Goal: Transaction & Acquisition: Purchase product/service

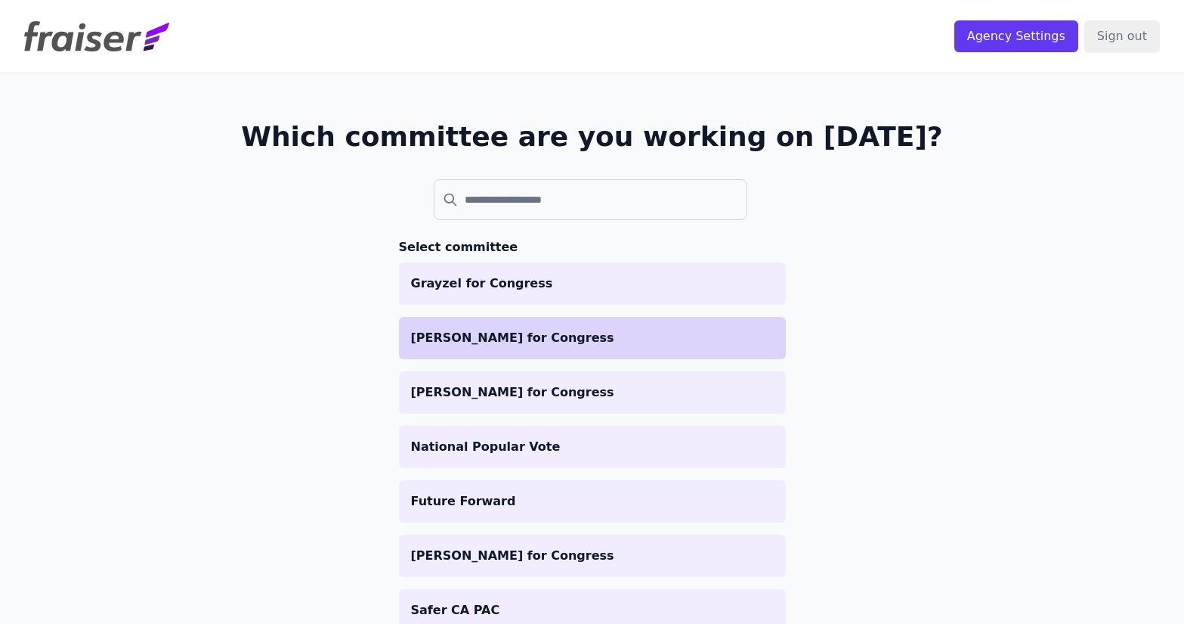
click at [569, 335] on p "[PERSON_NAME] for Congress" at bounding box center [592, 338] width 363 height 18
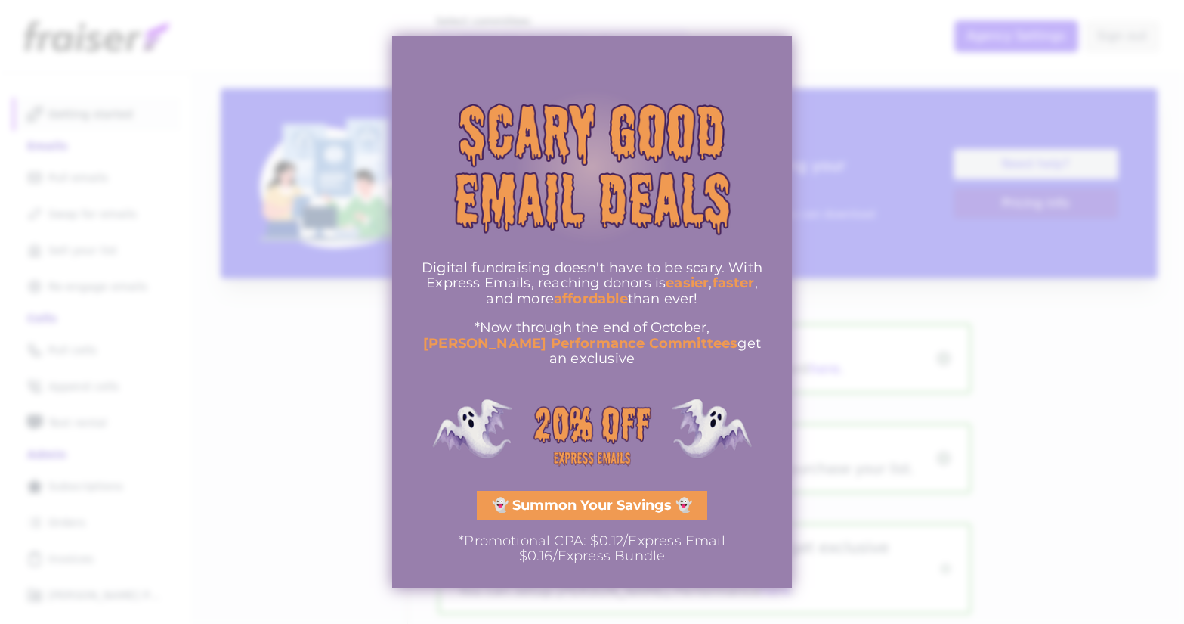
click at [610, 502] on span "👻 Summon Your Savings 👻" at bounding box center [592, 505] width 200 height 14
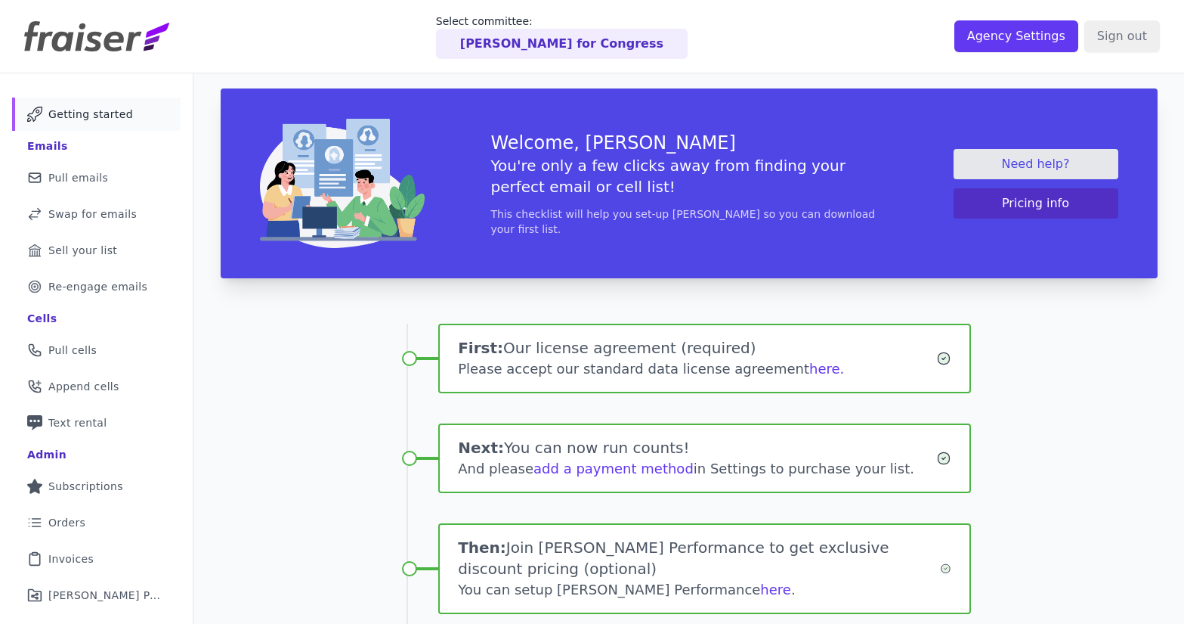
scroll to position [187, 0]
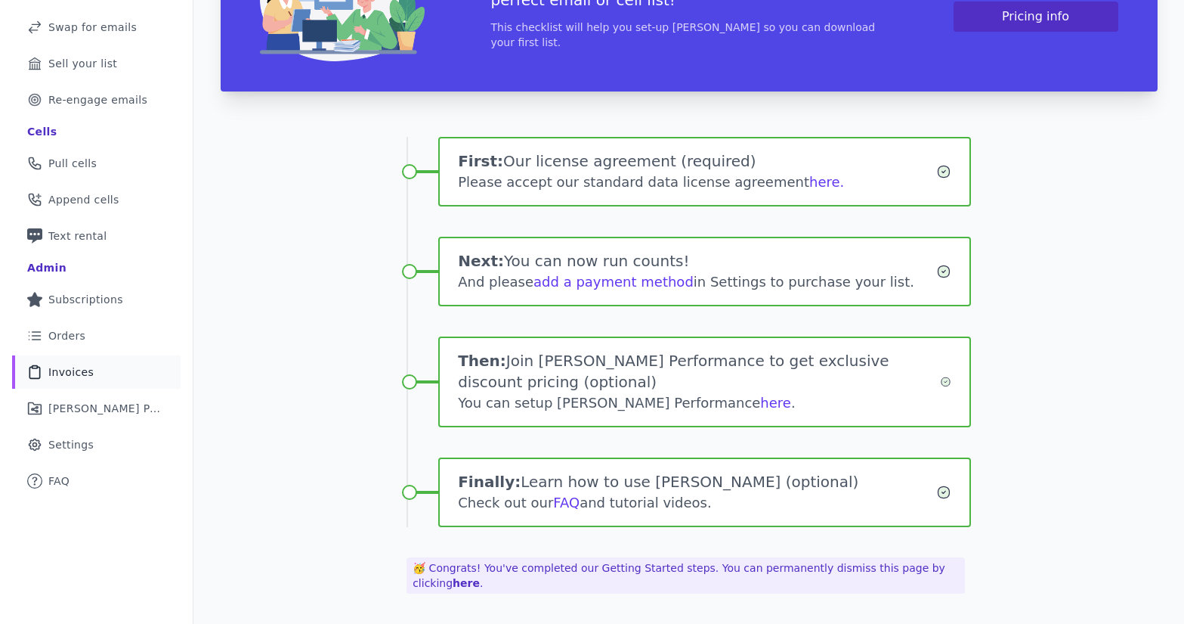
click at [70, 373] on span "Invoices" at bounding box center [70, 371] width 45 height 15
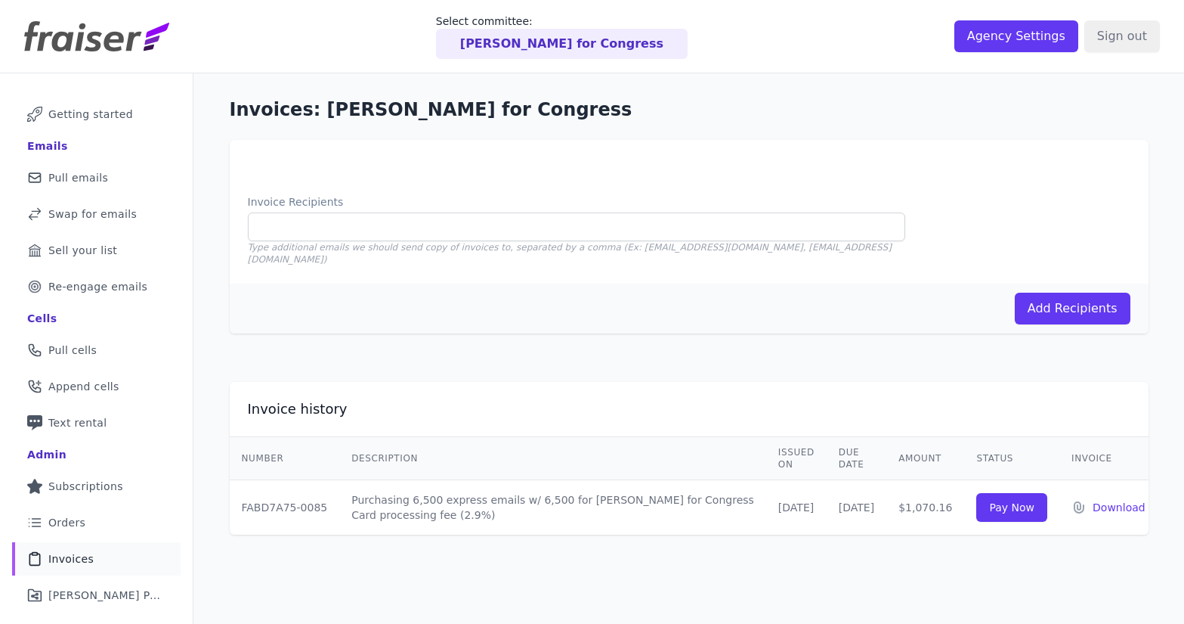
drag, startPoint x: 940, startPoint y: 483, endPoint x: 899, endPoint y: 485, distance: 40.8
click at [899, 485] on td "$1,070.16" at bounding box center [926, 507] width 78 height 55
copy td "1,070.16"
click at [569, 480] on td "Purchasing 6,500 express emails w/ 6,500 for [PERSON_NAME] for Congress Card pr…" at bounding box center [552, 507] width 427 height 55
drag, startPoint x: 939, startPoint y: 481, endPoint x: 899, endPoint y: 479, distance: 40.1
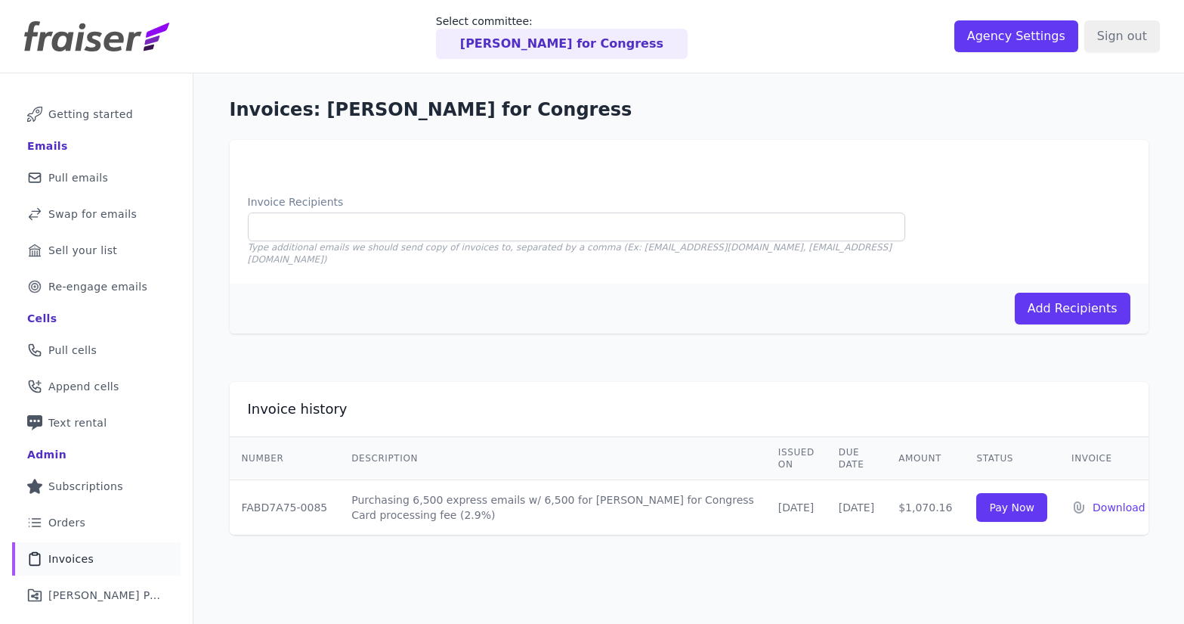
click at [899, 480] on td "$1,070.16" at bounding box center [926, 507] width 78 height 55
copy td "1,070.16"
click at [996, 493] on input "Pay Now" at bounding box center [1012, 507] width 71 height 29
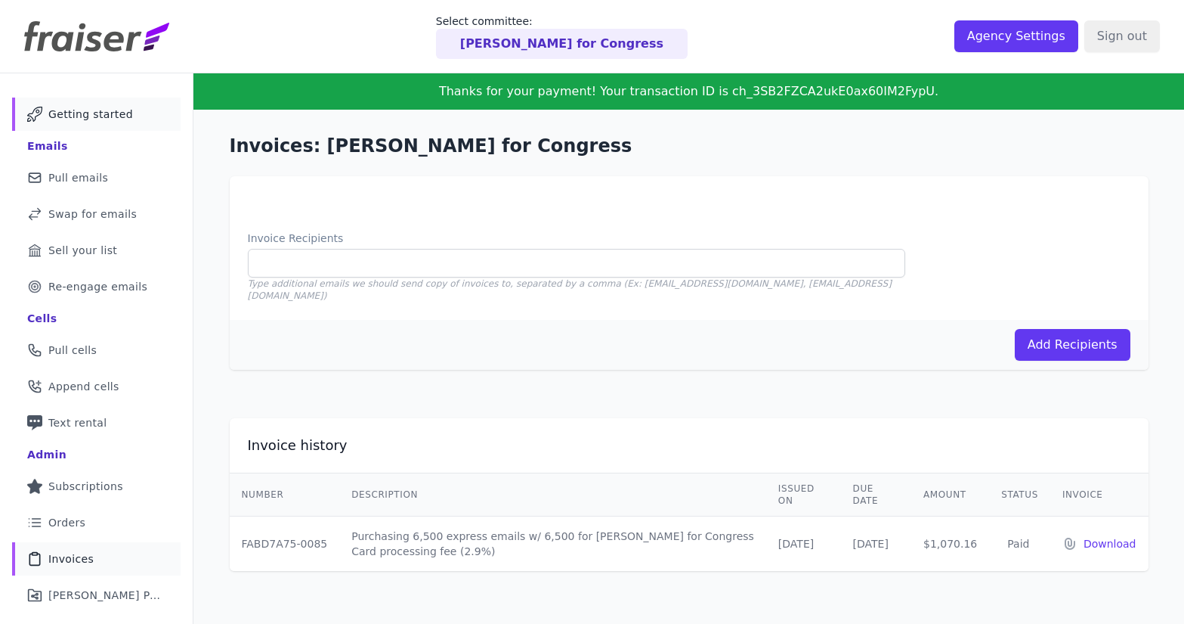
click at [104, 113] on span "Getting started" at bounding box center [90, 114] width 85 height 15
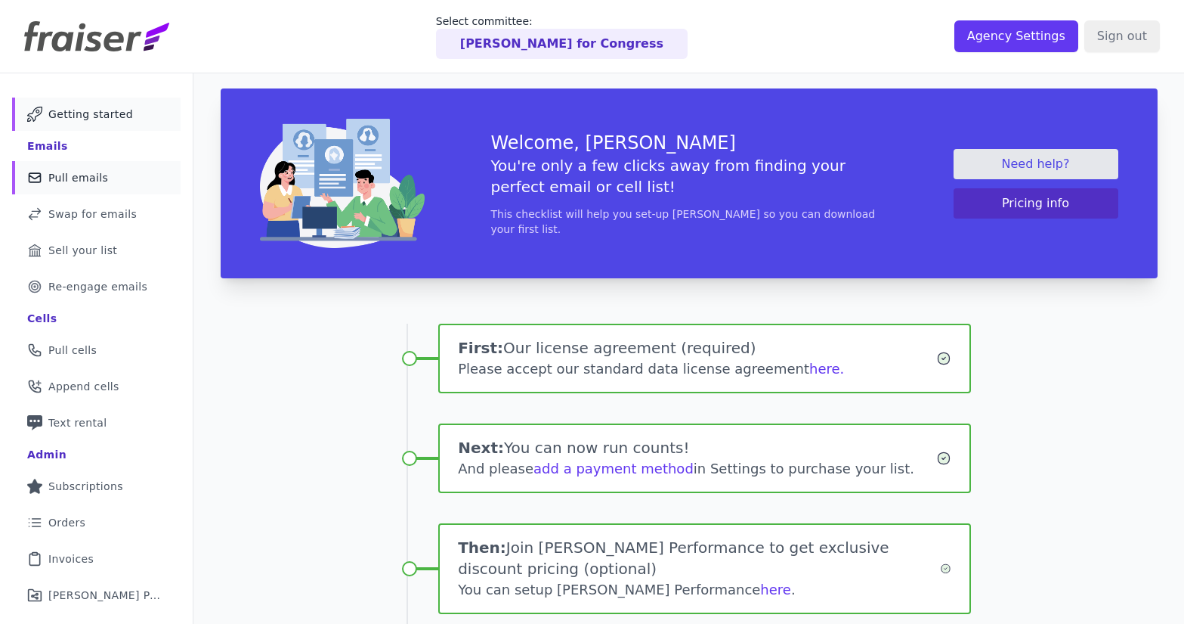
click at [101, 174] on span "Pull emails" at bounding box center [78, 177] width 60 height 15
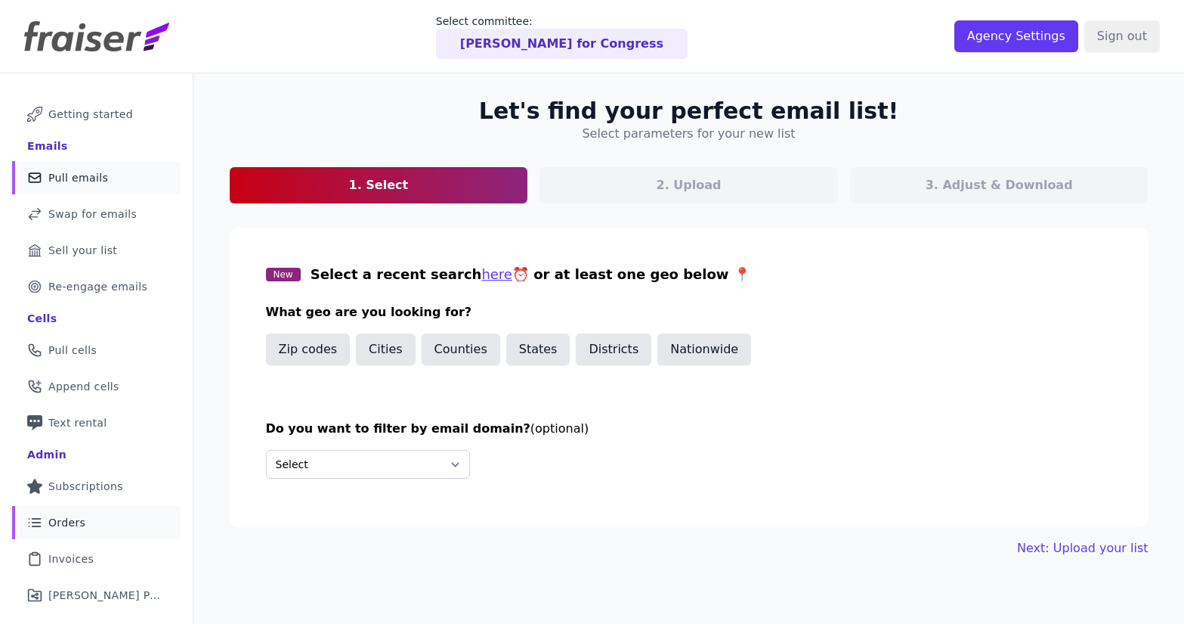
scroll to position [73, 0]
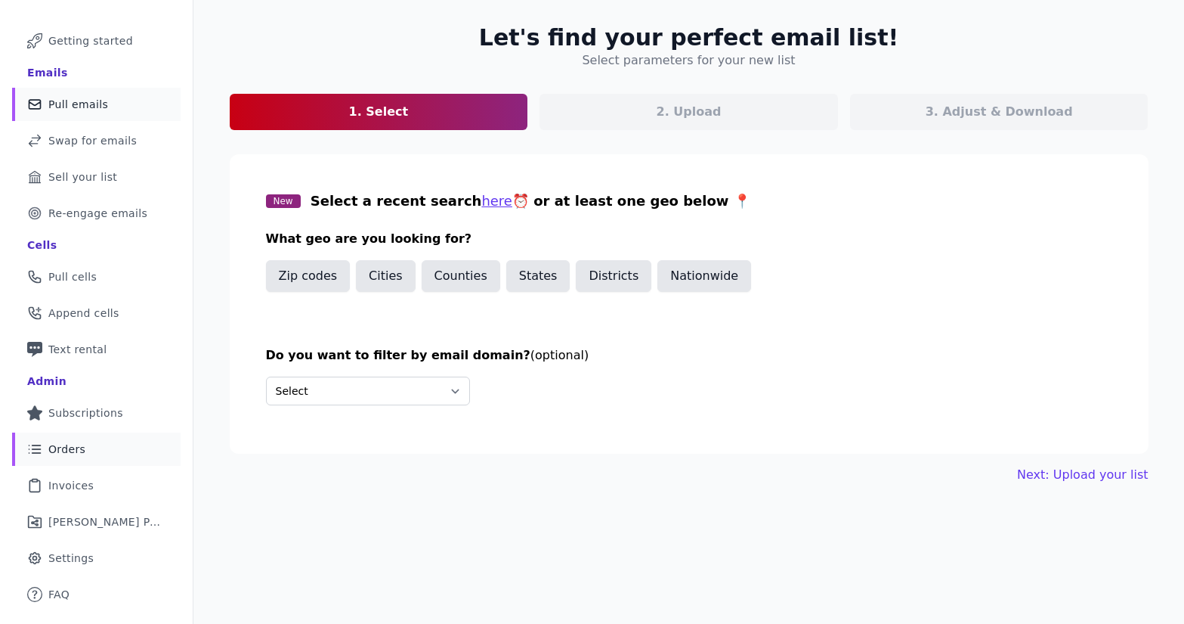
click at [125, 463] on link "List Icon Outline of bulleted list Orders" at bounding box center [96, 448] width 169 height 33
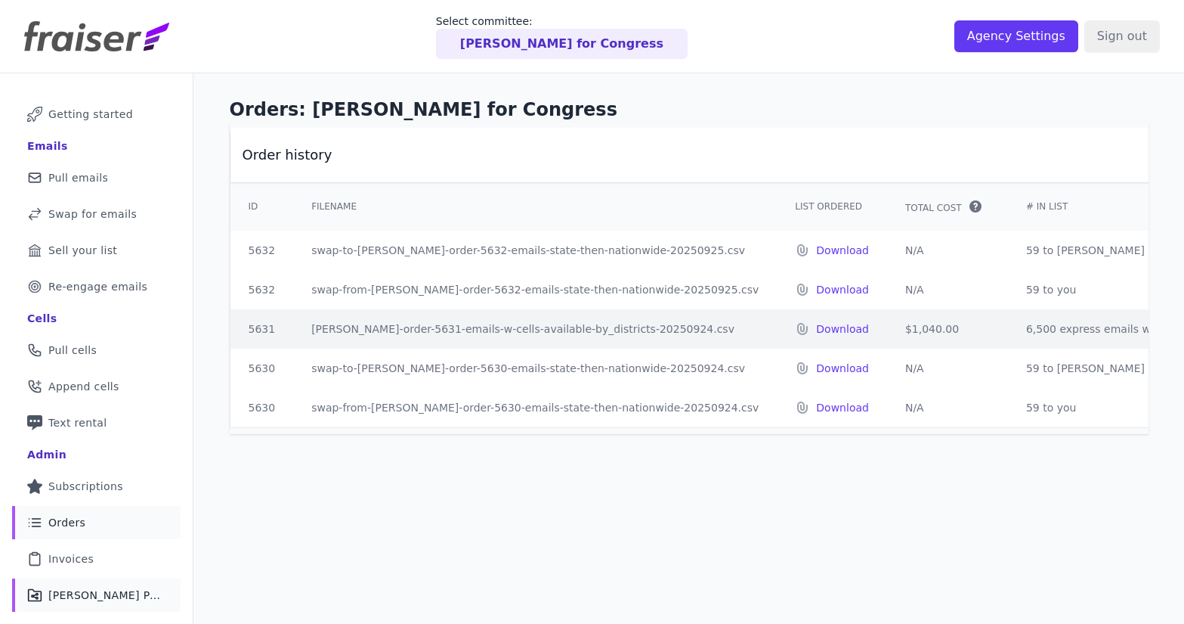
click at [97, 587] on link "Share Icon Outline of a share [PERSON_NAME] Performance" at bounding box center [96, 594] width 169 height 33
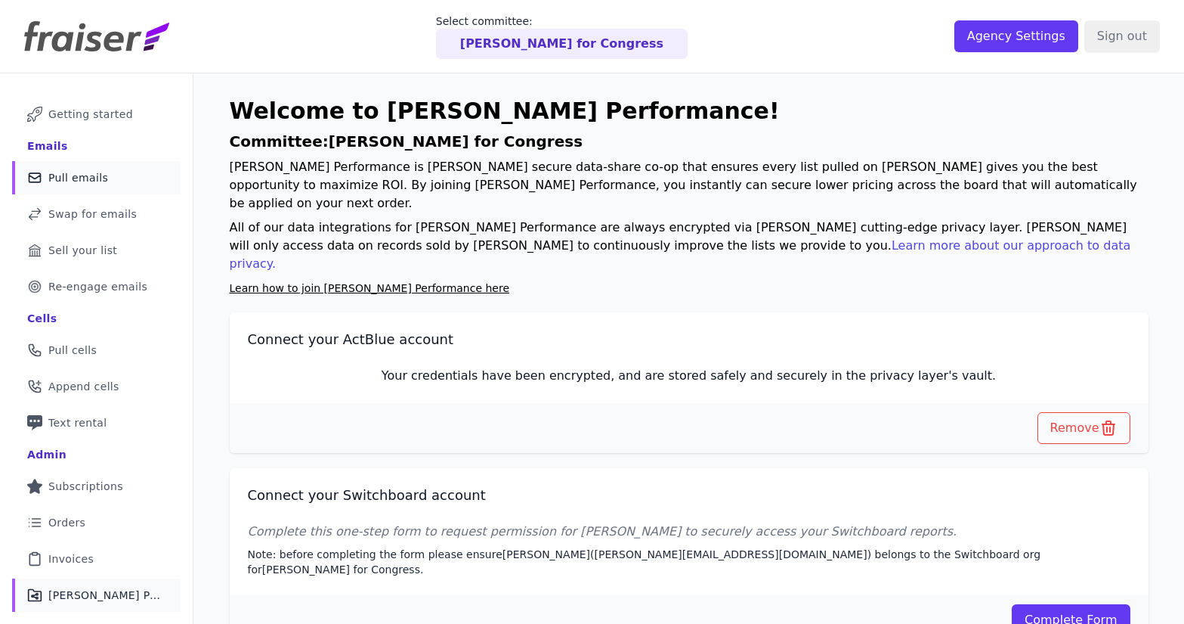
click at [101, 171] on span "Pull emails" at bounding box center [78, 177] width 60 height 15
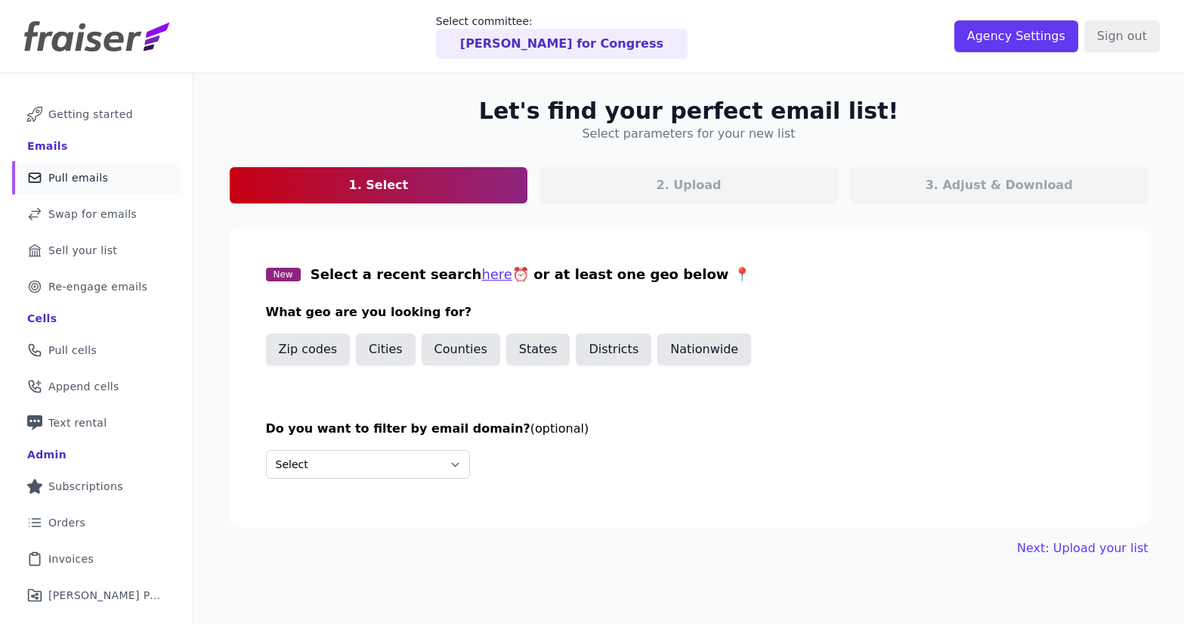
click at [534, 348] on button "States" at bounding box center [538, 349] width 64 height 32
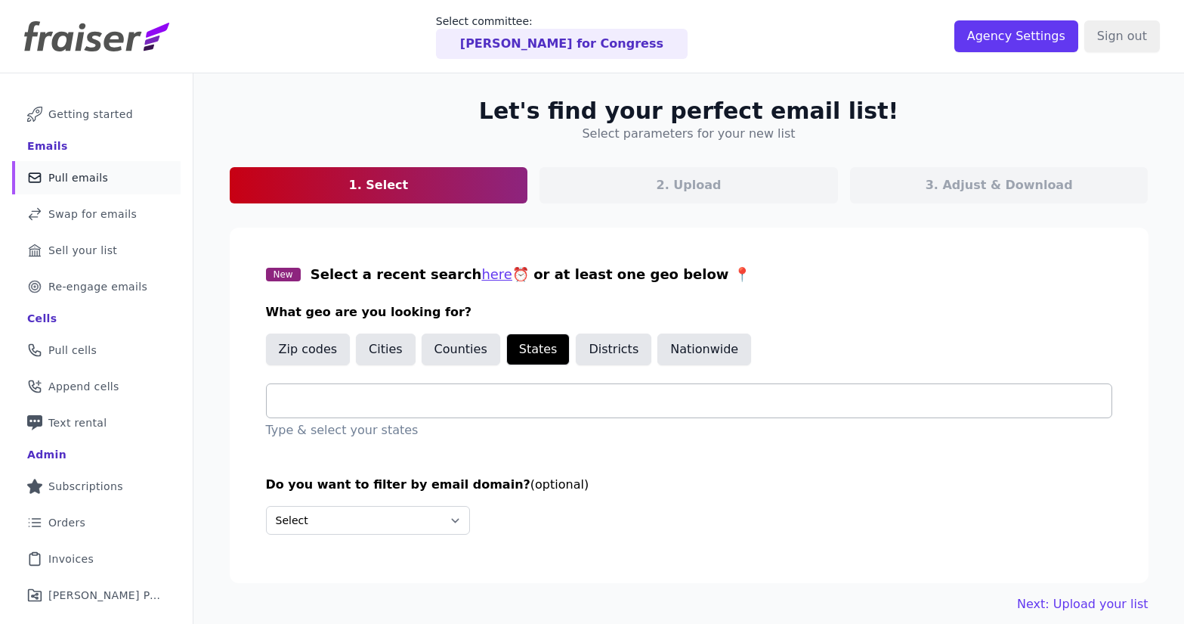
click at [329, 406] on input "text" at bounding box center [695, 401] width 833 height 18
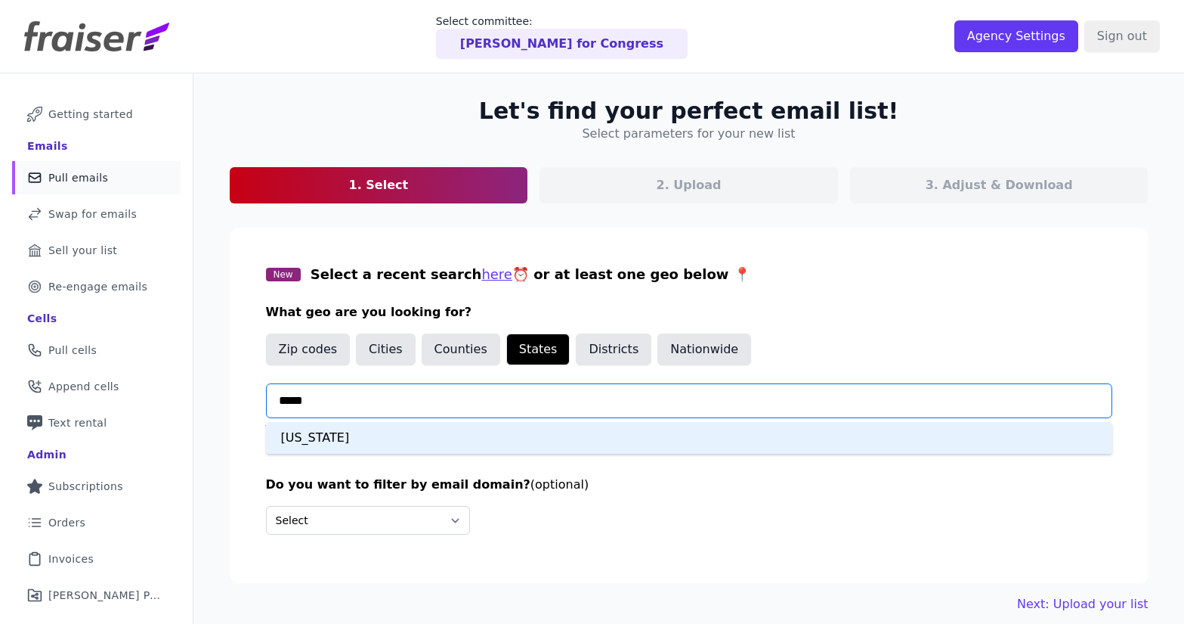
type input "******"
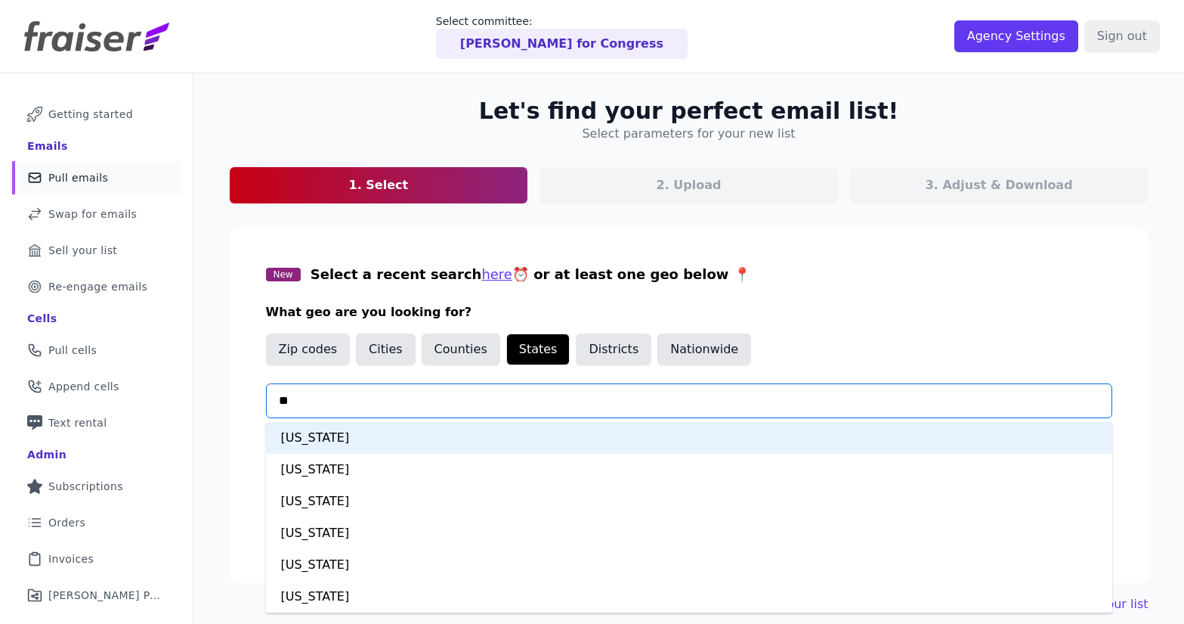
type input "***"
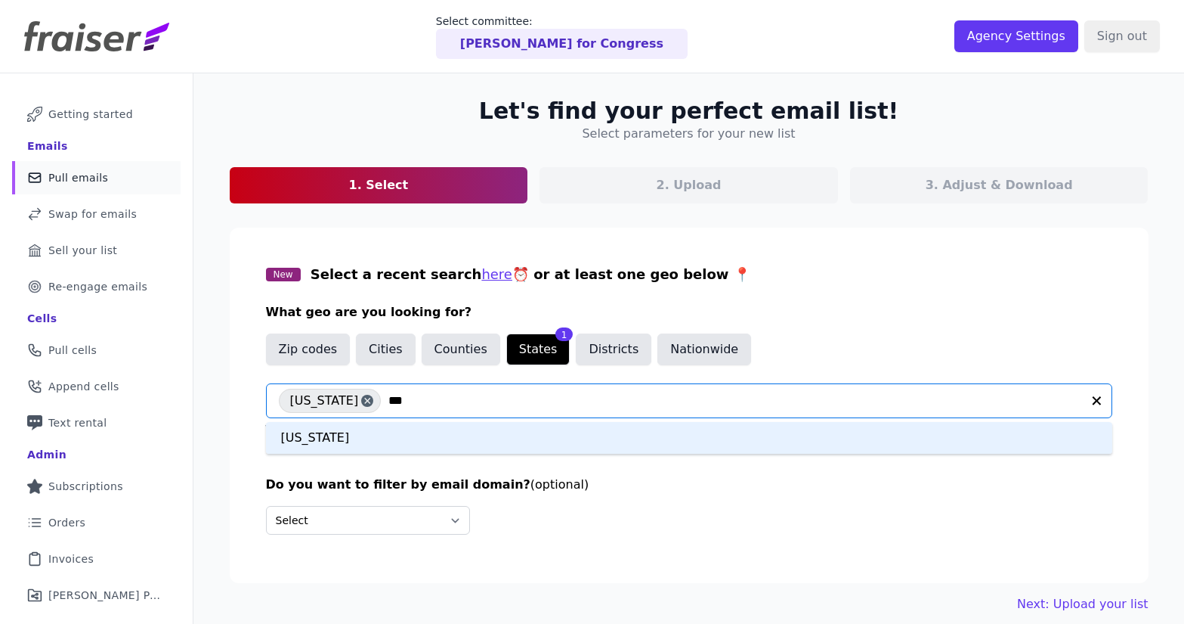
type input "****"
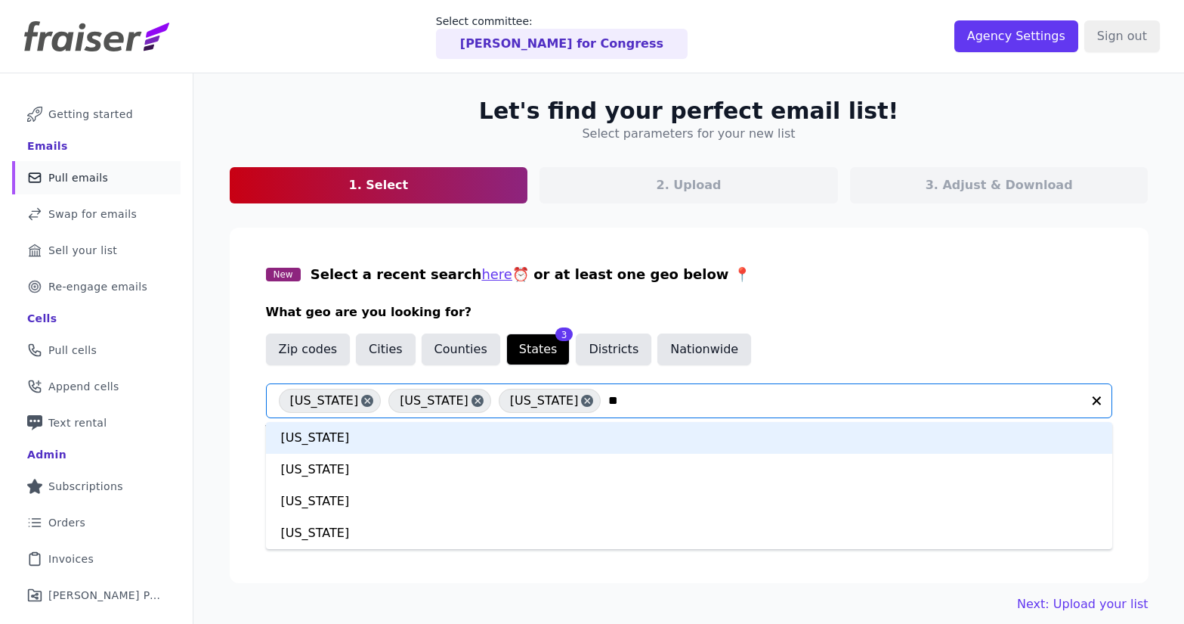
type input "***"
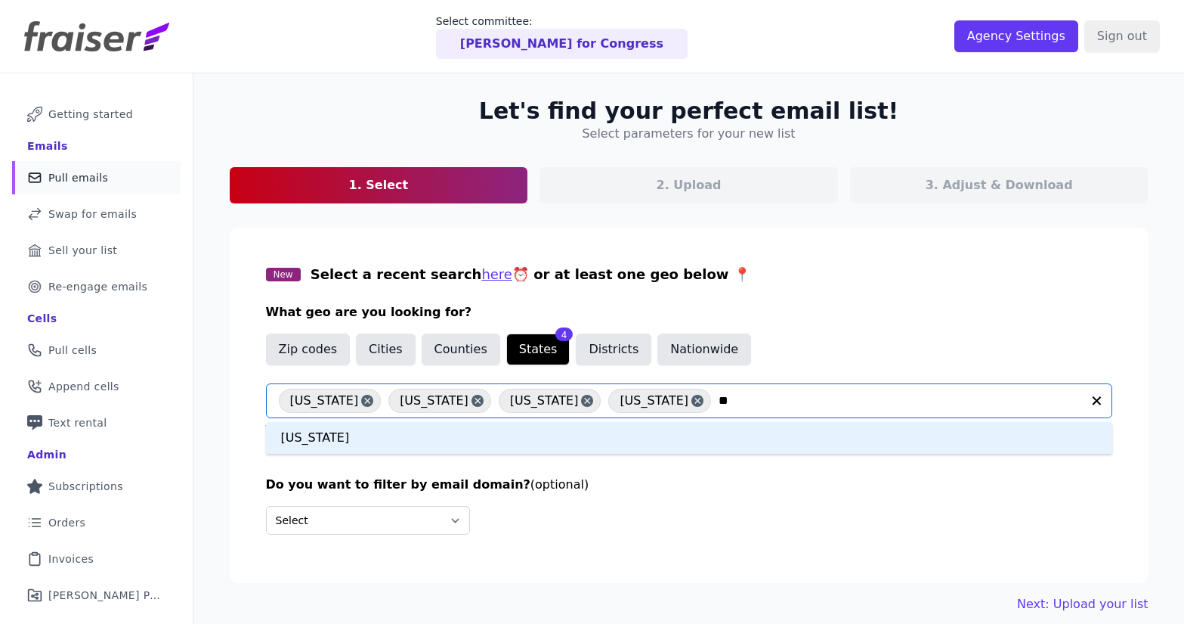
type input "*"
type input "***"
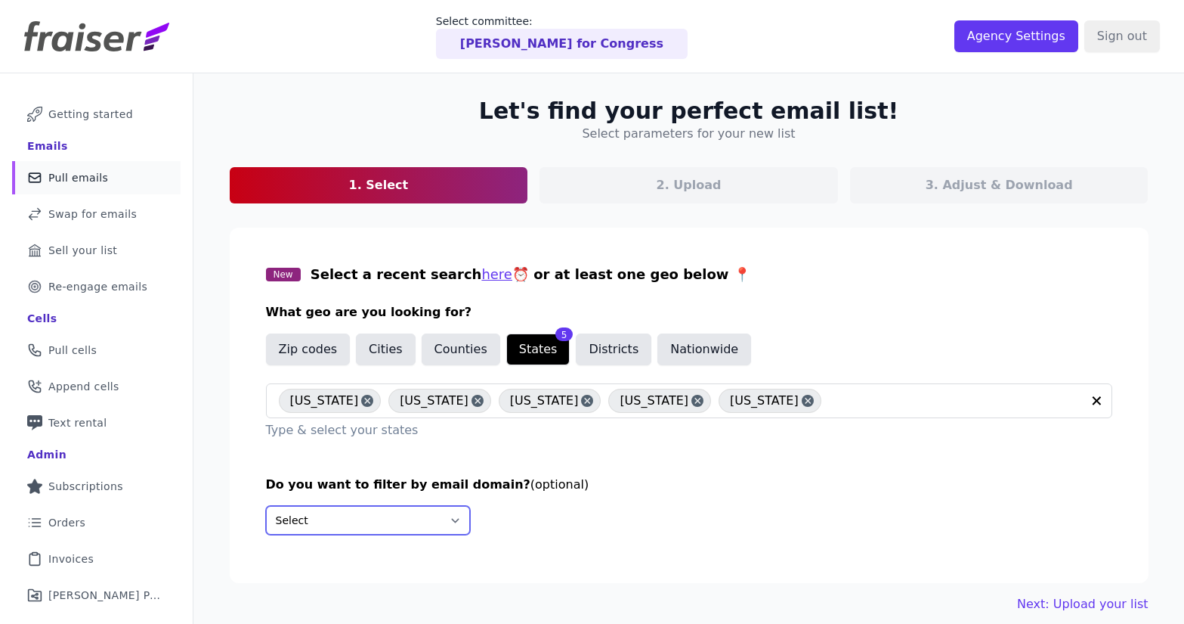
select select "Exclude"
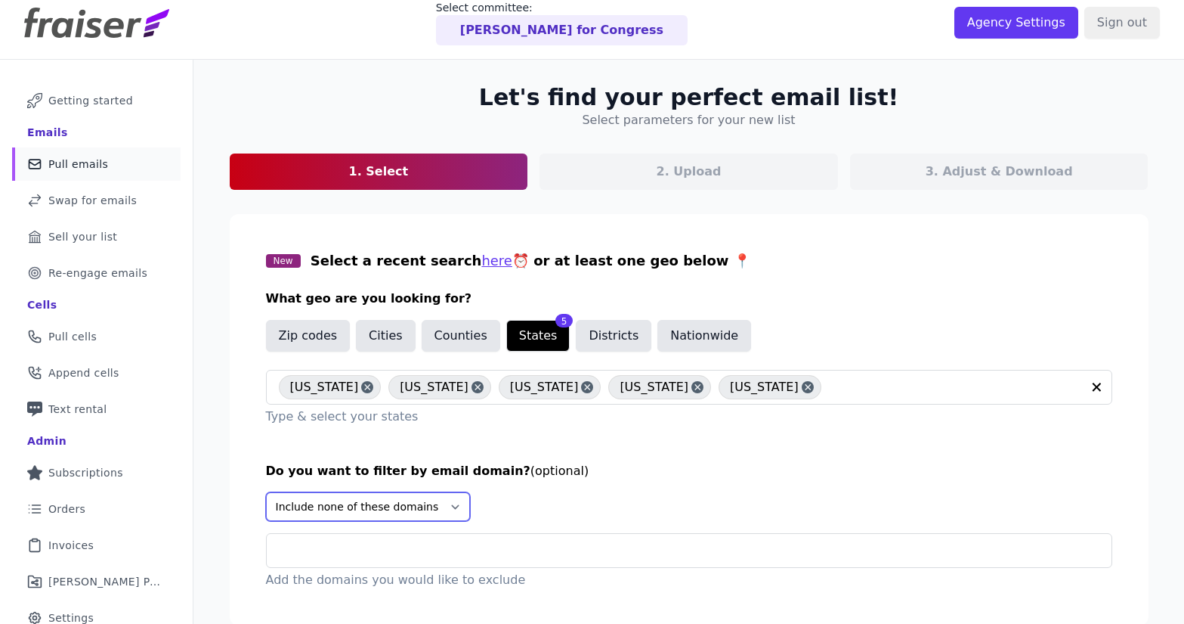
scroll to position [73, 0]
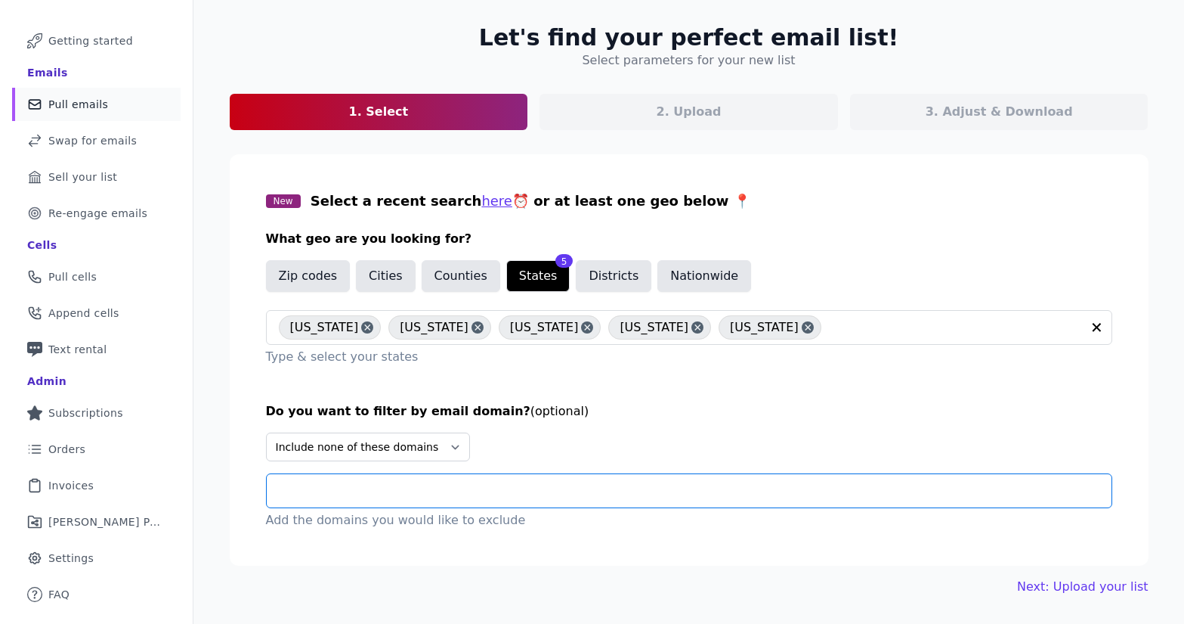
click at [497, 493] on input "text" at bounding box center [695, 490] width 833 height 18
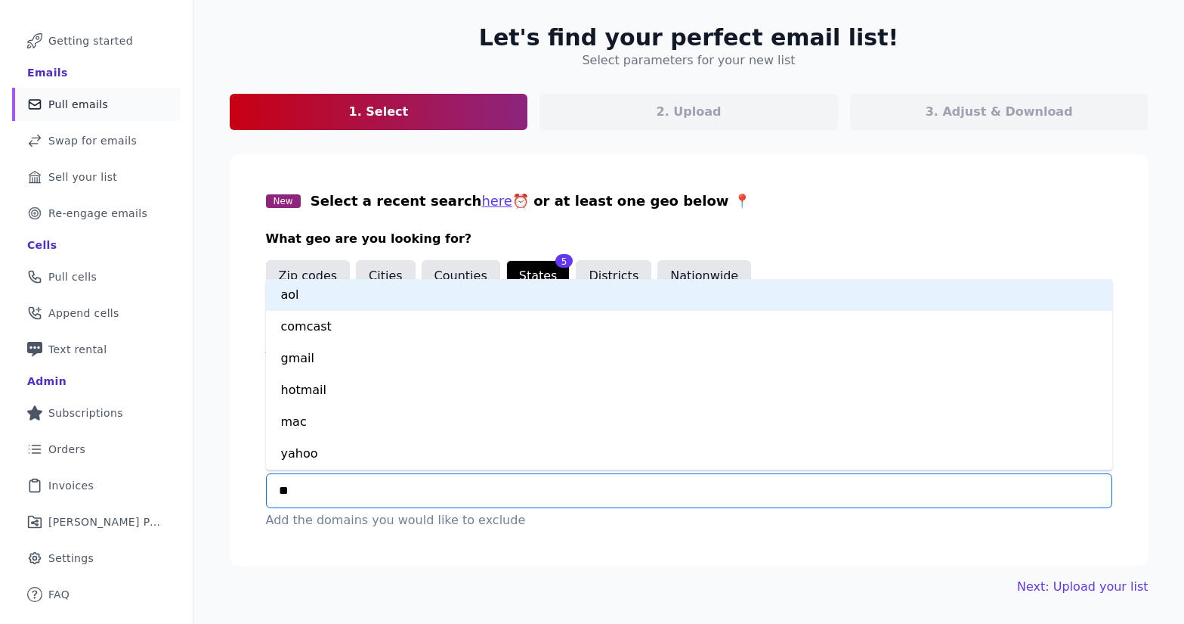
type input "***"
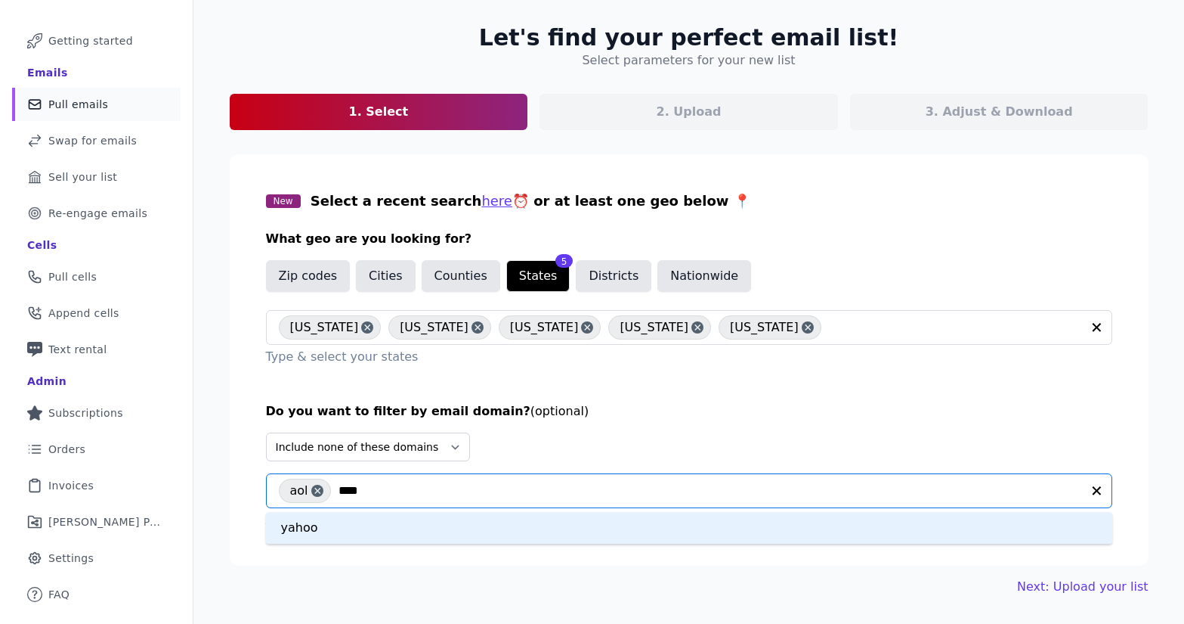
type input "*****"
type input "*******"
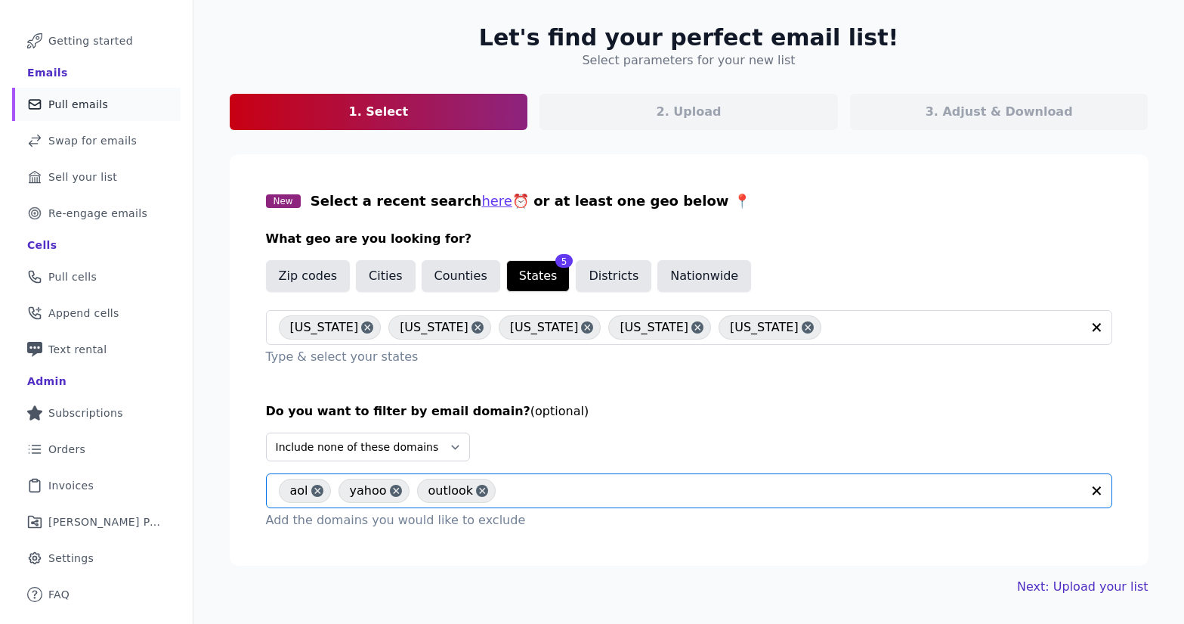
click at [1064, 585] on link "Next: Upload your list" at bounding box center [1082, 586] width 131 height 18
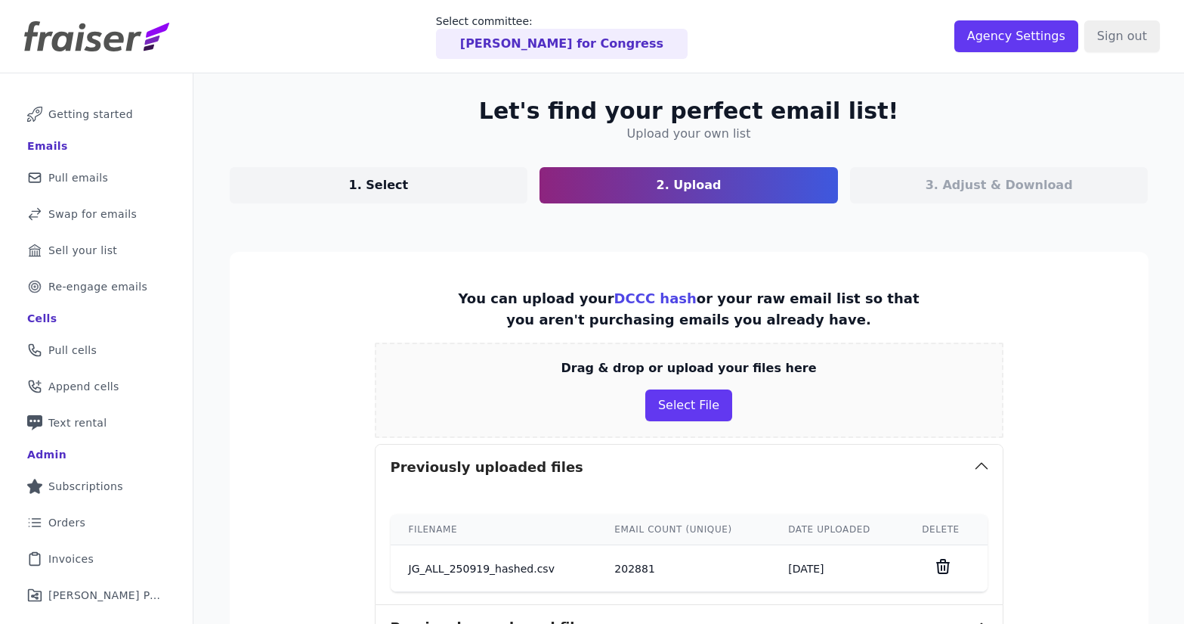
scroll to position [133, 0]
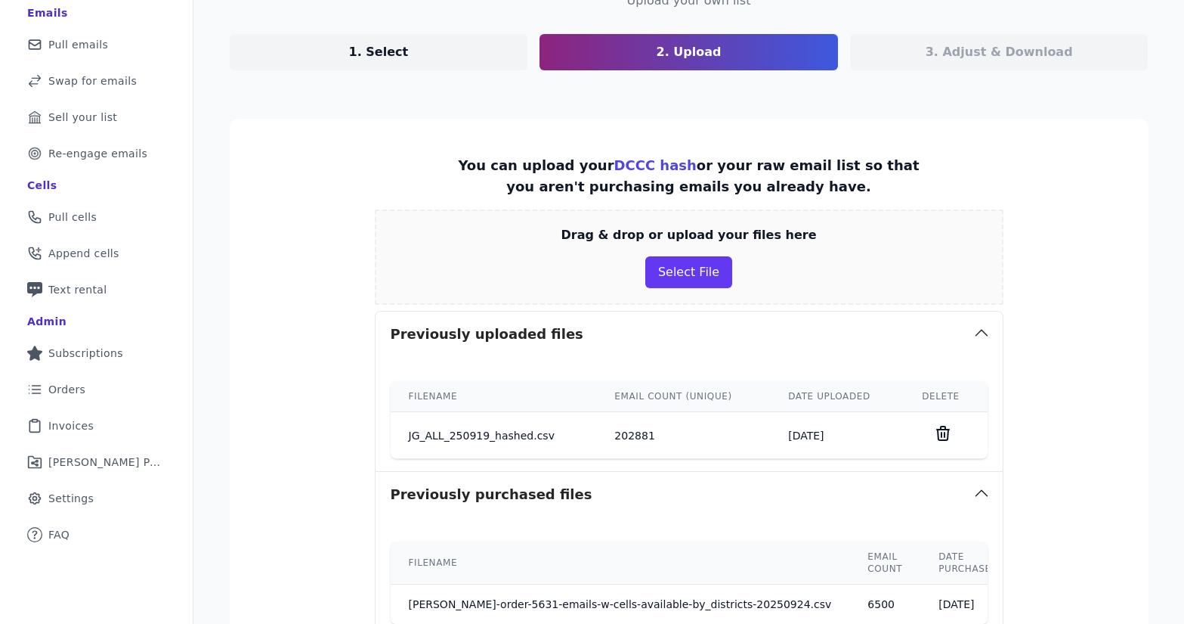
click at [691, 441] on td "202881" at bounding box center [683, 435] width 174 height 47
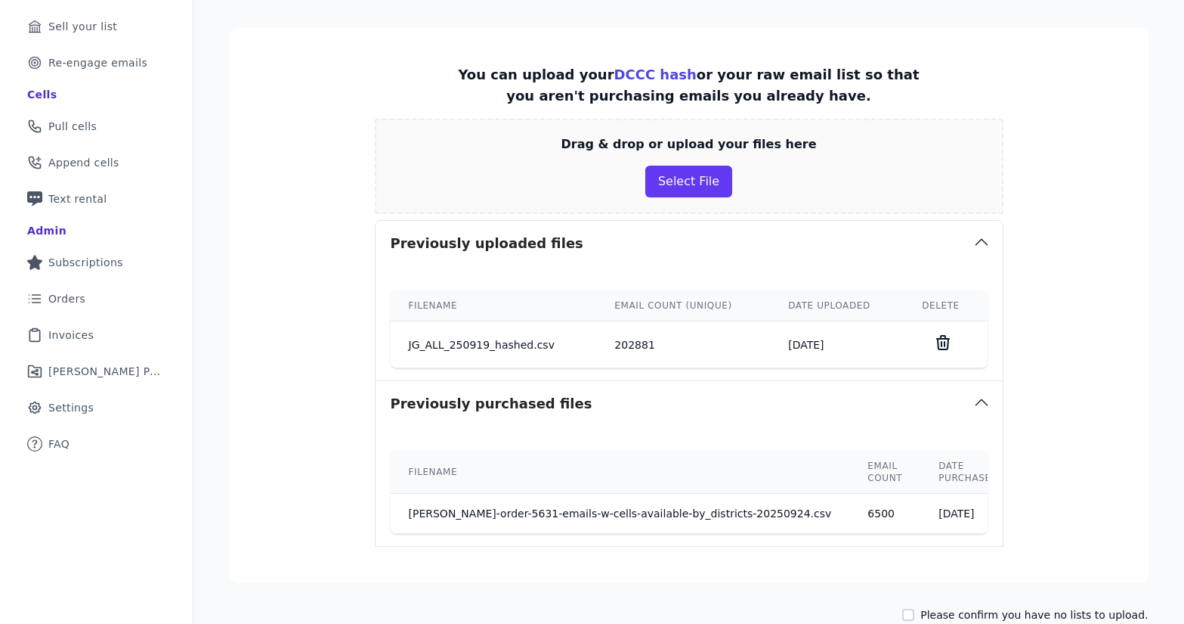
scroll to position [322, 0]
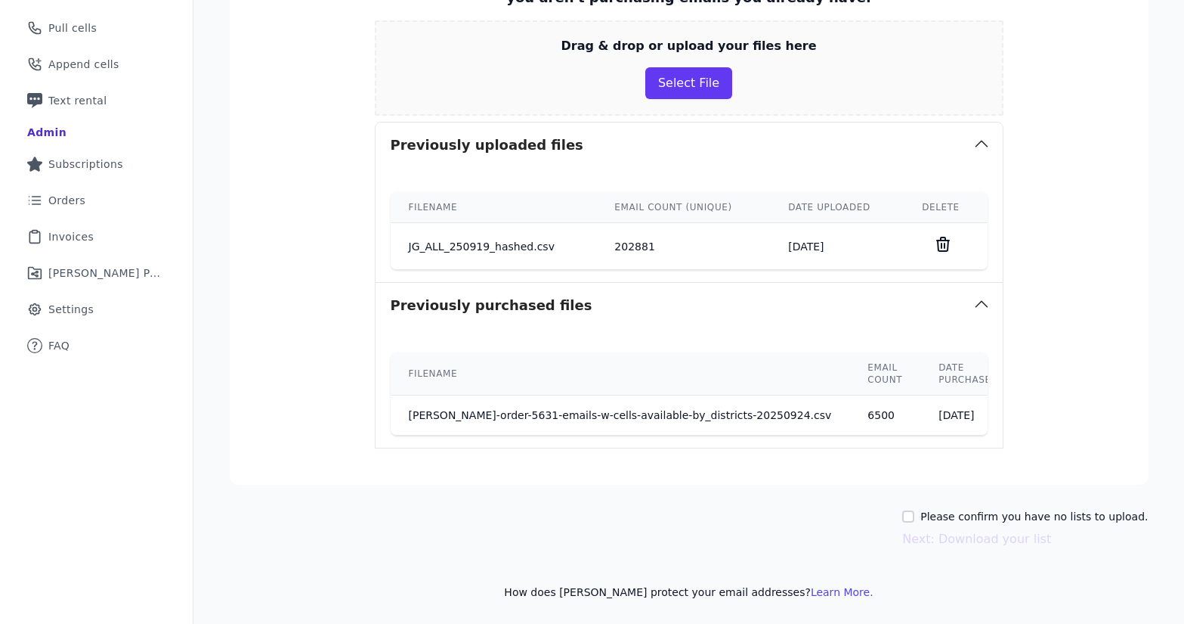
click at [967, 520] on label "Please confirm you have no lists to upload." at bounding box center [1035, 516] width 228 height 15
click at [915, 520] on input "Please confirm you have no lists to upload." at bounding box center [908, 516] width 12 height 12
checkbox input "true"
click at [995, 539] on button "Next: Download your list" at bounding box center [976, 539] width 149 height 18
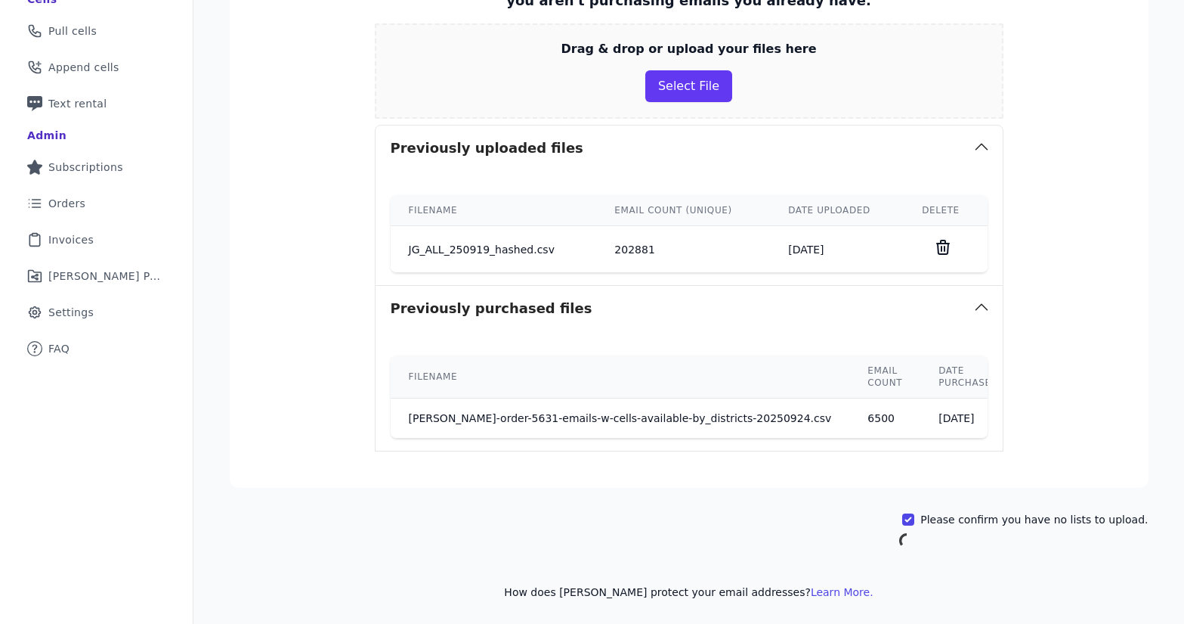
scroll to position [73, 0]
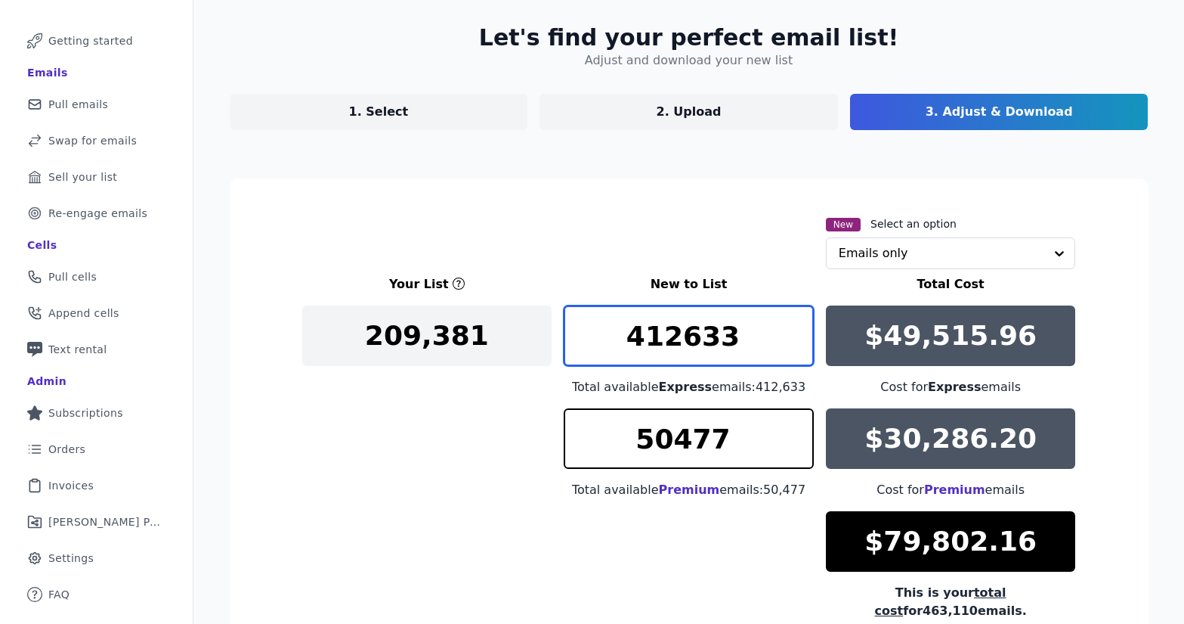
drag, startPoint x: 671, startPoint y: 341, endPoint x: 622, endPoint y: 344, distance: 49.2
click at [622, 344] on input "412633" at bounding box center [689, 335] width 250 height 60
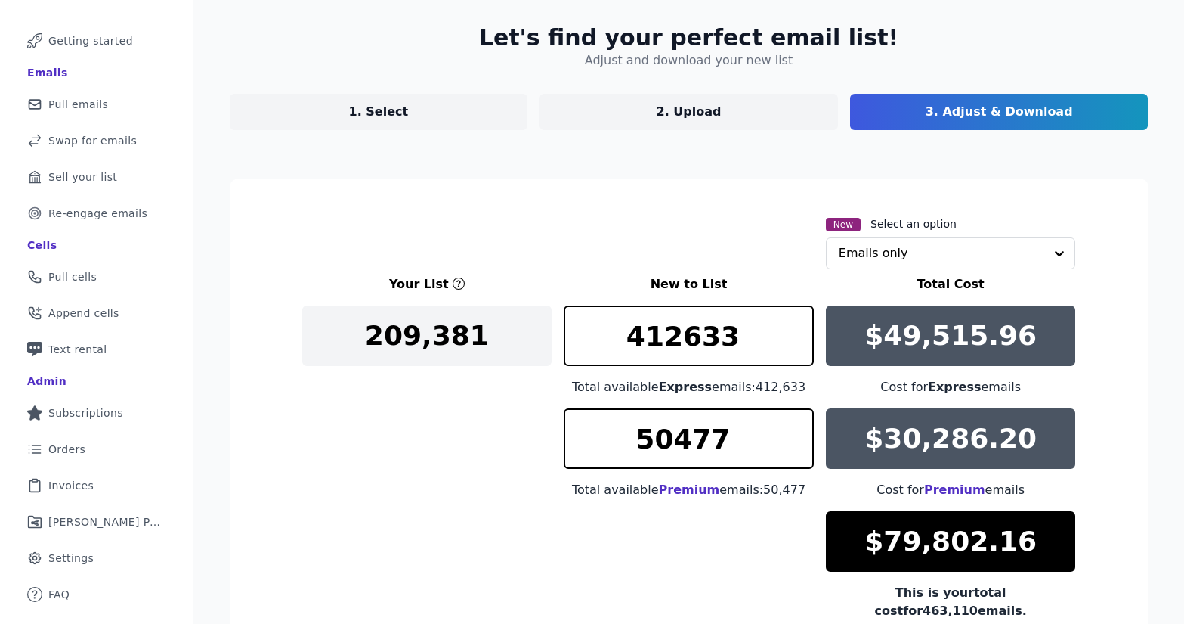
click at [470, 132] on div "Let's find your perfect email list! Adjust and download your new list 1. Select…" at bounding box center [689, 398] width 967 height 797
click at [465, 115] on link "1. Select" at bounding box center [379, 112] width 299 height 36
select select "Exclude"
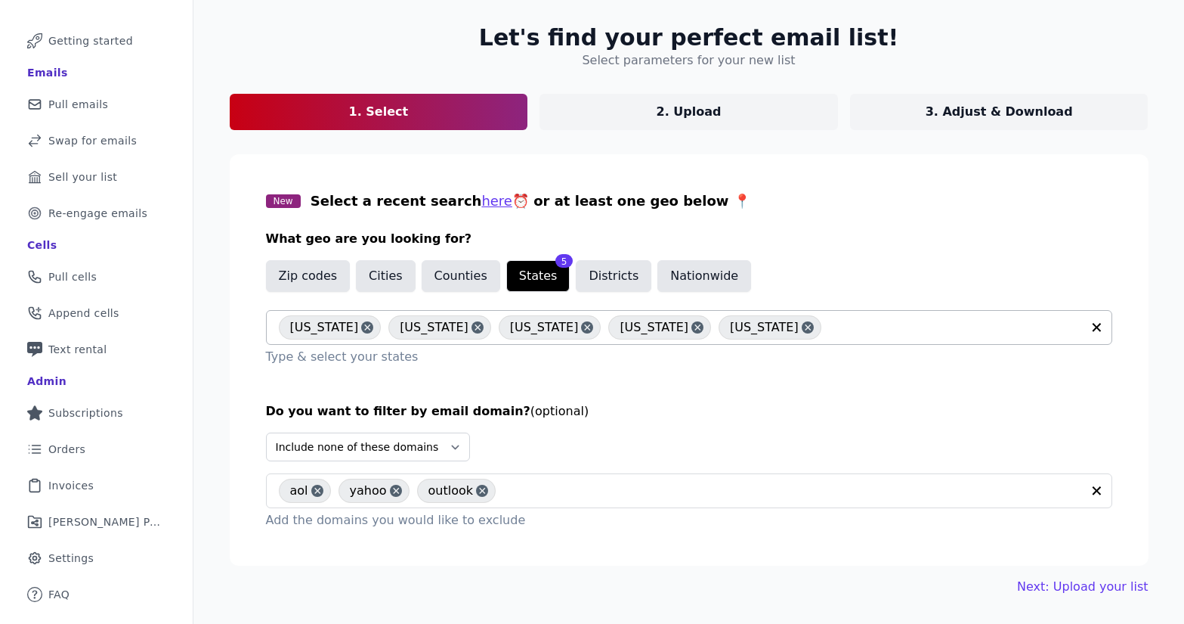
click at [692, 328] on icon at bounding box center [697, 327] width 11 height 15
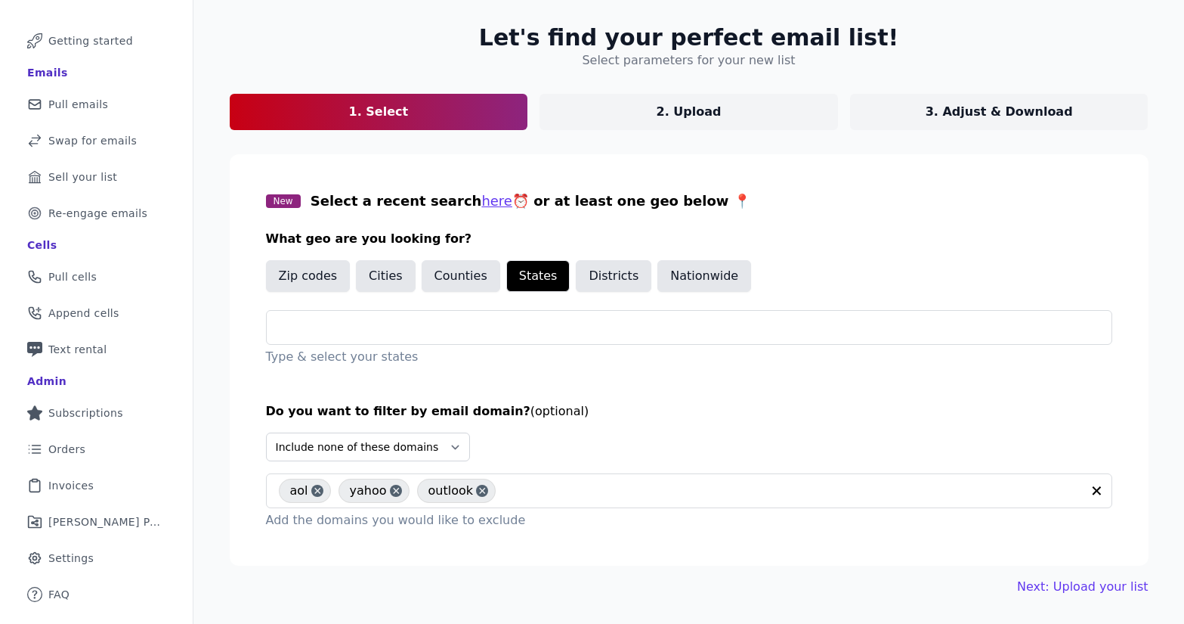
click at [364, 277] on button "Cities" at bounding box center [386, 276] width 60 height 32
click at [379, 316] on div at bounding box center [695, 327] width 833 height 33
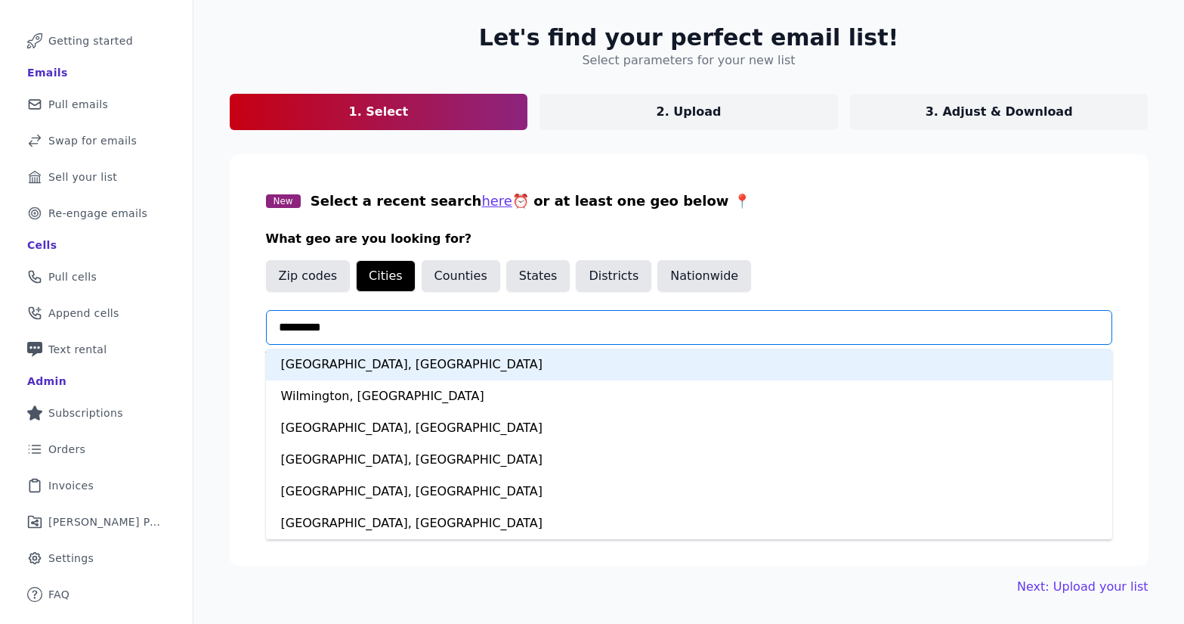
type input "**********"
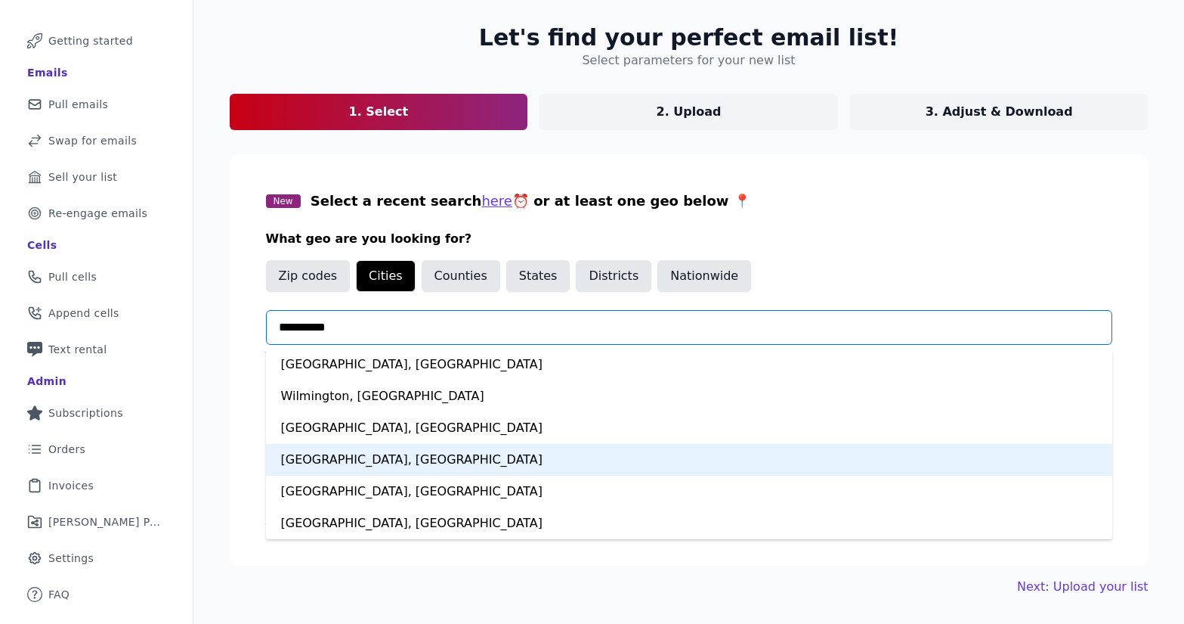
click at [404, 460] on div "Wilmington, NC" at bounding box center [689, 460] width 847 height 32
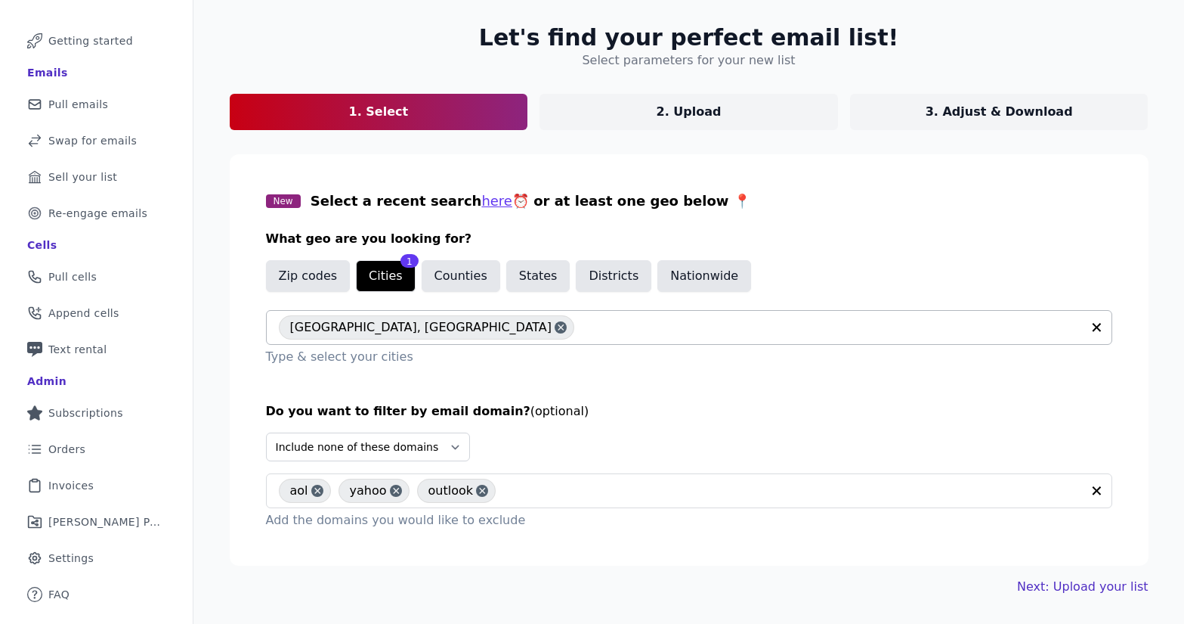
click at [1072, 584] on link "Next: Upload your list" at bounding box center [1082, 586] width 131 height 18
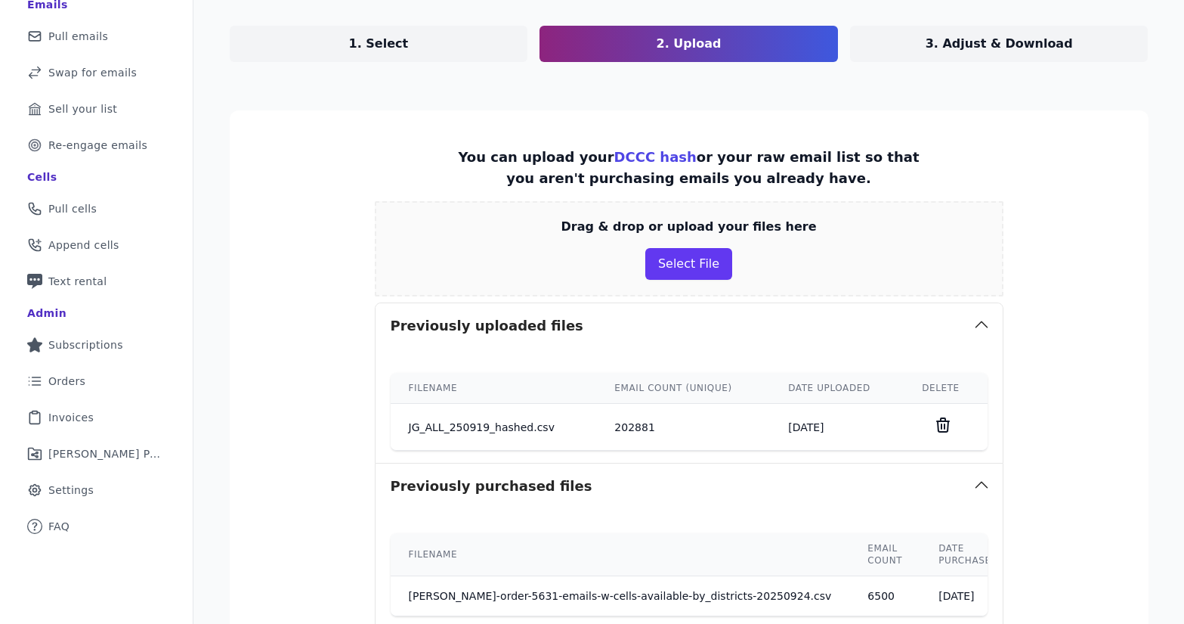
scroll to position [322, 0]
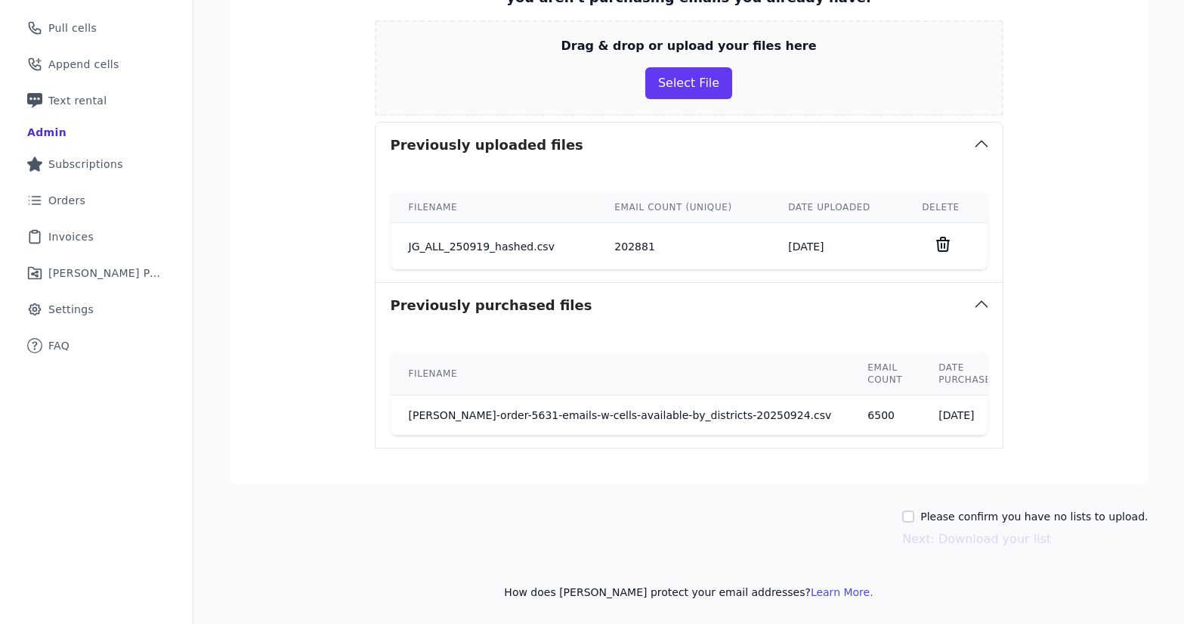
click at [985, 518] on label "Please confirm you have no lists to upload." at bounding box center [1035, 516] width 228 height 15
click at [915, 518] on input "Please confirm you have no lists to upload." at bounding box center [908, 516] width 12 height 12
checkbox input "true"
click at [986, 551] on div "Let's find your perfect email list! Upload your own list 1. Select 2. Upload 3.…" at bounding box center [689, 187] width 967 height 872
click at [985, 545] on button "Next: Download your list" at bounding box center [976, 539] width 149 height 18
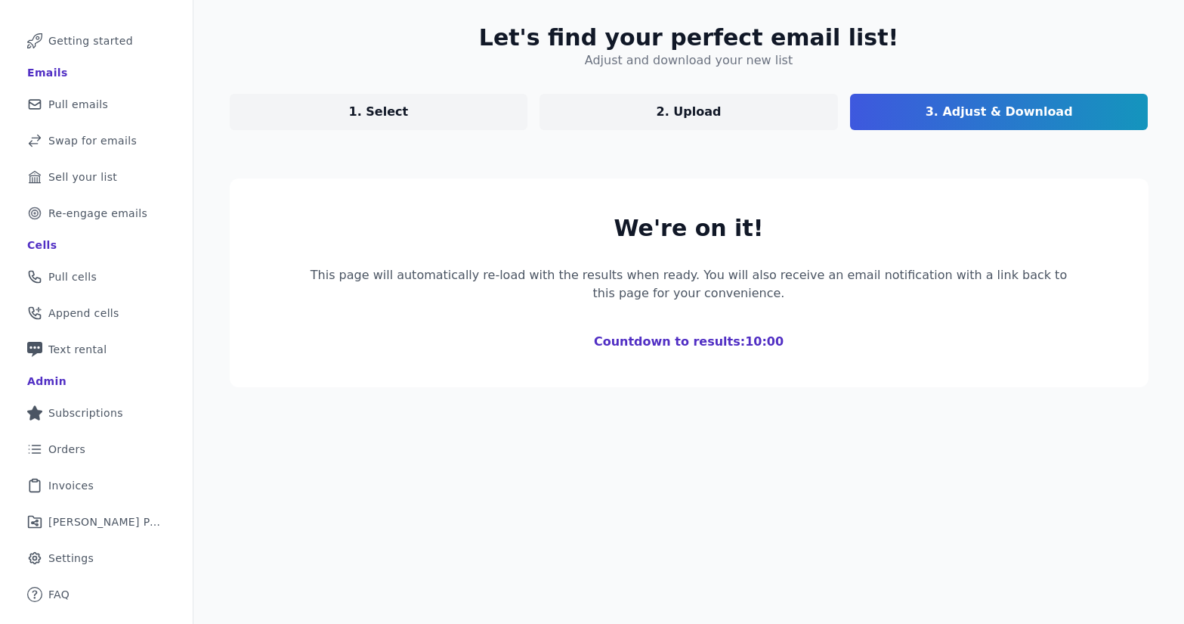
scroll to position [73, 0]
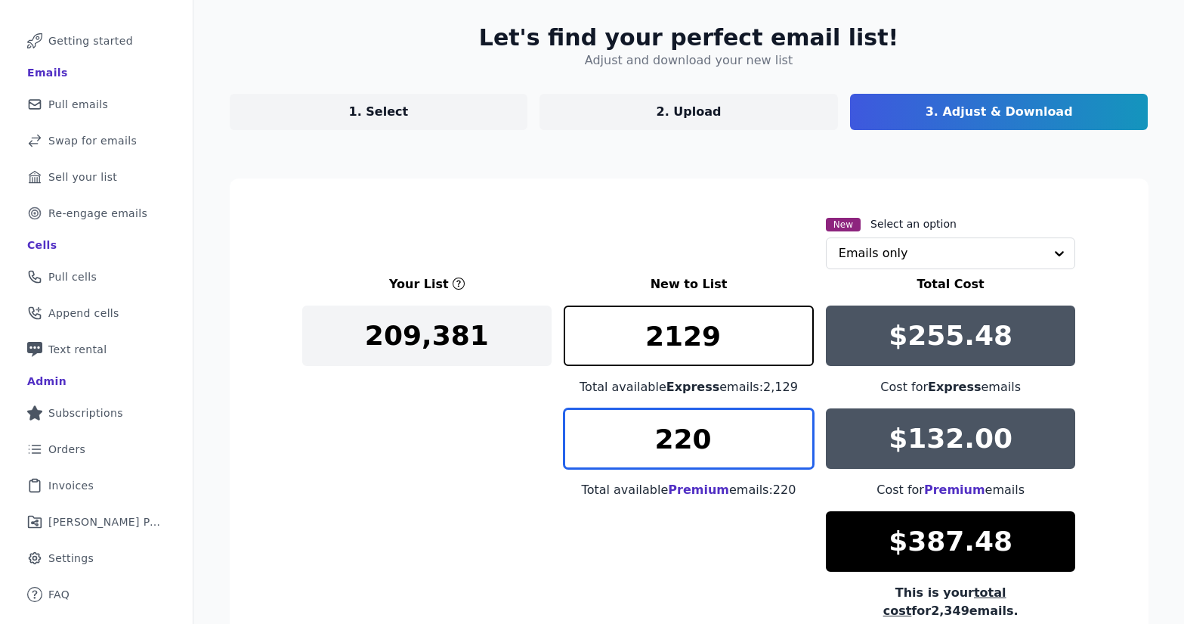
drag, startPoint x: 706, startPoint y: 438, endPoint x: 600, endPoint y: 441, distance: 105.8
click at [600, 441] on input "220" at bounding box center [689, 438] width 250 height 60
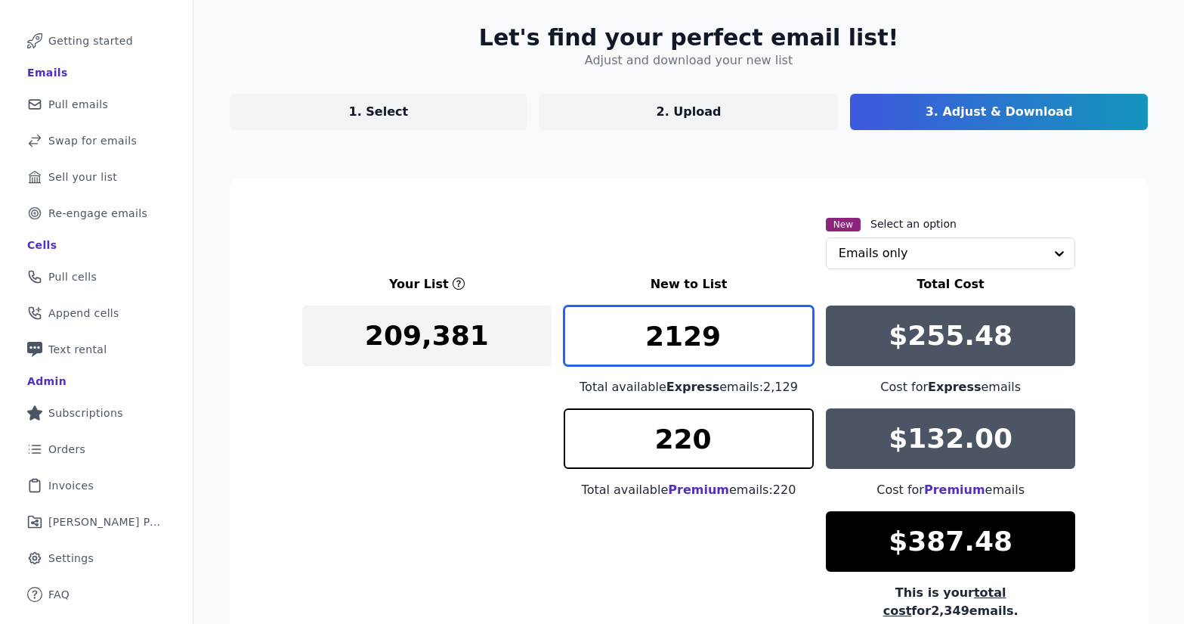
drag, startPoint x: 723, startPoint y: 348, endPoint x: 562, endPoint y: 339, distance: 161.2
click at [564, 339] on input "2129" at bounding box center [689, 335] width 250 height 60
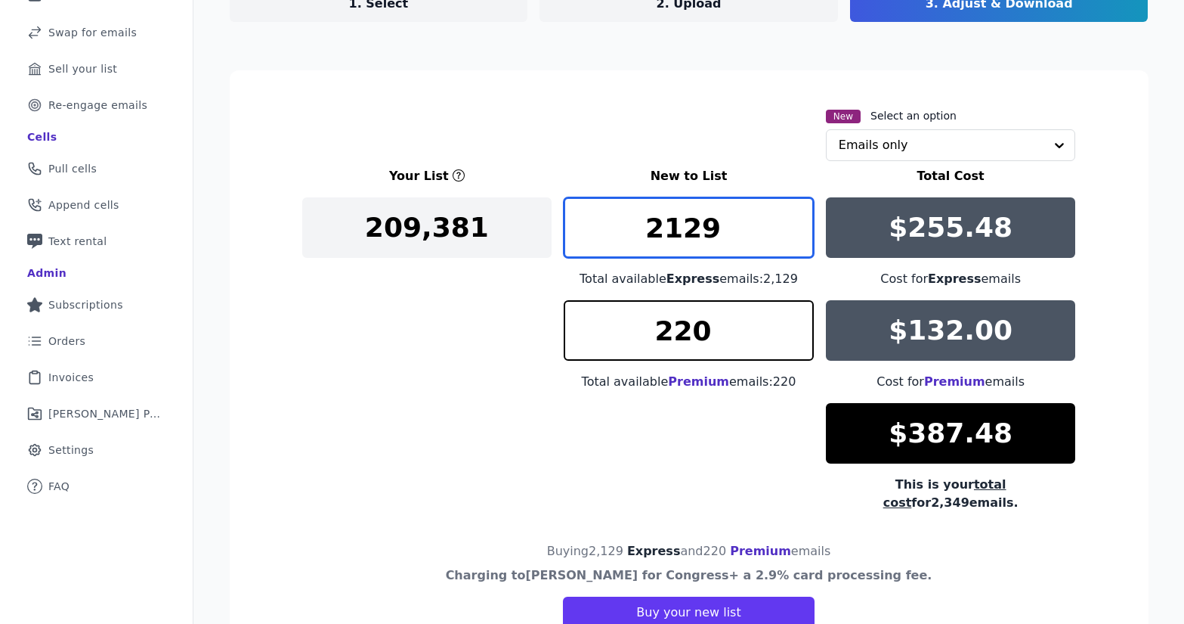
scroll to position [147, 0]
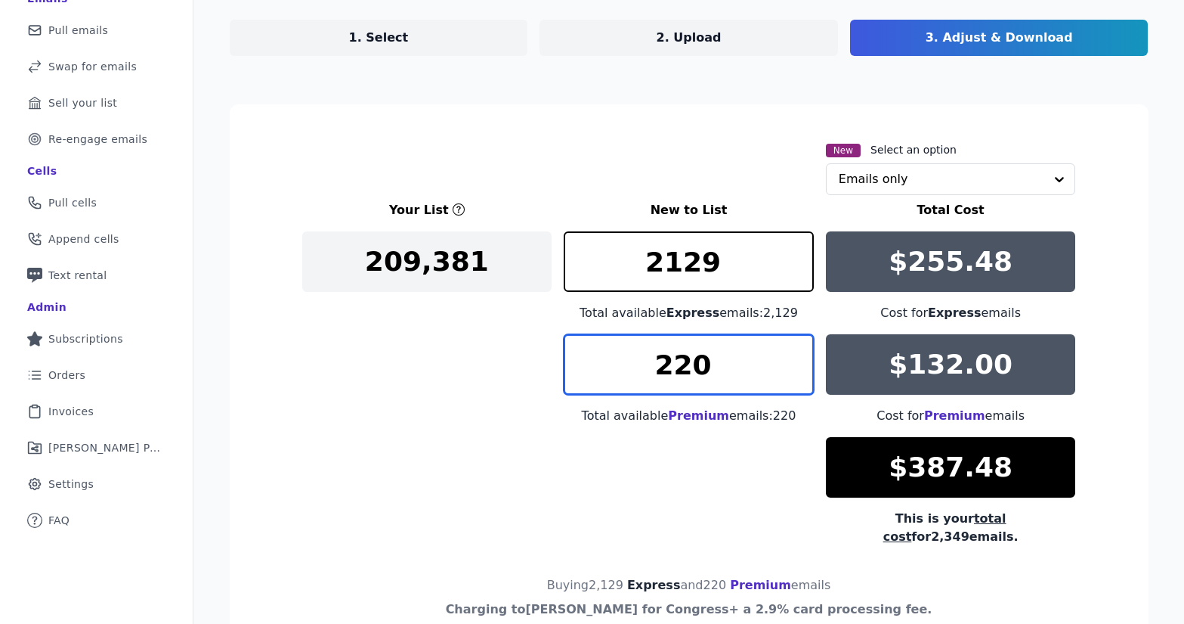
drag, startPoint x: 712, startPoint y: 368, endPoint x: 618, endPoint y: 376, distance: 94.8
click at [618, 376] on input "220" at bounding box center [689, 364] width 250 height 60
type input "0"
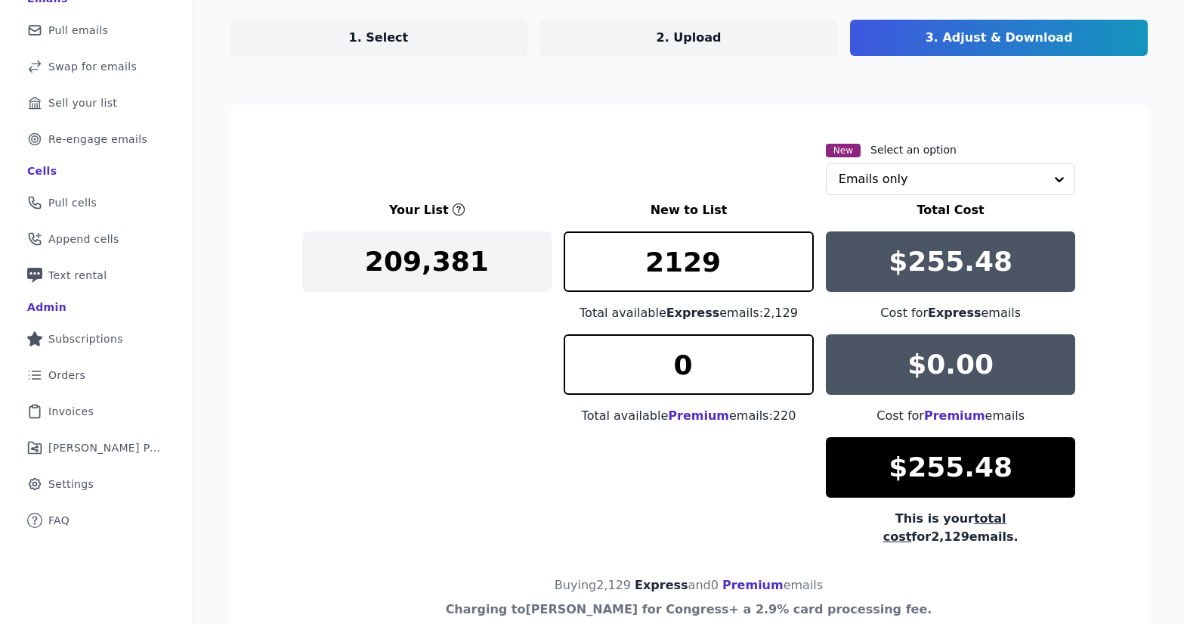
click at [743, 499] on div "Your List New to List Total Cost 209,381 2129 Total available Express emails: 2…" at bounding box center [689, 373] width 774 height 345
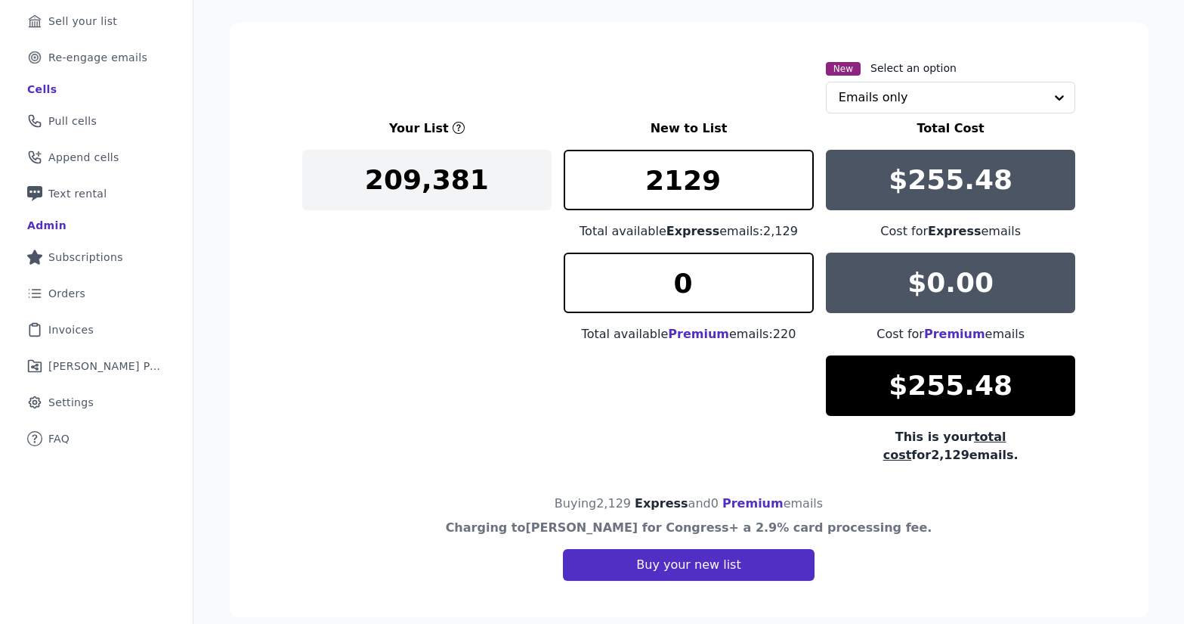
click at [738, 549] on button "Buy your new list" at bounding box center [688, 565] width 251 height 32
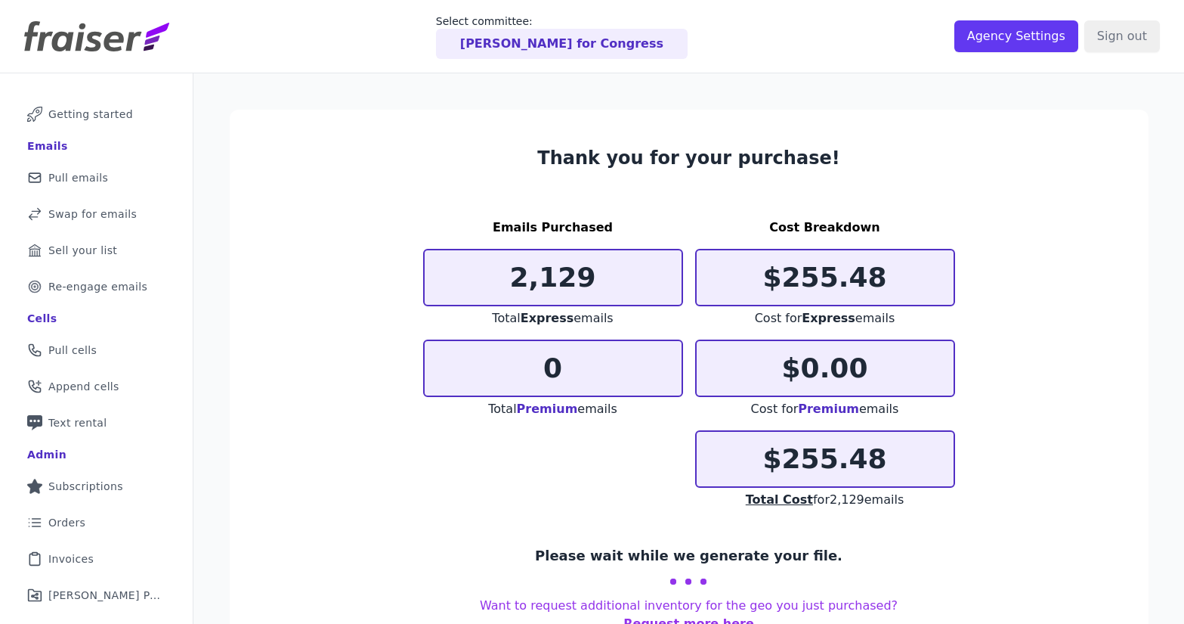
scroll to position [73, 0]
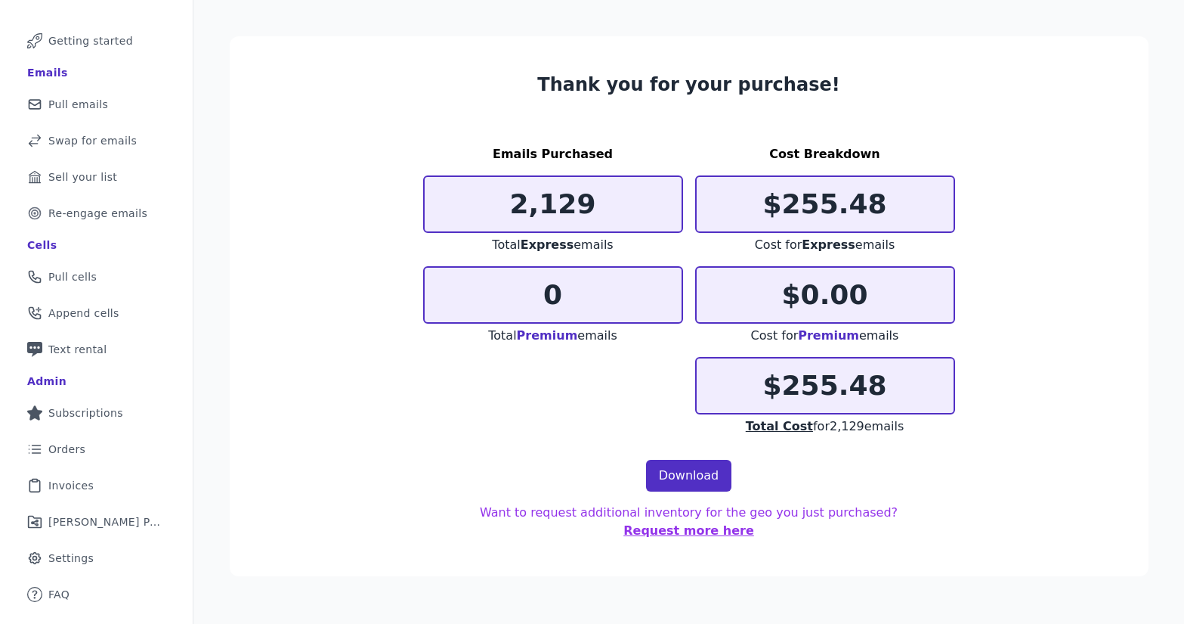
click at [689, 481] on link "Download" at bounding box center [689, 476] width 86 height 32
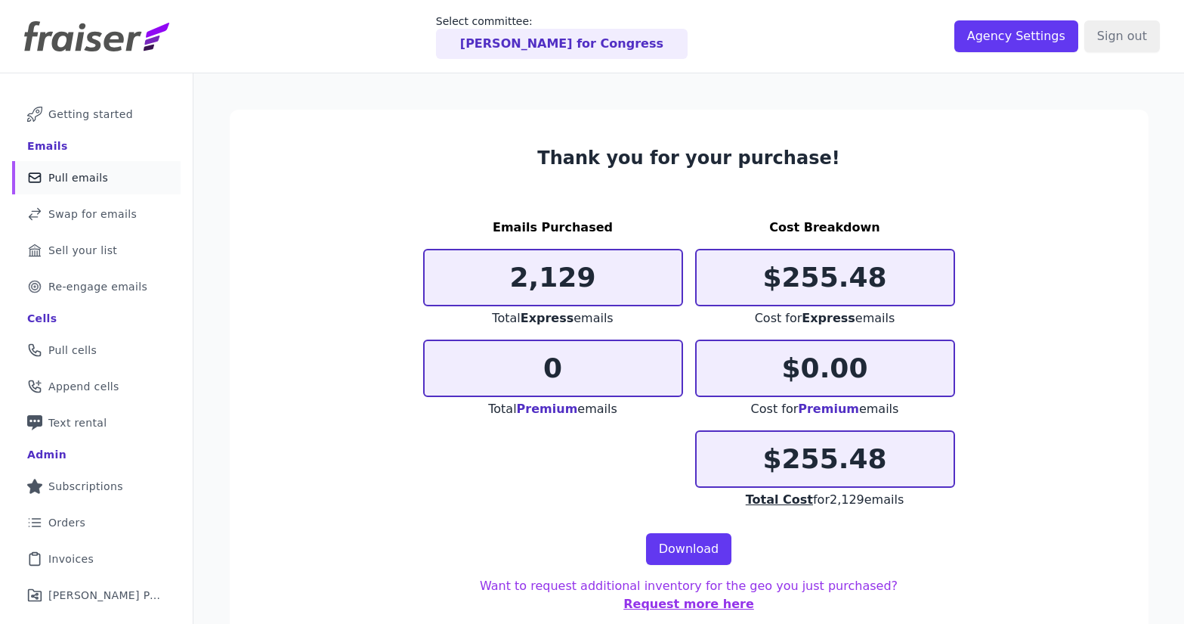
click at [82, 174] on span "Pull emails" at bounding box center [78, 177] width 60 height 15
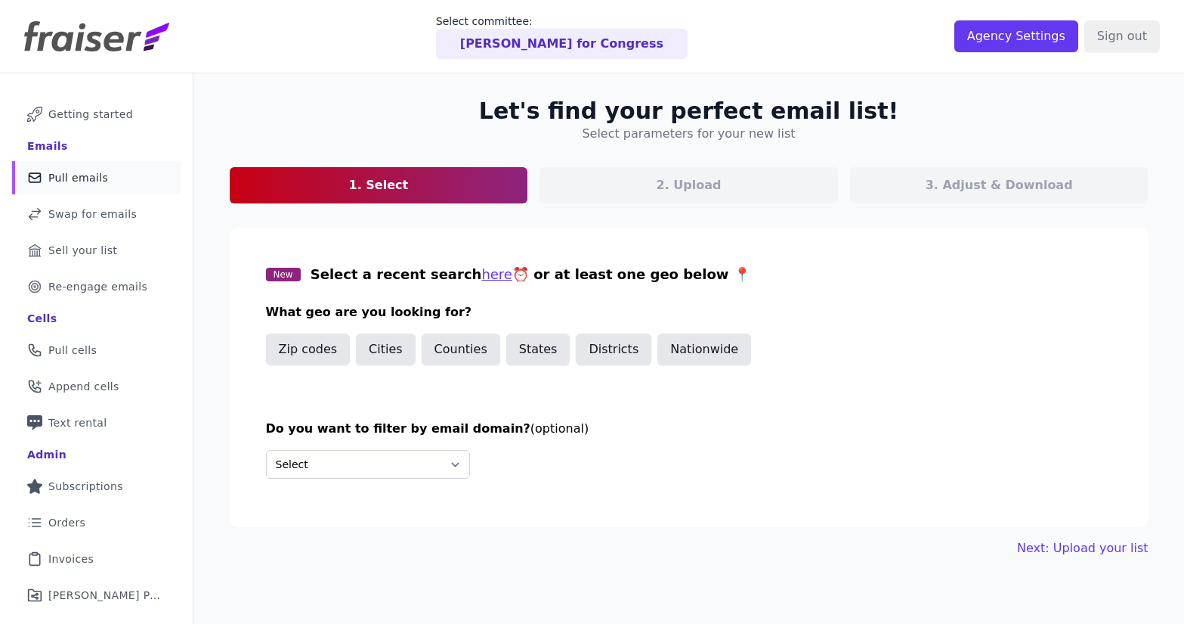
click at [506, 359] on button "States" at bounding box center [538, 349] width 64 height 32
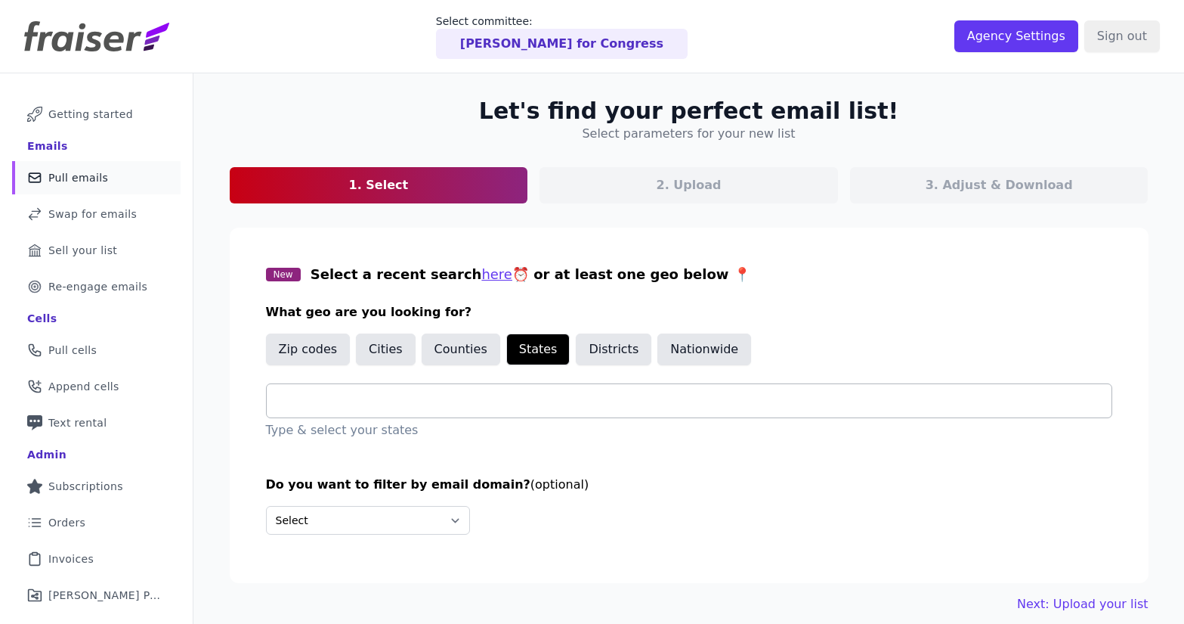
click at [500, 390] on div at bounding box center [695, 400] width 833 height 33
click at [404, 398] on input "text" at bounding box center [695, 401] width 833 height 18
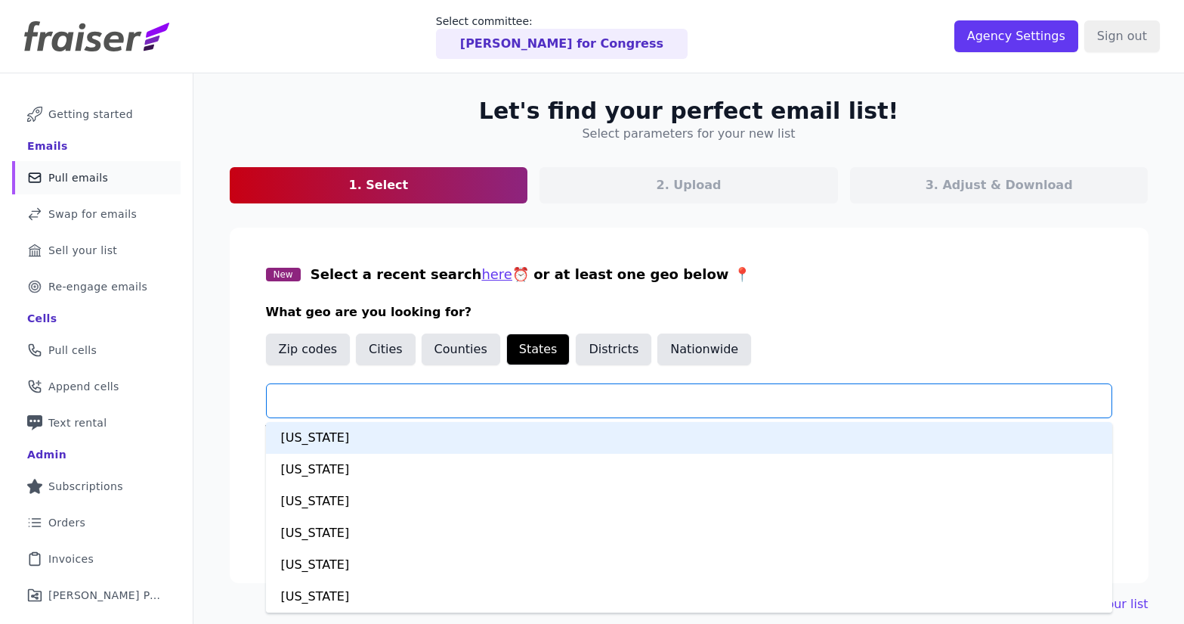
paste input "**********"
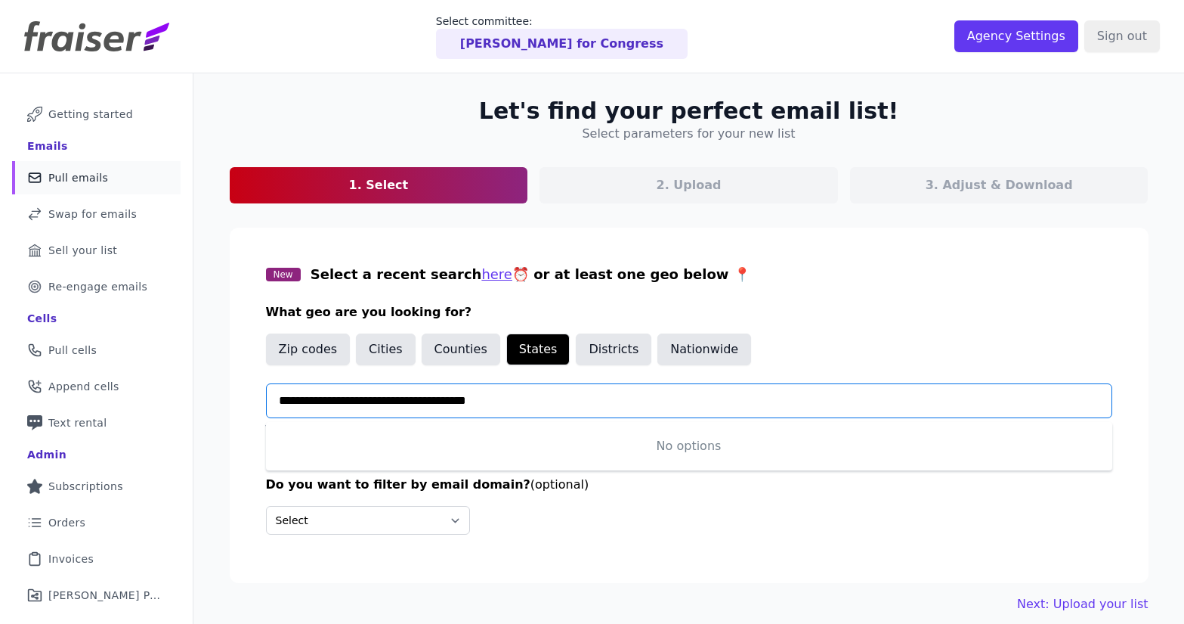
type input "**********"
click at [282, 361] on button "Zip codes" at bounding box center [308, 349] width 85 height 32
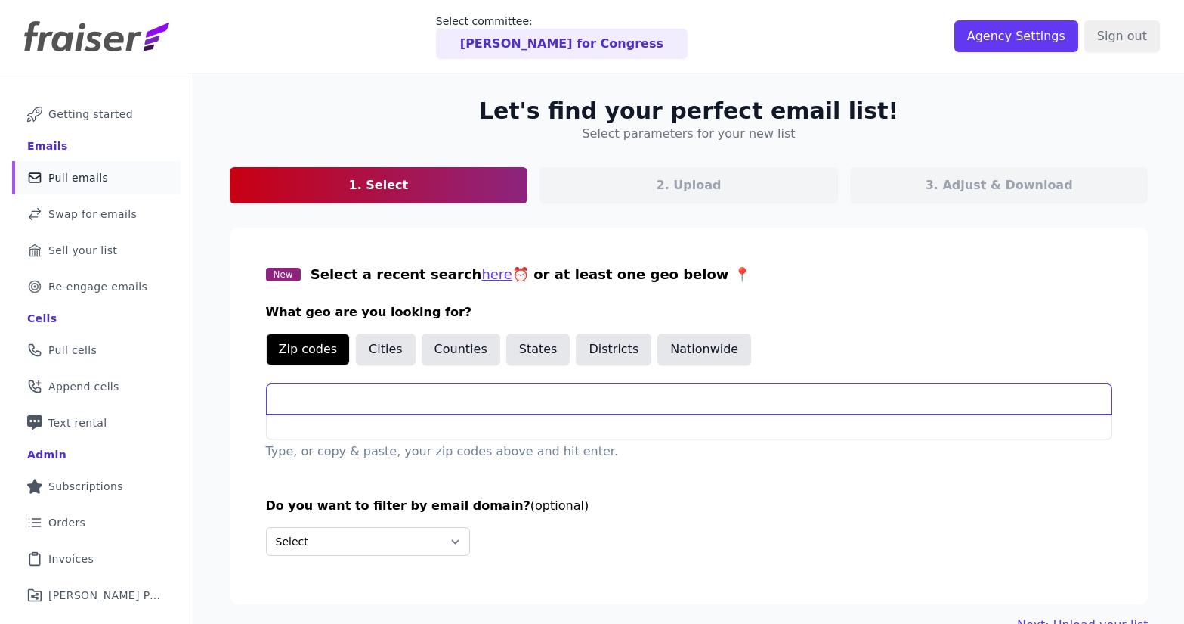
click at [341, 399] on input "text" at bounding box center [689, 399] width 845 height 30
paste input "77005, 78703, 78746, 78731, 77019, 77006"
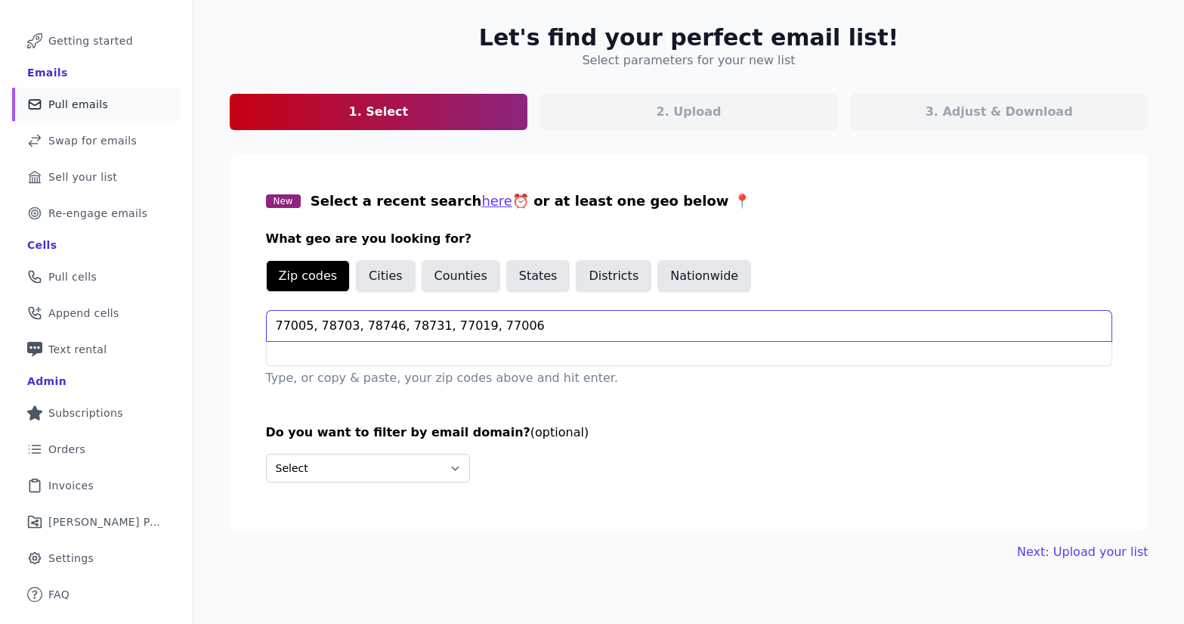
type input "77005, 78703, 78746, 78731, 77019, 77006"
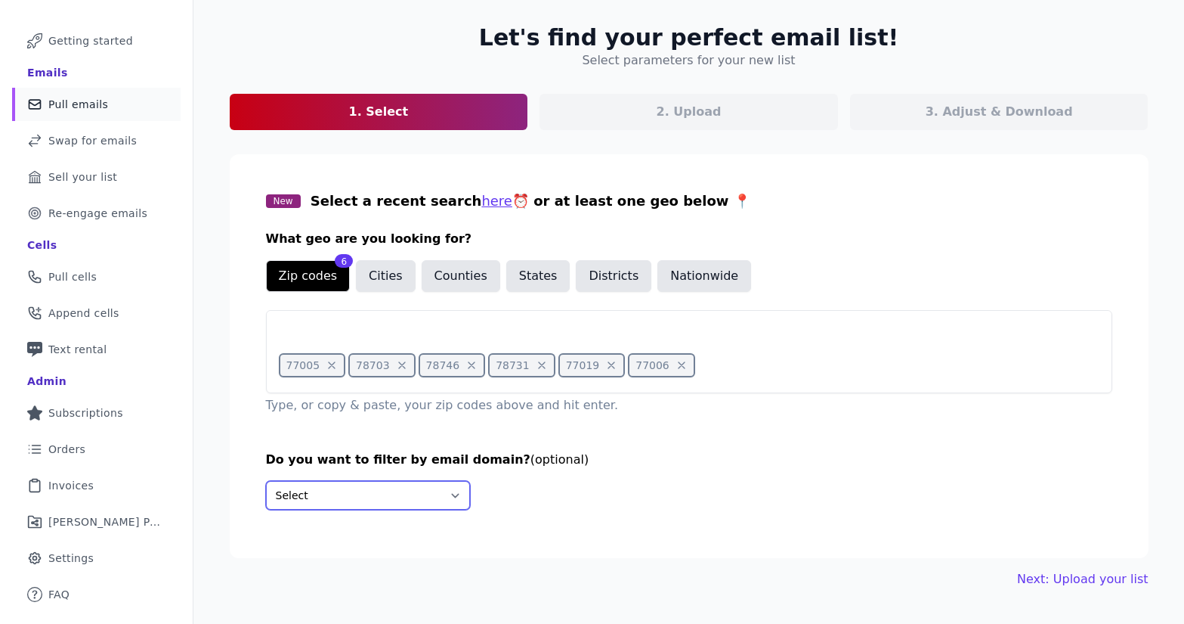
select select "Exclude"
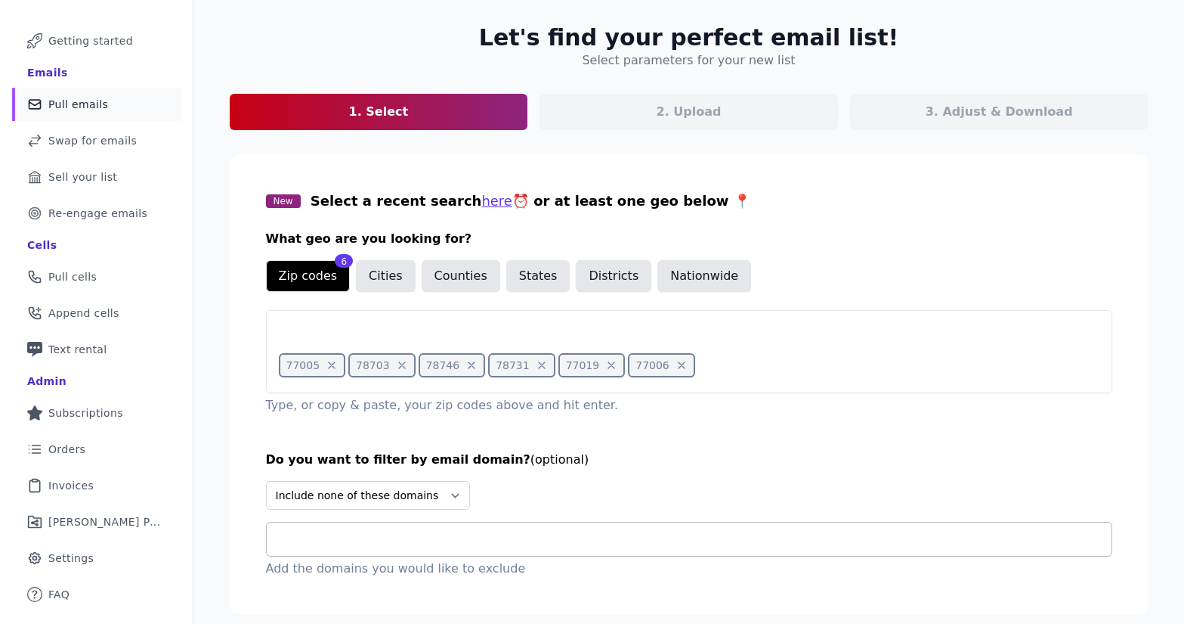
click at [395, 529] on div at bounding box center [695, 538] width 833 height 33
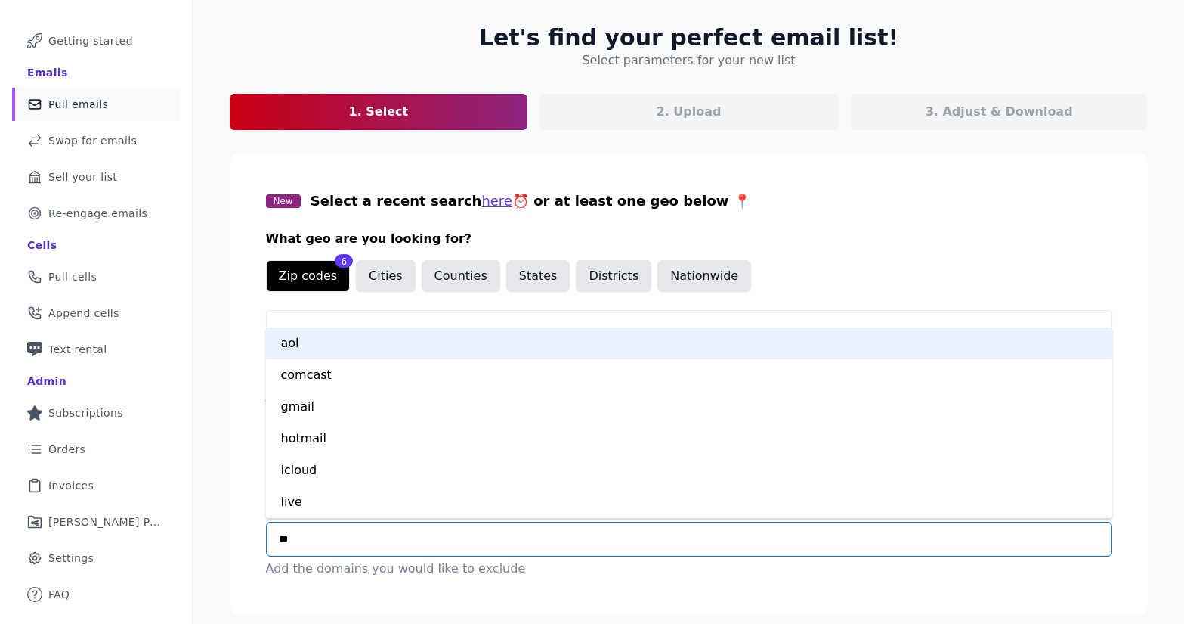
type input "***"
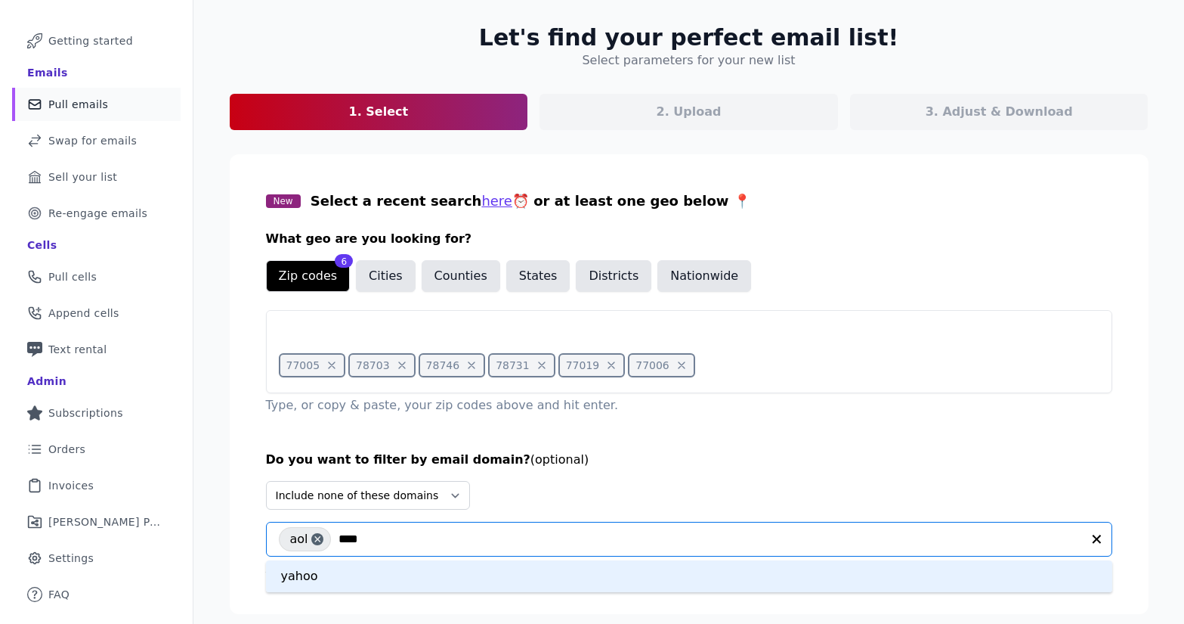
type input "*****"
type input "*******"
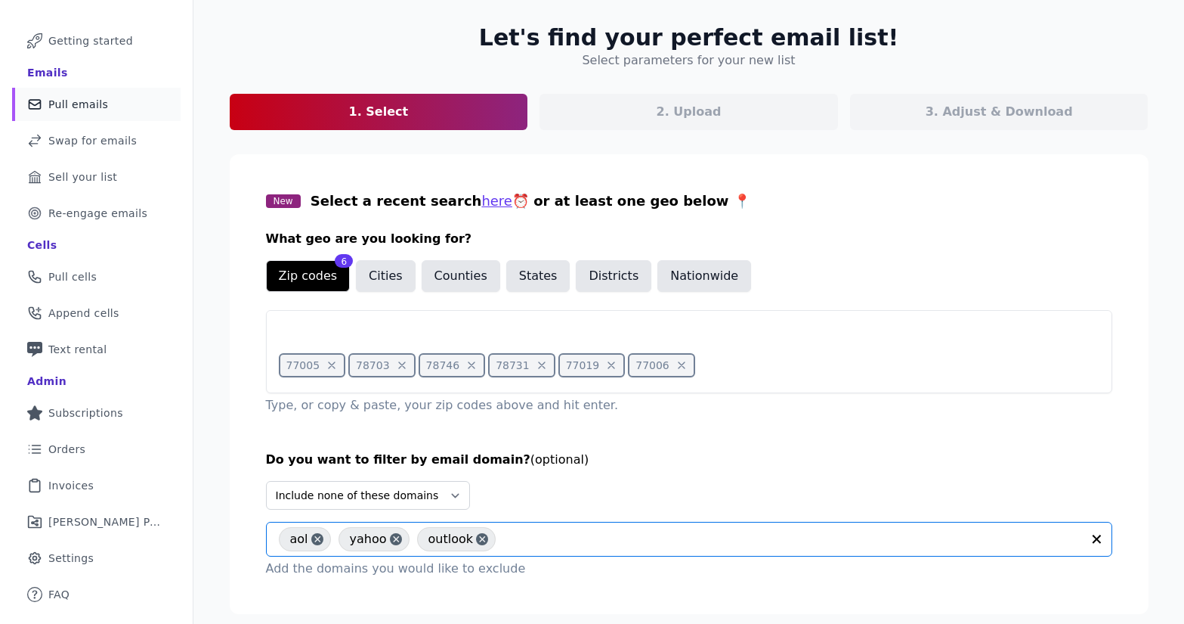
scroll to position [118, 0]
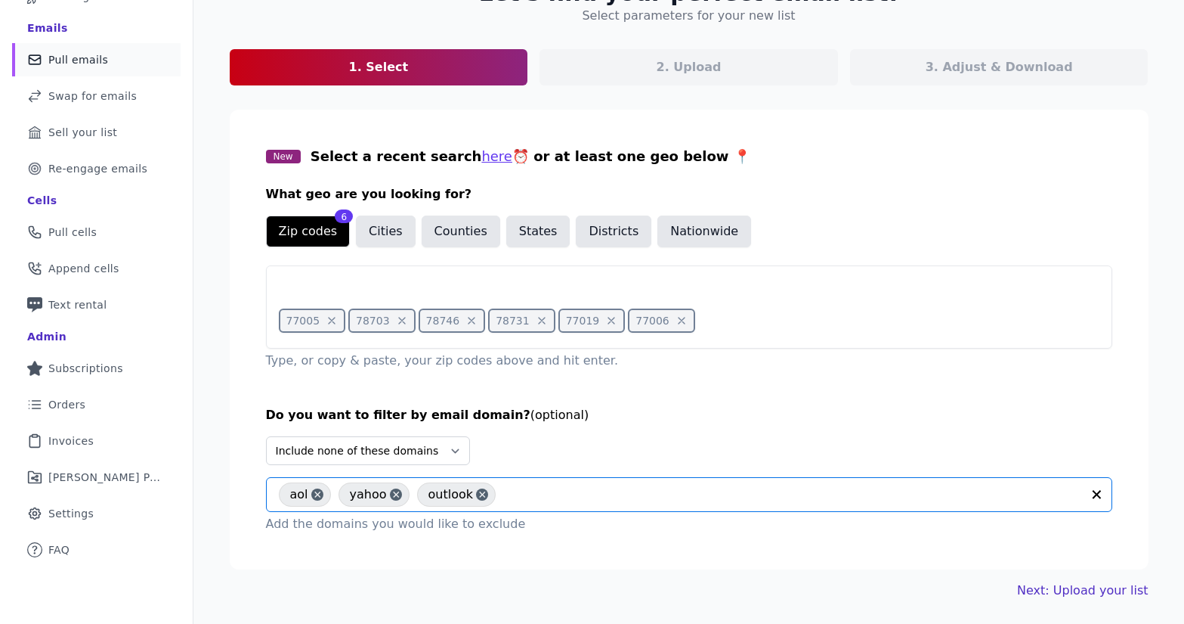
click at [1070, 591] on link "Next: Upload your list" at bounding box center [1082, 590] width 131 height 18
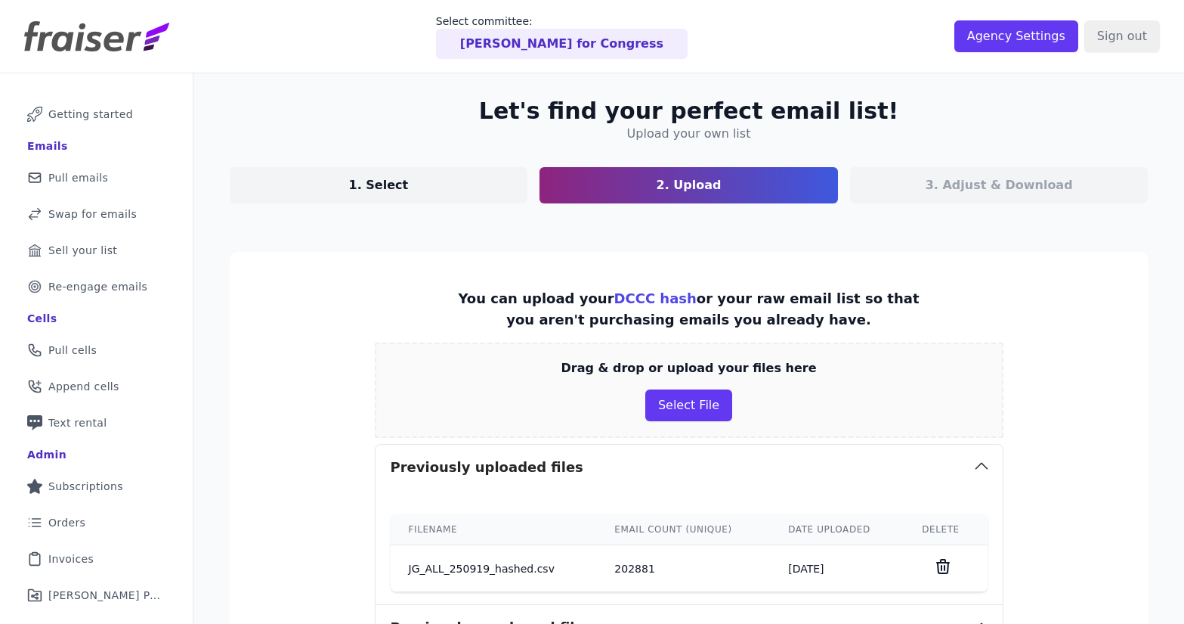
scroll to position [335, 0]
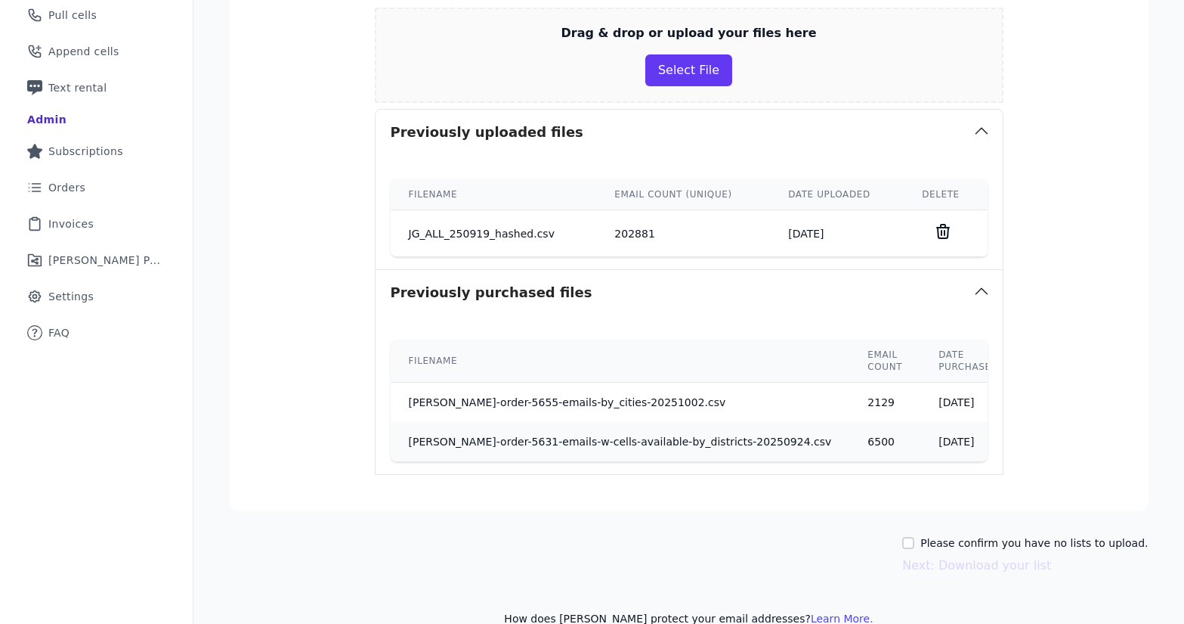
click at [951, 538] on label "Please confirm you have no lists to upload." at bounding box center [1035, 542] width 228 height 15
click at [915, 538] on input "Please confirm you have no lists to upload." at bounding box center [908, 543] width 12 height 12
checkbox input "true"
click at [991, 565] on button "Next: Download your list" at bounding box center [976, 565] width 149 height 18
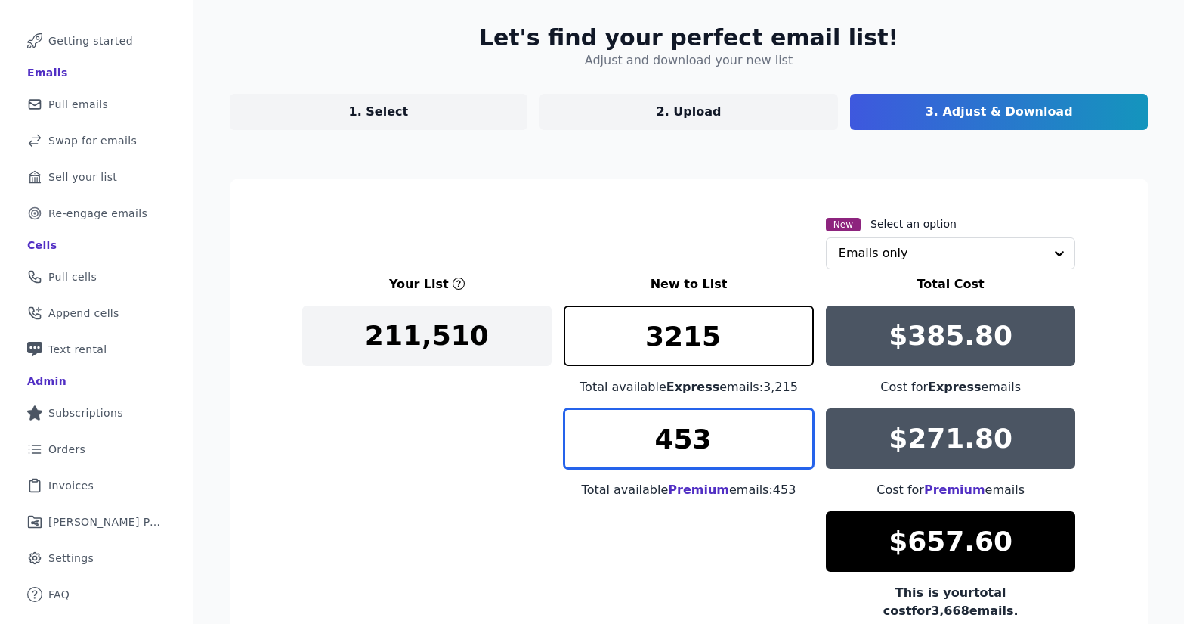
drag, startPoint x: 707, startPoint y: 445, endPoint x: 569, endPoint y: 450, distance: 138.4
click at [569, 450] on input "453" at bounding box center [689, 438] width 250 height 60
type input "0"
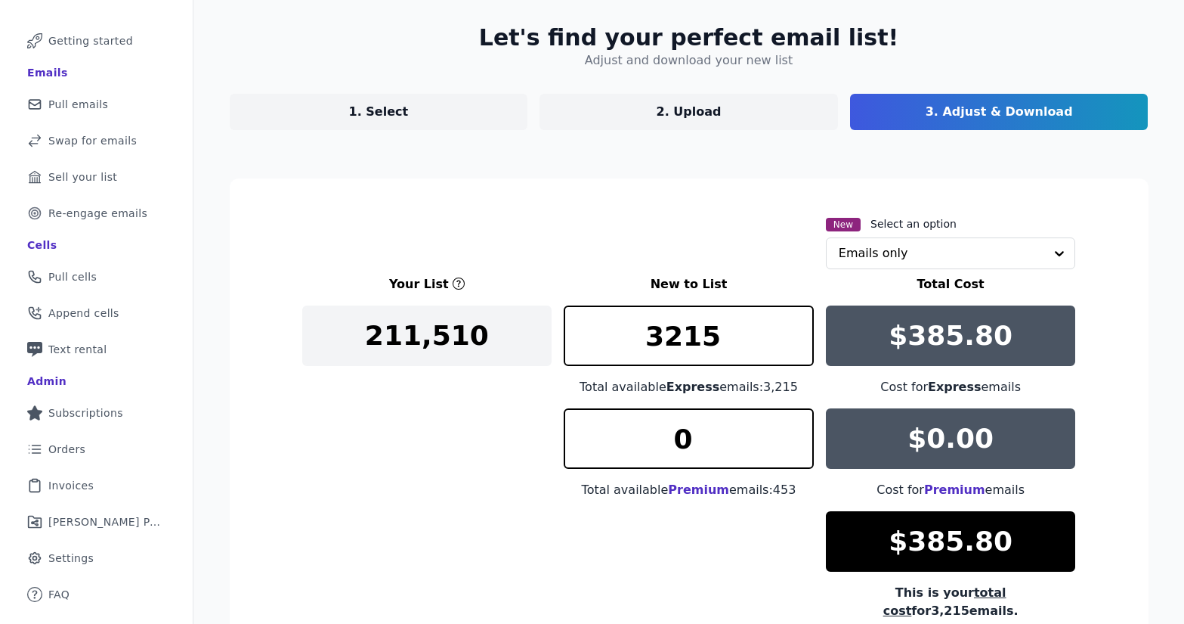
click at [723, 547] on div "Your List New to List Total Cost 211,510 3215 Total available Express emails: 3…" at bounding box center [689, 447] width 774 height 345
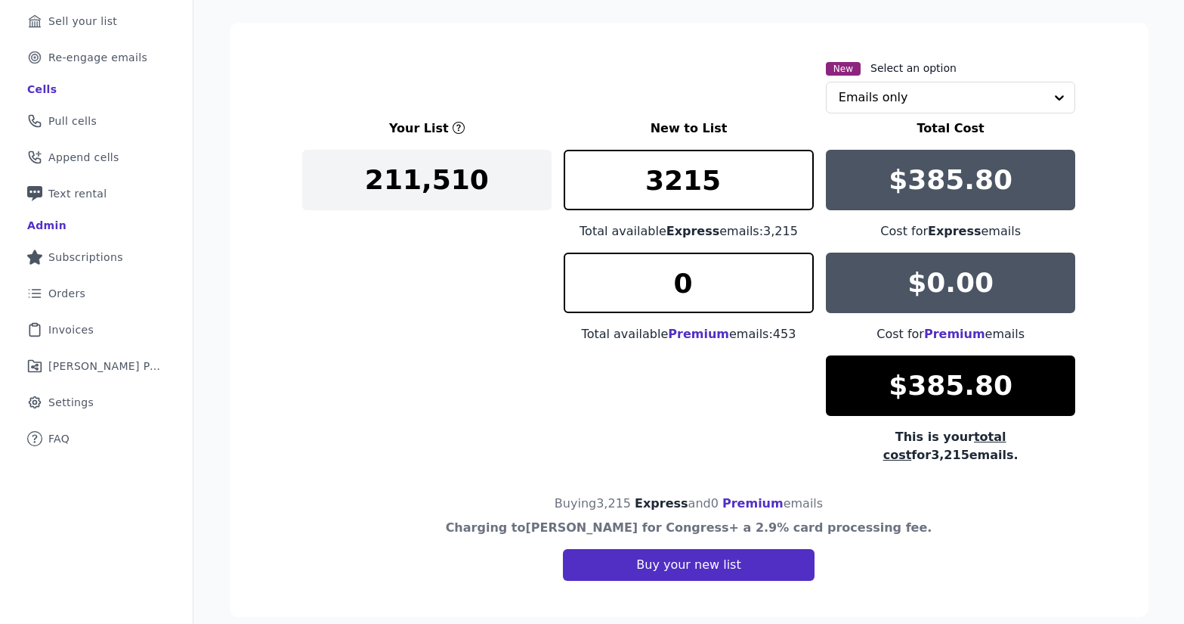
click at [731, 549] on button "Buy your new list" at bounding box center [688, 565] width 251 height 32
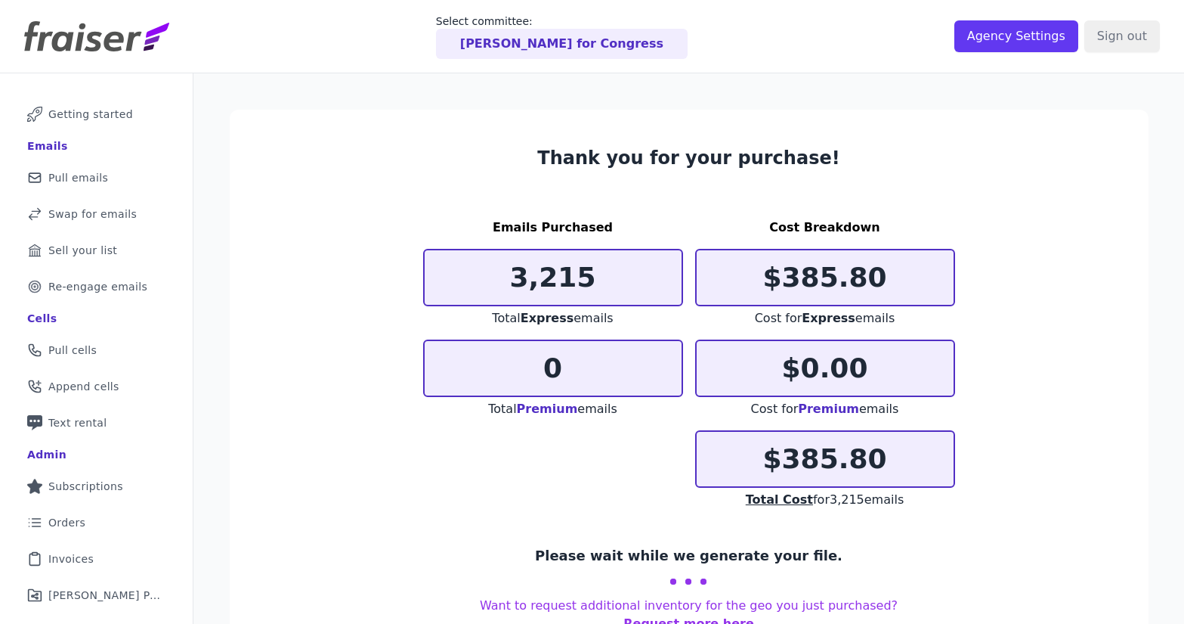
scroll to position [73, 0]
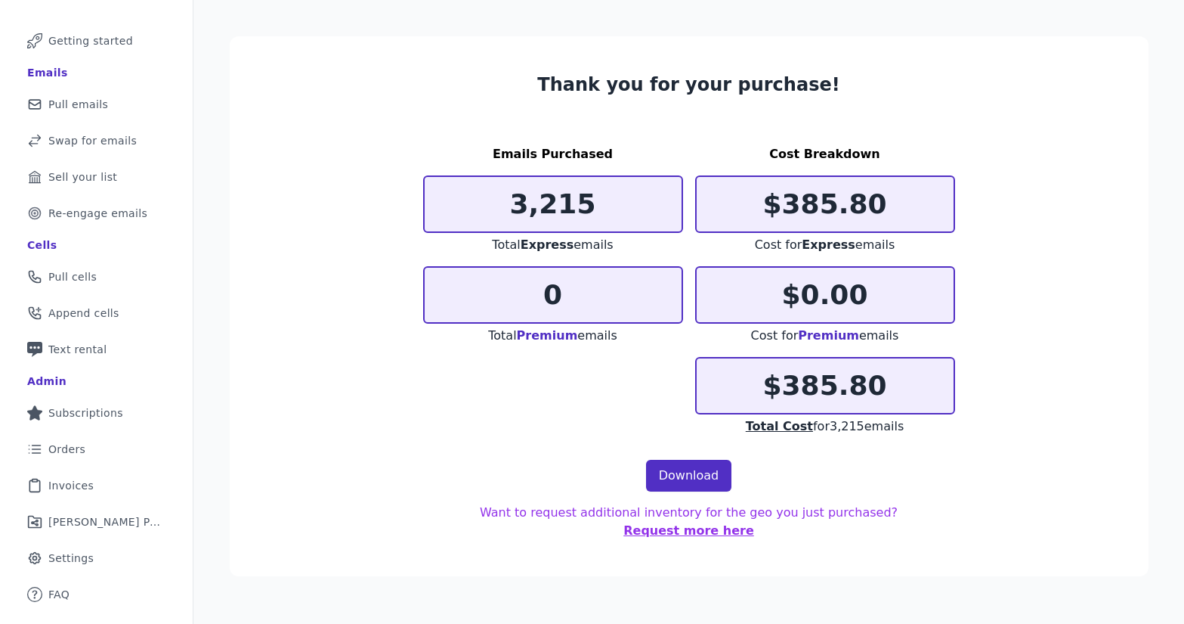
click at [695, 477] on link "Download" at bounding box center [689, 476] width 86 height 32
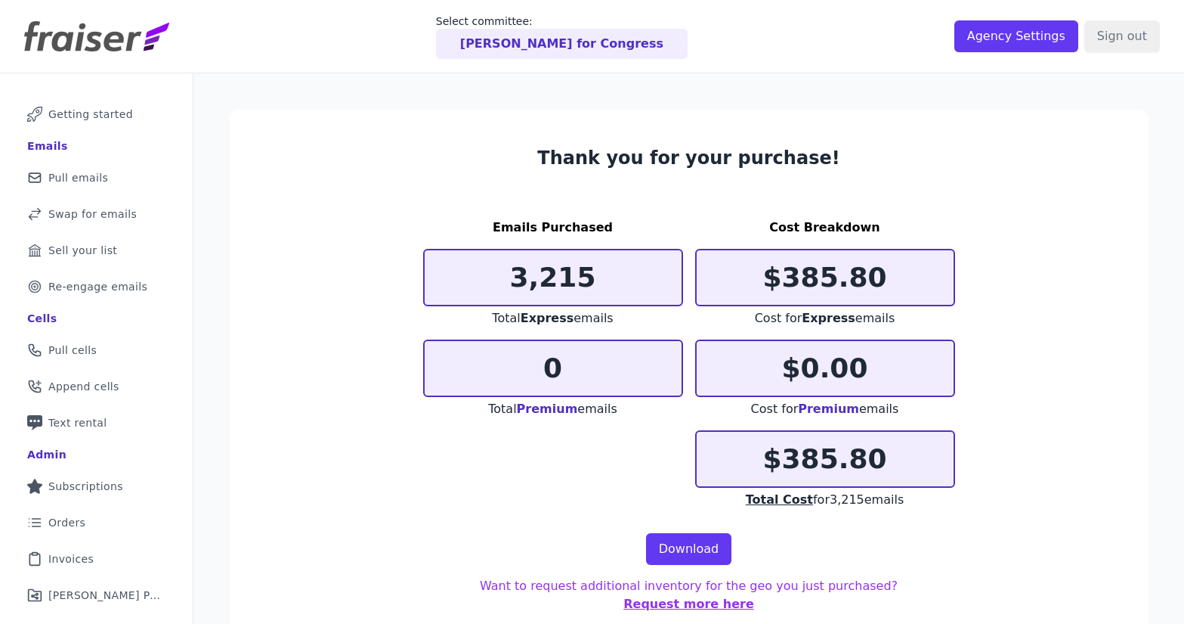
click at [887, 274] on p "$385.80" at bounding box center [825, 277] width 257 height 30
drag, startPoint x: 851, startPoint y: 466, endPoint x: 755, endPoint y: 466, distance: 96.0
click at [754, 467] on p "$385.80" at bounding box center [825, 459] width 257 height 30
copy p "$385.80"
drag, startPoint x: 618, startPoint y: 283, endPoint x: 459, endPoint y: 280, distance: 158.8
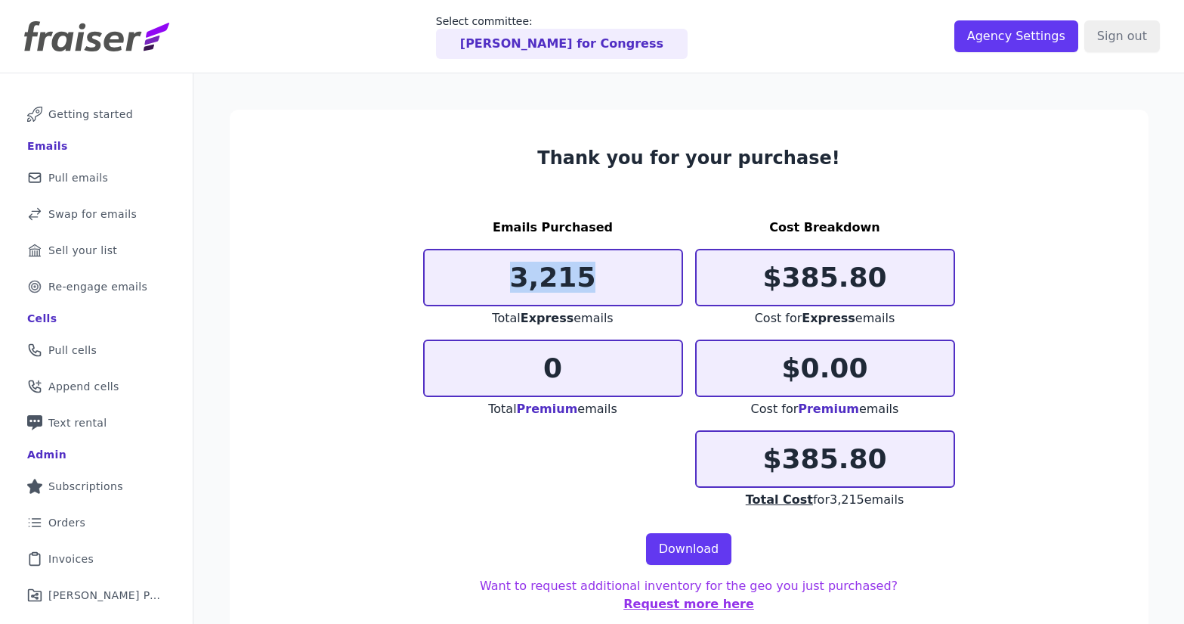
click at [459, 280] on p "3,215" at bounding box center [553, 277] width 257 height 30
copy p "3,215"
click at [70, 525] on span "Orders" at bounding box center [66, 522] width 37 height 15
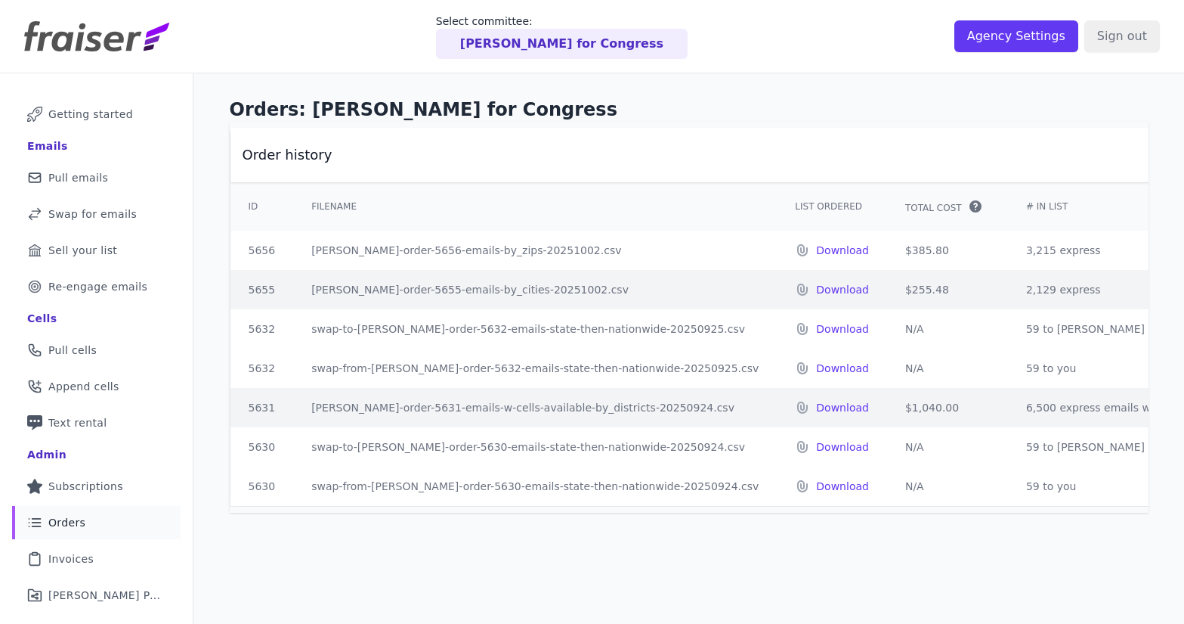
scroll to position [3, 0]
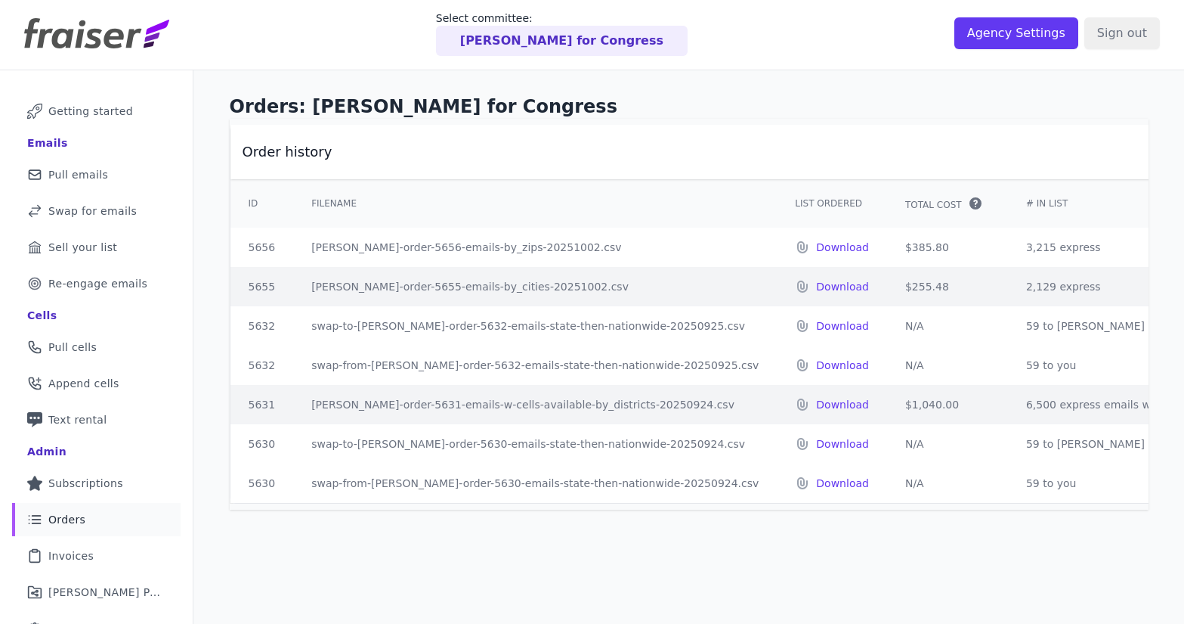
drag, startPoint x: 867, startPoint y: 285, endPoint x: 825, endPoint y: 288, distance: 42.4
click at [887, 288] on td "$255.48" at bounding box center [947, 286] width 121 height 39
click at [494, 282] on td "[PERSON_NAME]-order-5655-emails-by_cities-20251002.csv" at bounding box center [535, 286] width 484 height 39
drag, startPoint x: 865, startPoint y: 285, endPoint x: 806, endPoint y: 290, distance: 59.9
click at [806, 290] on tr "5655 [PERSON_NAME]-order-5655-emails-by_cities-20251002.csv Download $255.48 2,…" at bounding box center [993, 286] width 1524 height 39
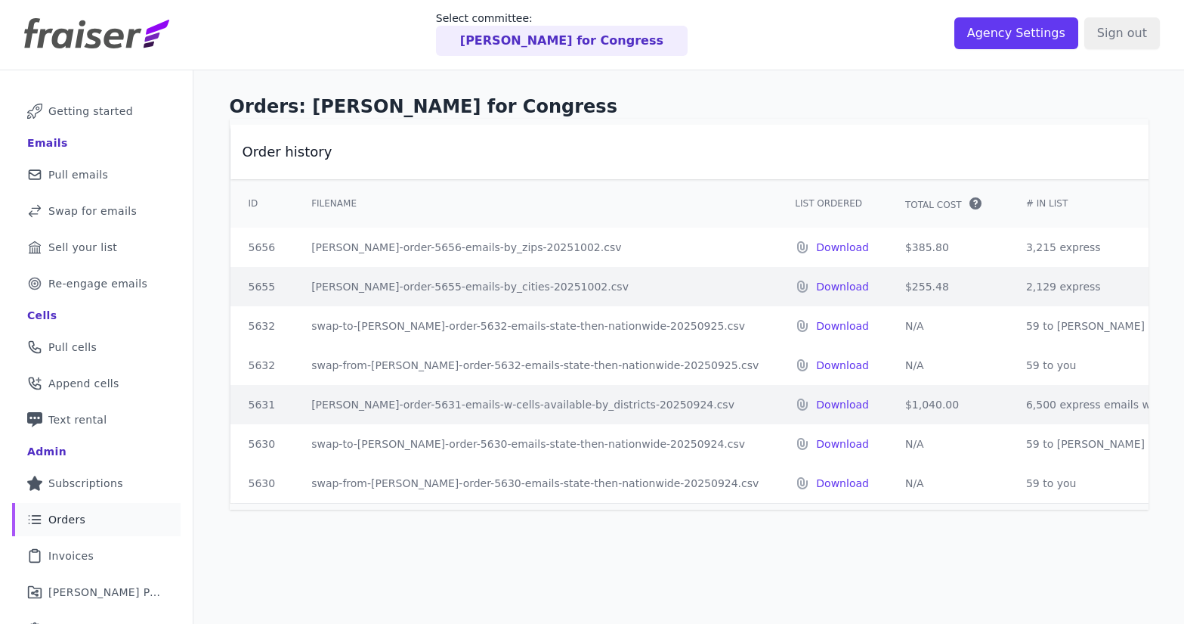
click at [887, 284] on td "$255.48" at bounding box center [947, 286] width 121 height 39
drag, startPoint x: 867, startPoint y: 289, endPoint x: 833, endPoint y: 288, distance: 34.0
click at [887, 288] on td "$255.48" at bounding box center [947, 286] width 121 height 39
copy td "255.48"
click at [896, 160] on h2 "Order history" at bounding box center [993, 152] width 1500 height 18
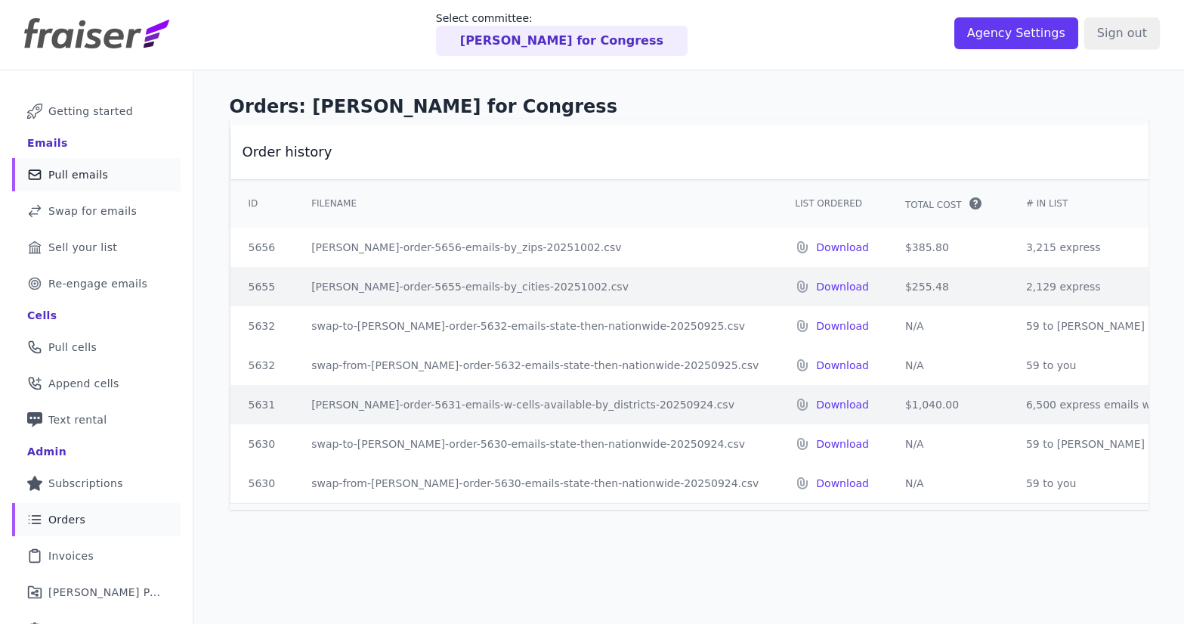
click at [104, 169] on link "Mail Icon Outline of a mail envelope Pull emails" at bounding box center [96, 174] width 169 height 33
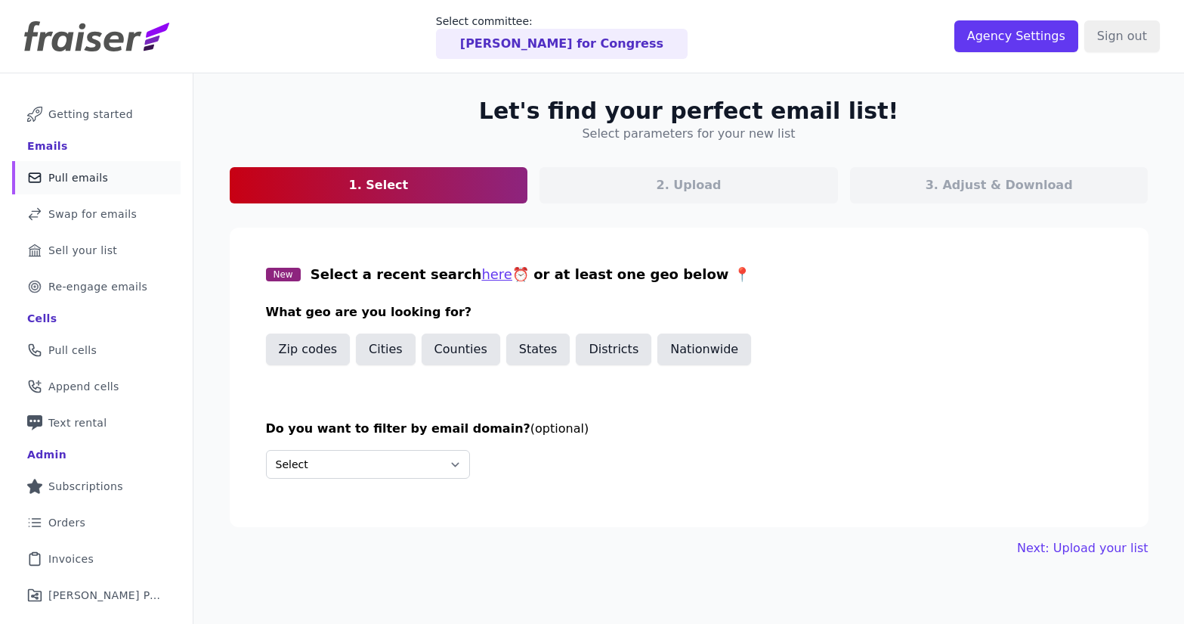
click at [306, 350] on button "Zip codes" at bounding box center [308, 349] width 85 height 32
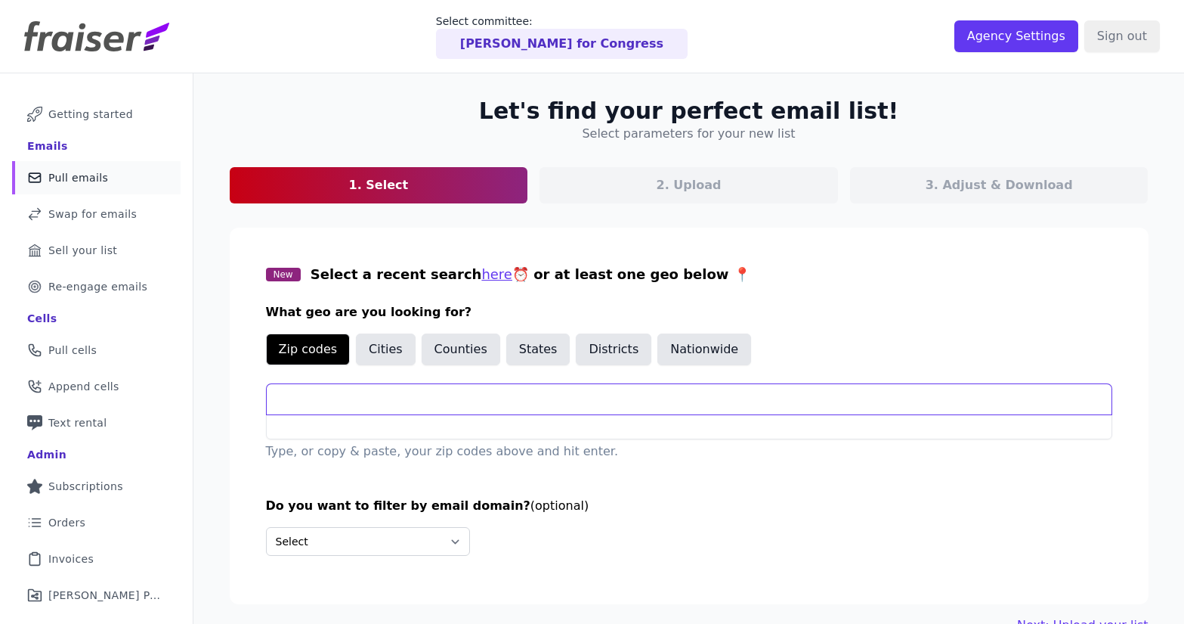
click at [356, 392] on input "text" at bounding box center [689, 399] width 845 height 30
paste input "85253, 85255, 85718, 85018, 85260, 85254, 85251, 85258, 85716, 85719"
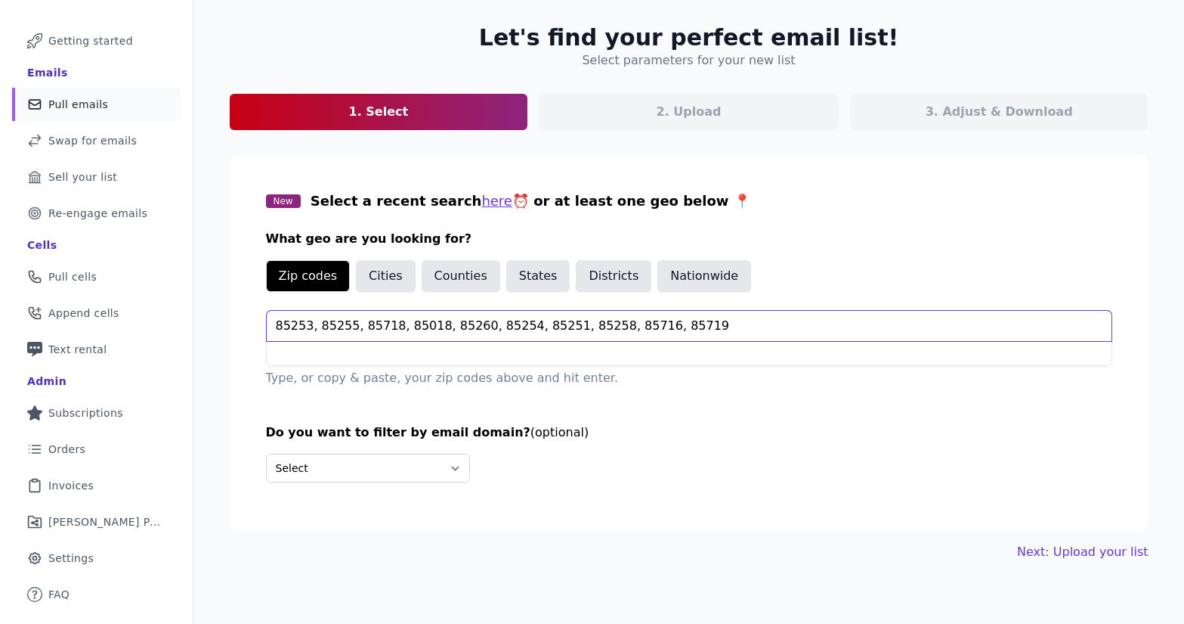
type input "85253, 85255, 85718, 85018, 85260, 85254, 85251, 85258, 85716, 85719"
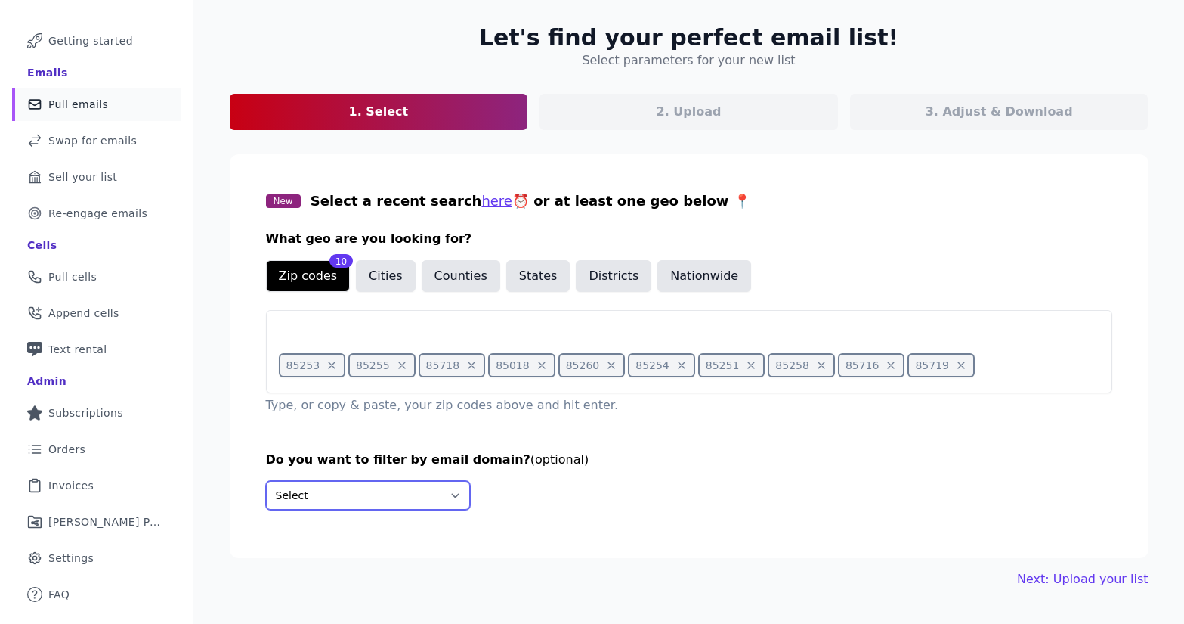
select select "Exclude"
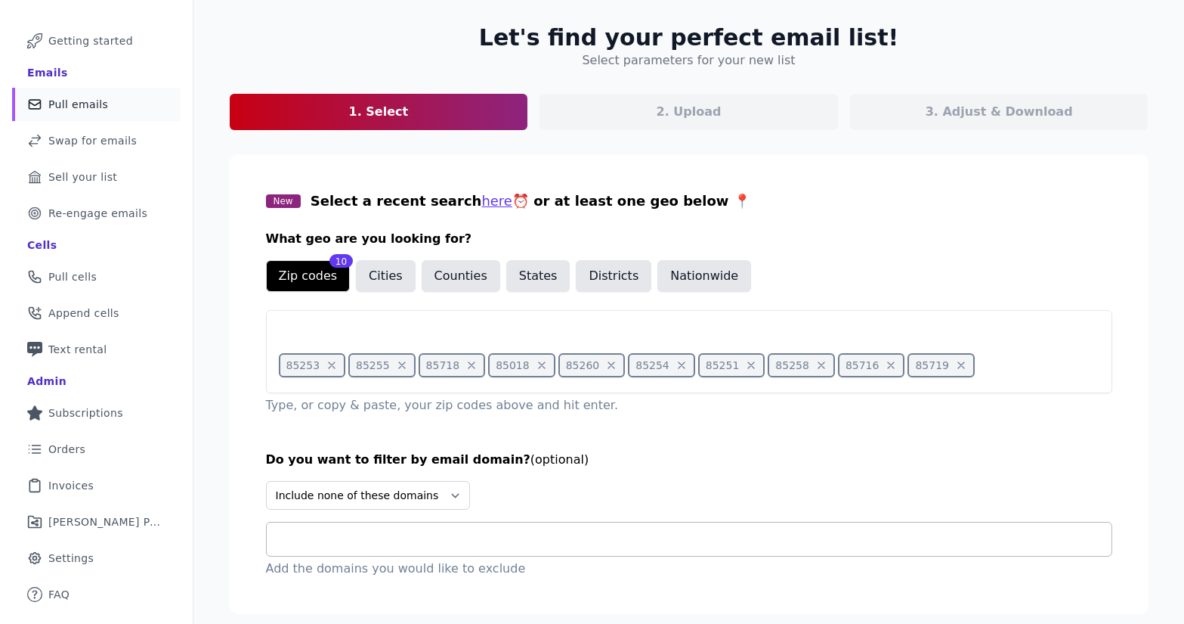
click at [395, 525] on div at bounding box center [695, 538] width 833 height 33
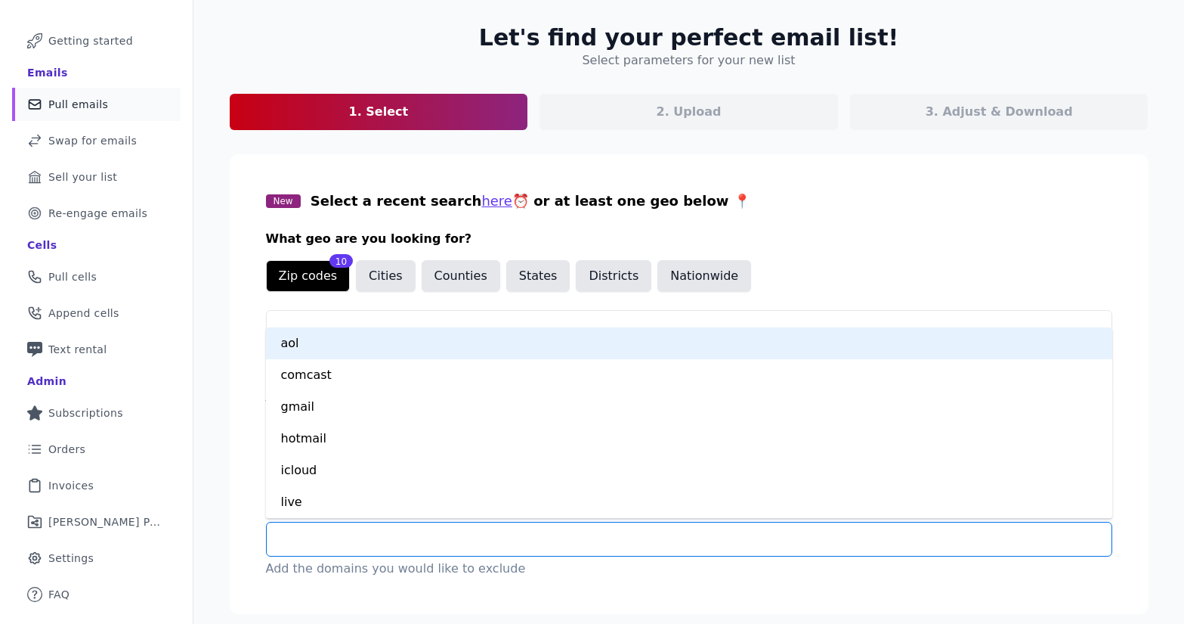
click at [339, 350] on div "aol" at bounding box center [689, 343] width 847 height 32
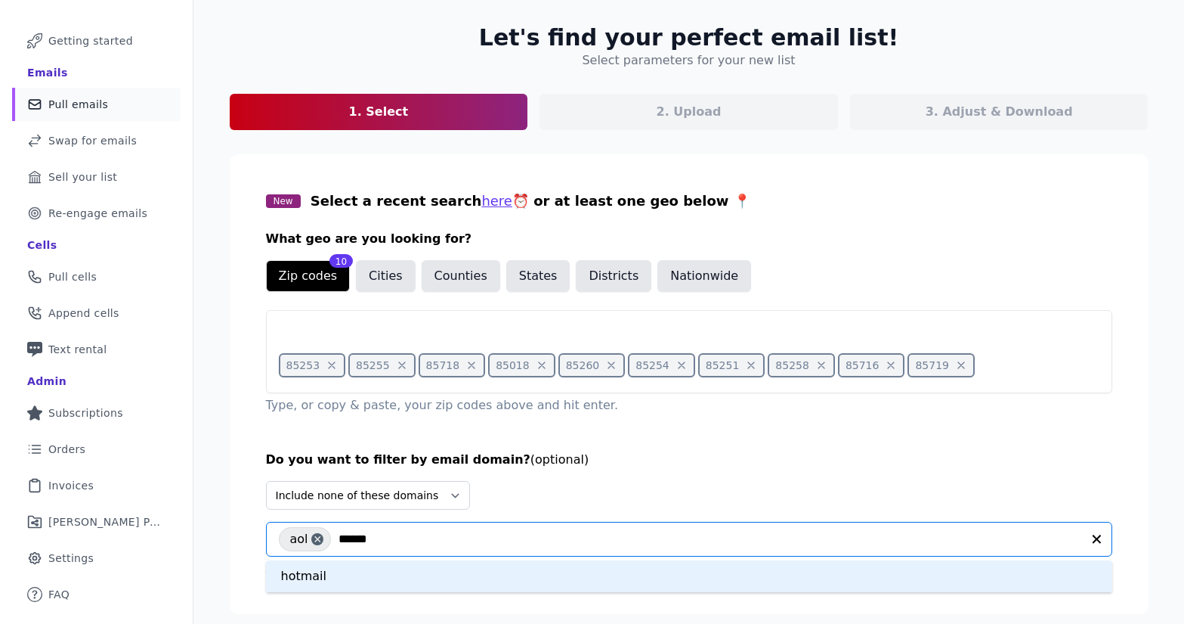
type input "*******"
type input "*****"
type input "*******"
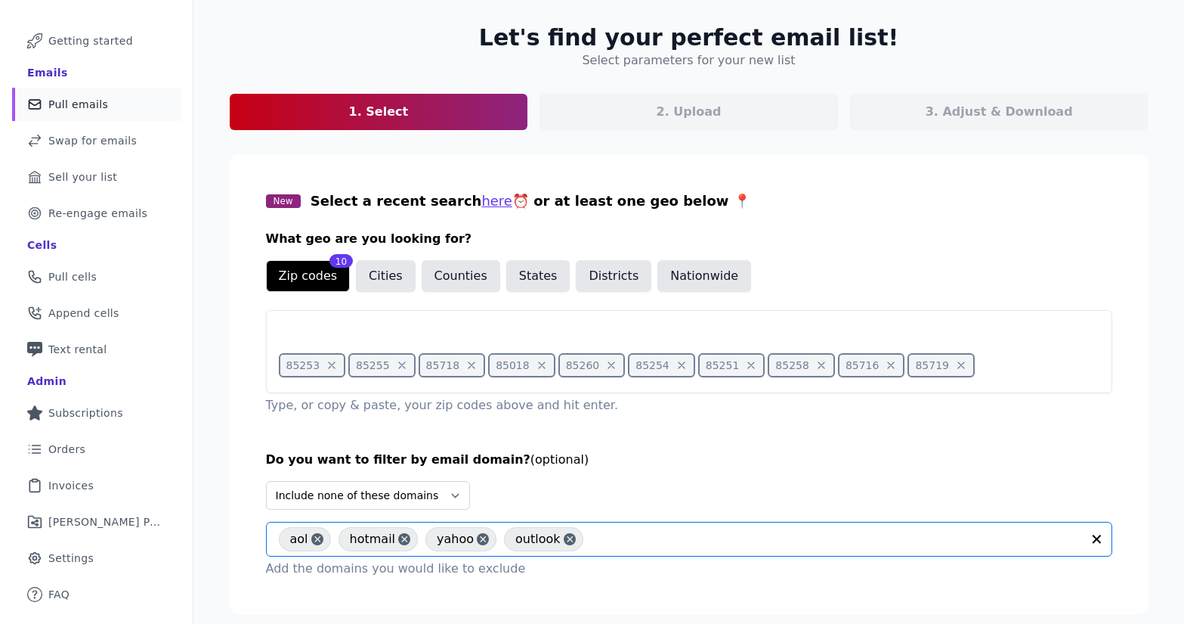
scroll to position [118, 0]
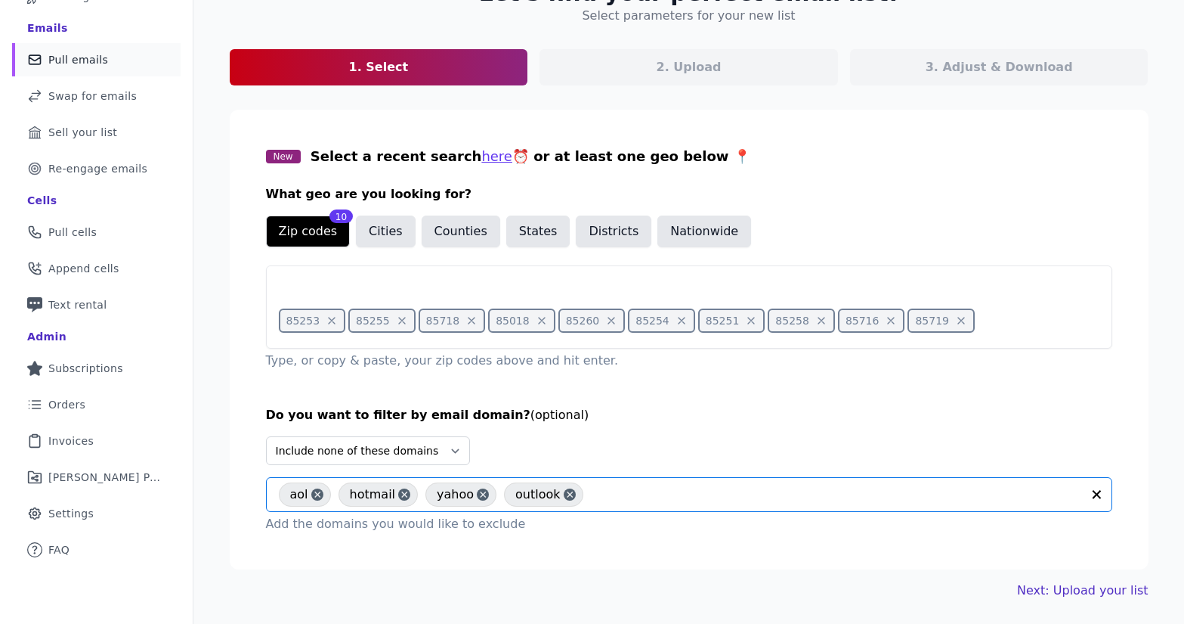
click at [1060, 590] on link "Next: Upload your list" at bounding box center [1082, 590] width 131 height 18
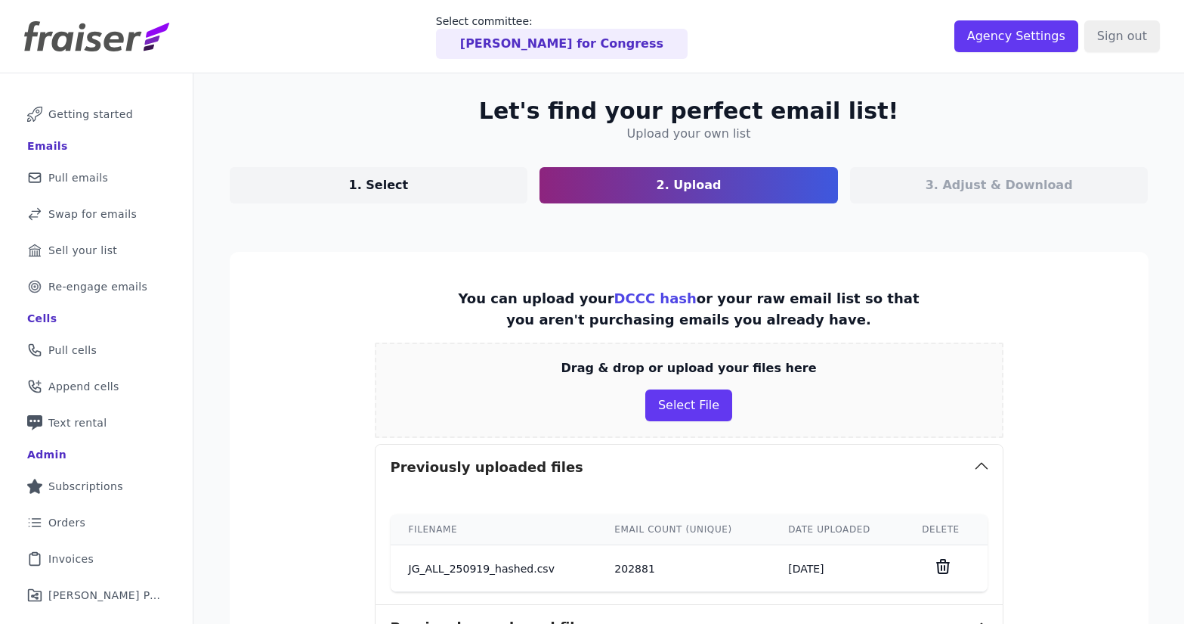
scroll to position [401, 0]
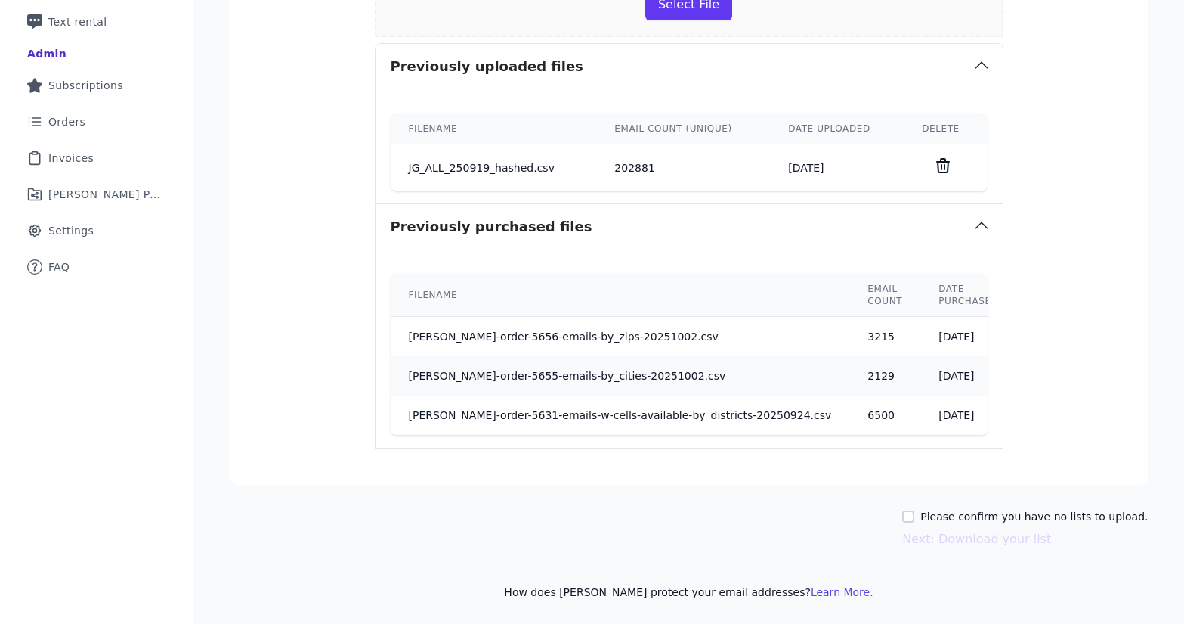
drag, startPoint x: 970, startPoint y: 515, endPoint x: 971, endPoint y: 524, distance: 9.2
click at [970, 515] on label "Please confirm you have no lists to upload." at bounding box center [1035, 516] width 228 height 15
click at [915, 515] on input "Please confirm you have no lists to upload." at bounding box center [908, 516] width 12 height 12
checkbox input "true"
click at [983, 553] on div "Let's find your perfect email list! Upload your own list 1. Select 2. Upload 3.…" at bounding box center [689, 148] width 967 height 951
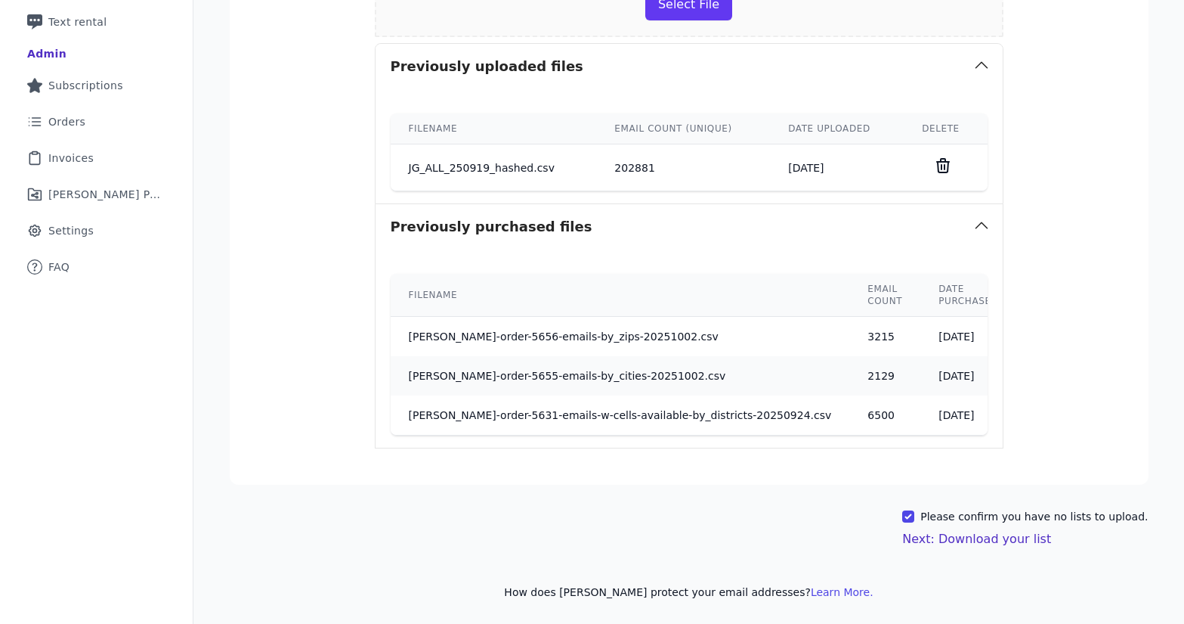
click at [987, 541] on button "Next: Download your list" at bounding box center [976, 539] width 149 height 18
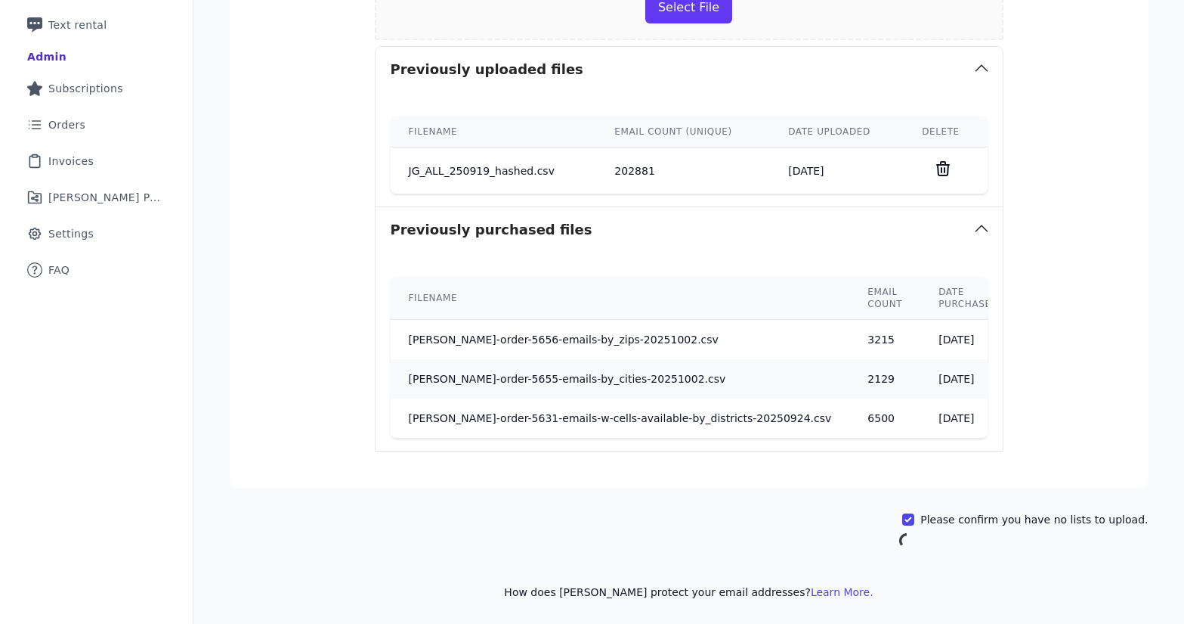
scroll to position [73, 0]
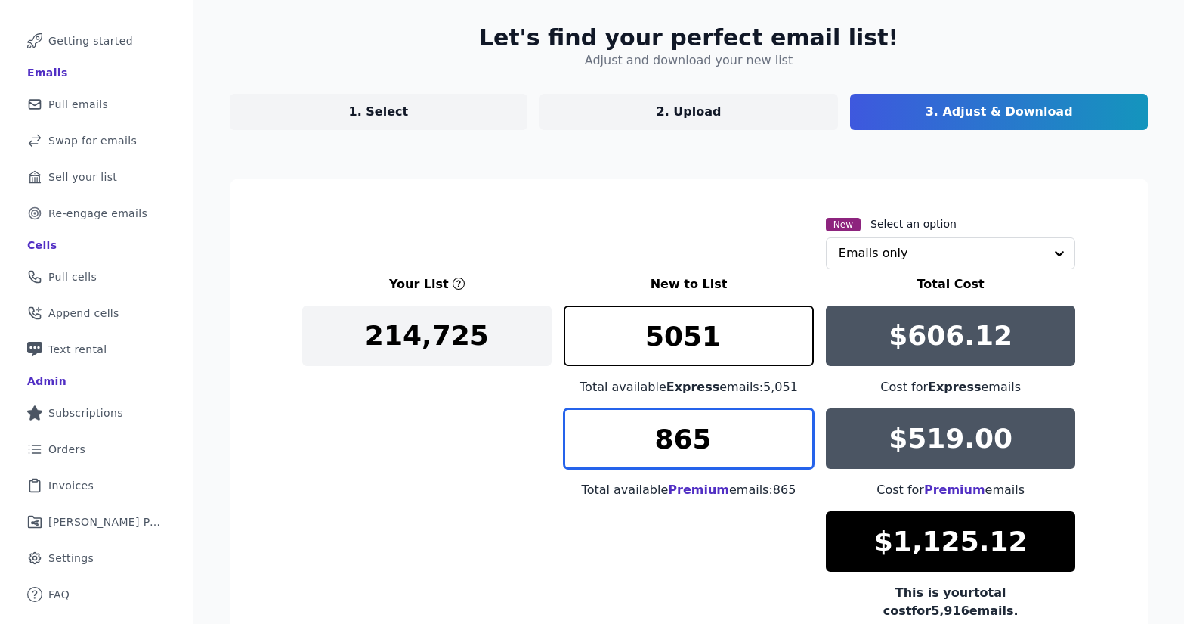
drag, startPoint x: 665, startPoint y: 451, endPoint x: 553, endPoint y: 448, distance: 111.9
click at [553, 448] on div "Your List New to List Total Cost 214,725 5051 Total available Express emails: 5…" at bounding box center [689, 447] width 774 height 345
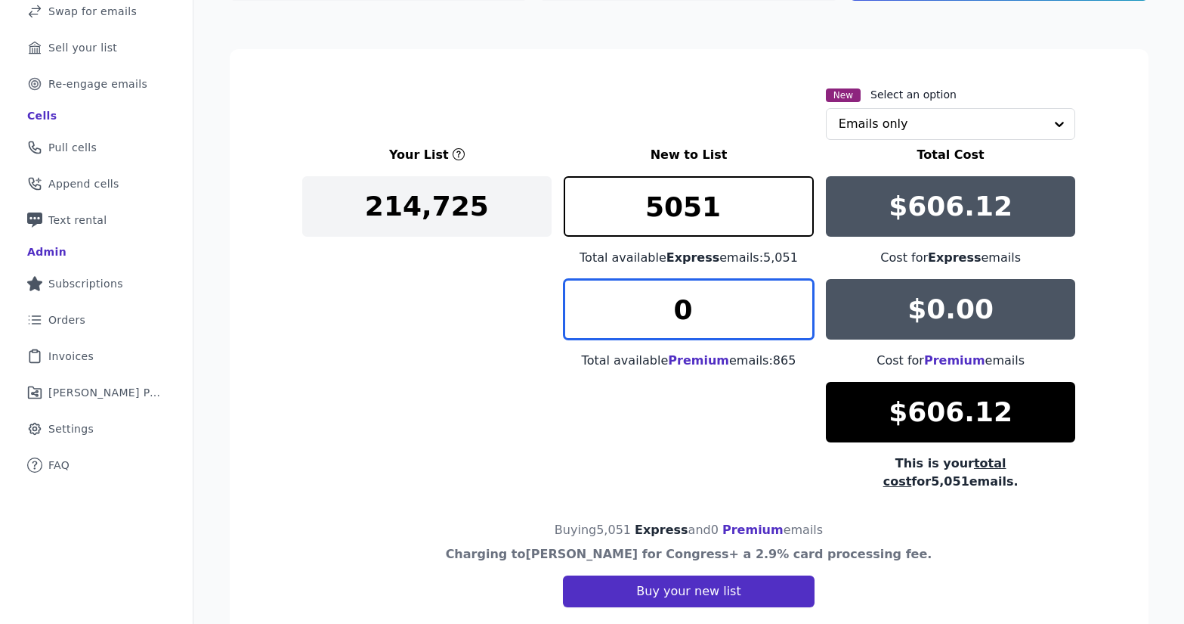
type input "0"
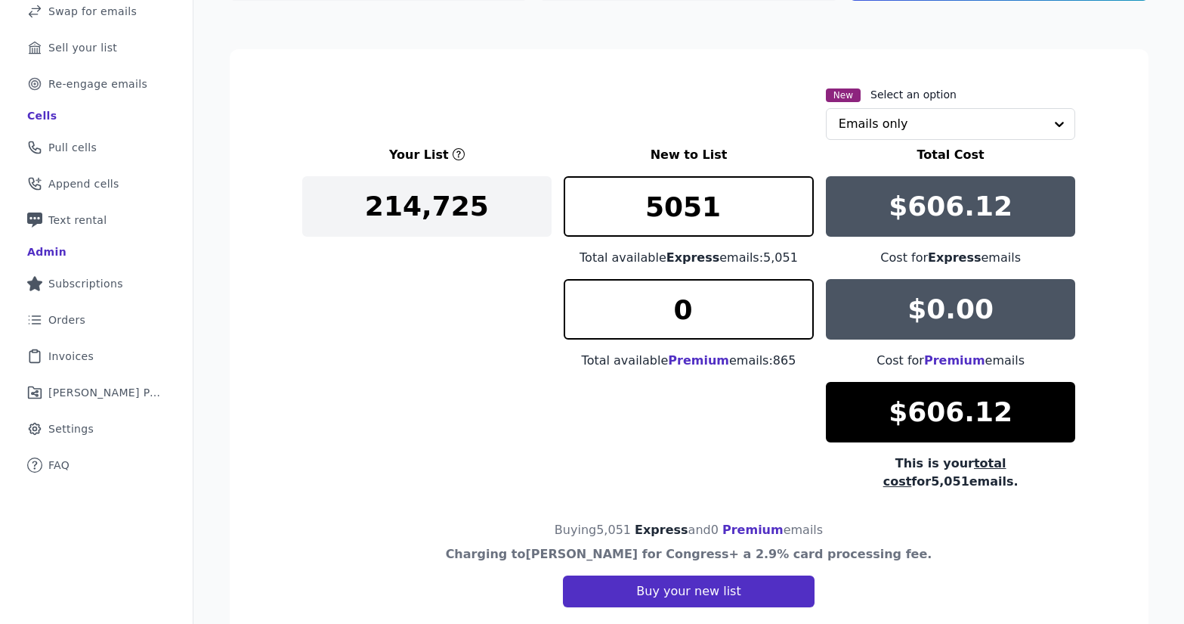
click at [704, 575] on button "Buy your new list" at bounding box center [688, 591] width 251 height 32
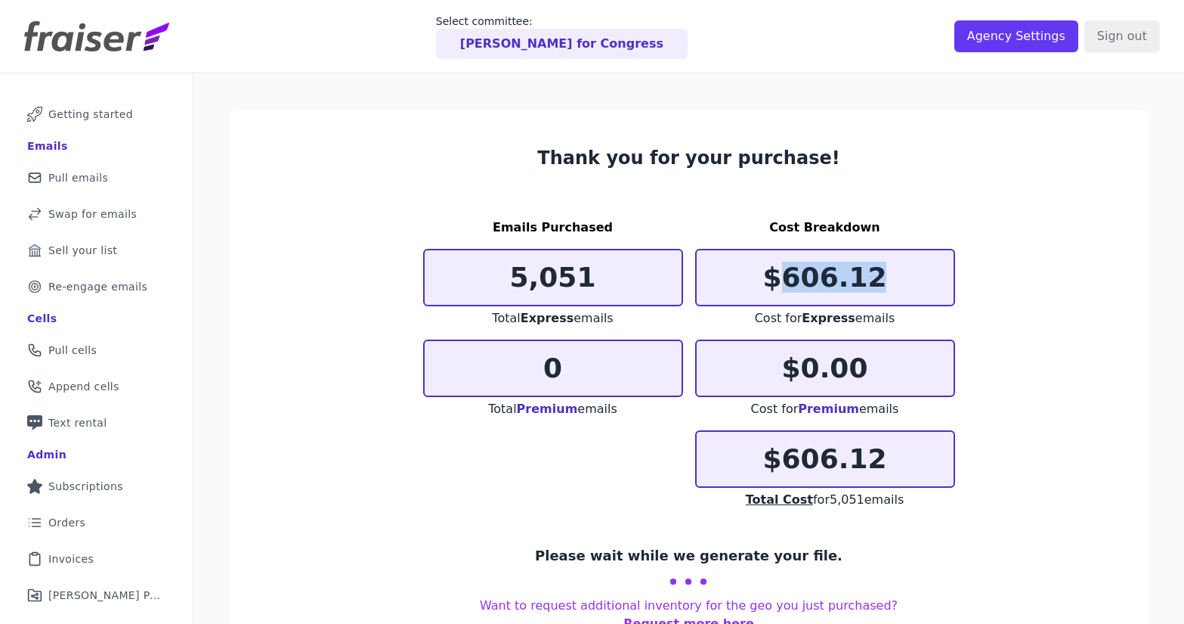
drag, startPoint x: 887, startPoint y: 283, endPoint x: 783, endPoint y: 279, distance: 104.4
click at [783, 279] on p "$606.12" at bounding box center [825, 277] width 257 height 30
copy p "606.12"
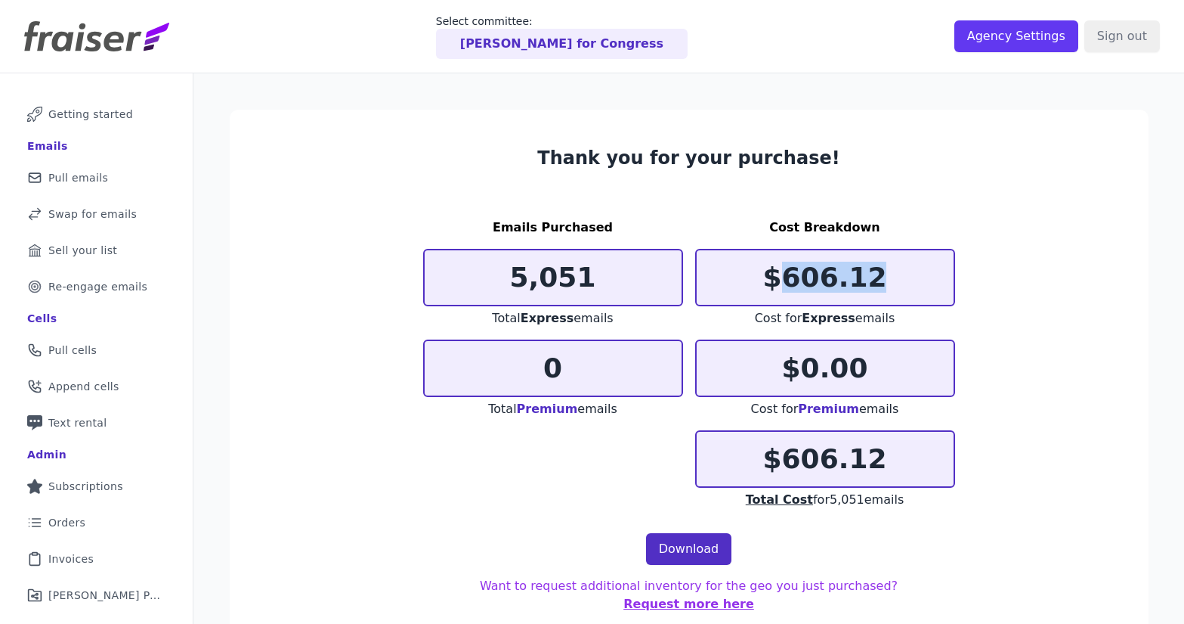
click at [723, 550] on link "Download" at bounding box center [689, 549] width 86 height 32
click at [100, 185] on link "Mail Icon Outline of a mail envelope Pull emails" at bounding box center [96, 177] width 169 height 33
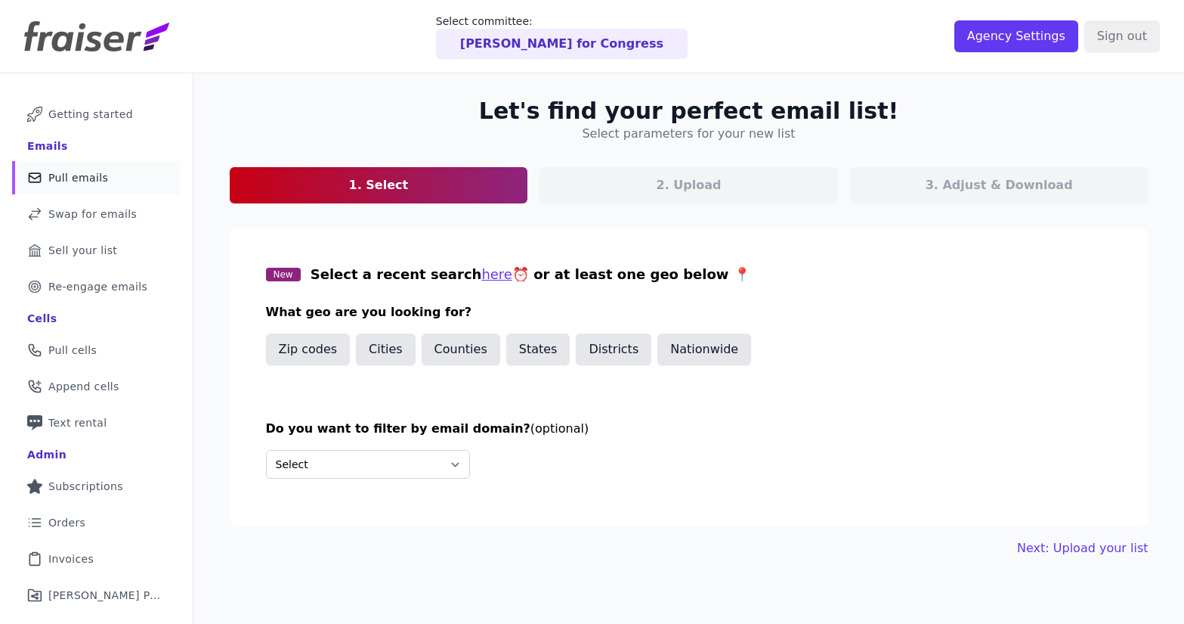
click at [333, 345] on button "Zip codes" at bounding box center [308, 349] width 85 height 32
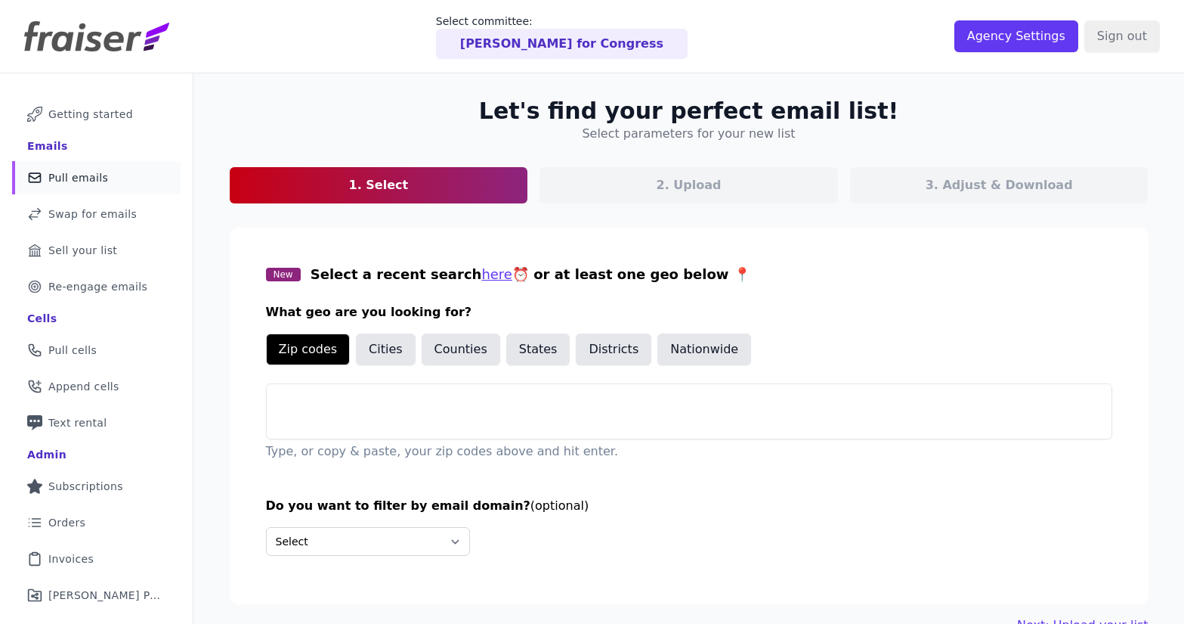
click at [421, 432] on div at bounding box center [689, 426] width 845 height 24
paste input "89135, 89138, 89134, 89144, 89052, 89117, 89113, 89109, 89511, 89519"
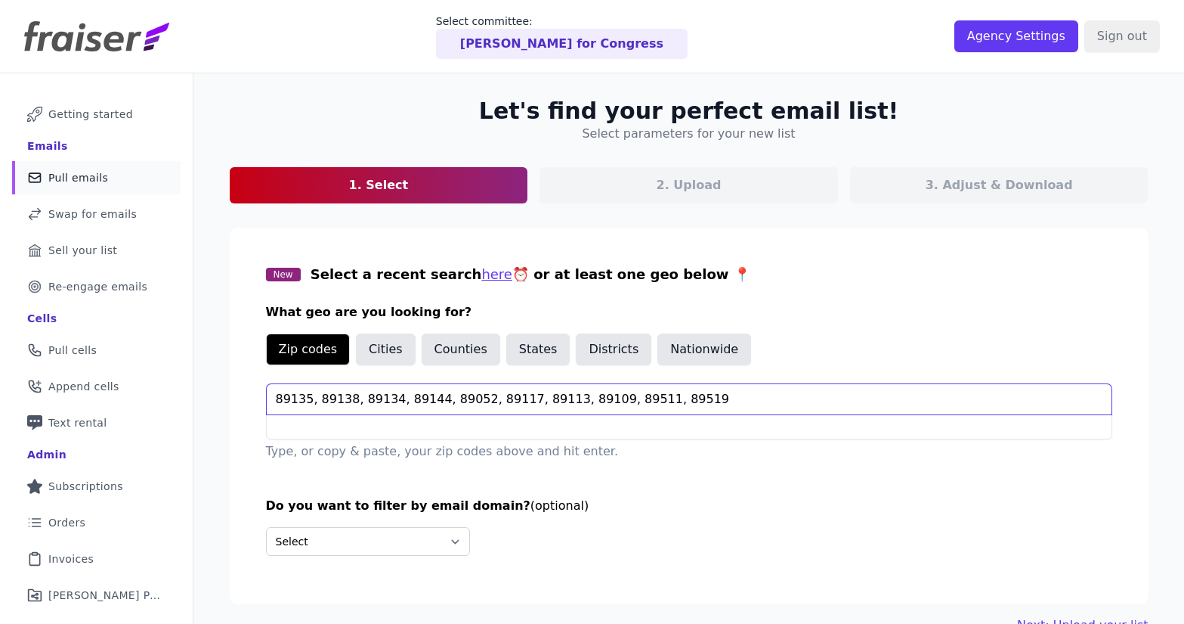
type input "89135, 89138, 89134, 89144, 89052, 89117, 89113, 89109, 89511, 89519"
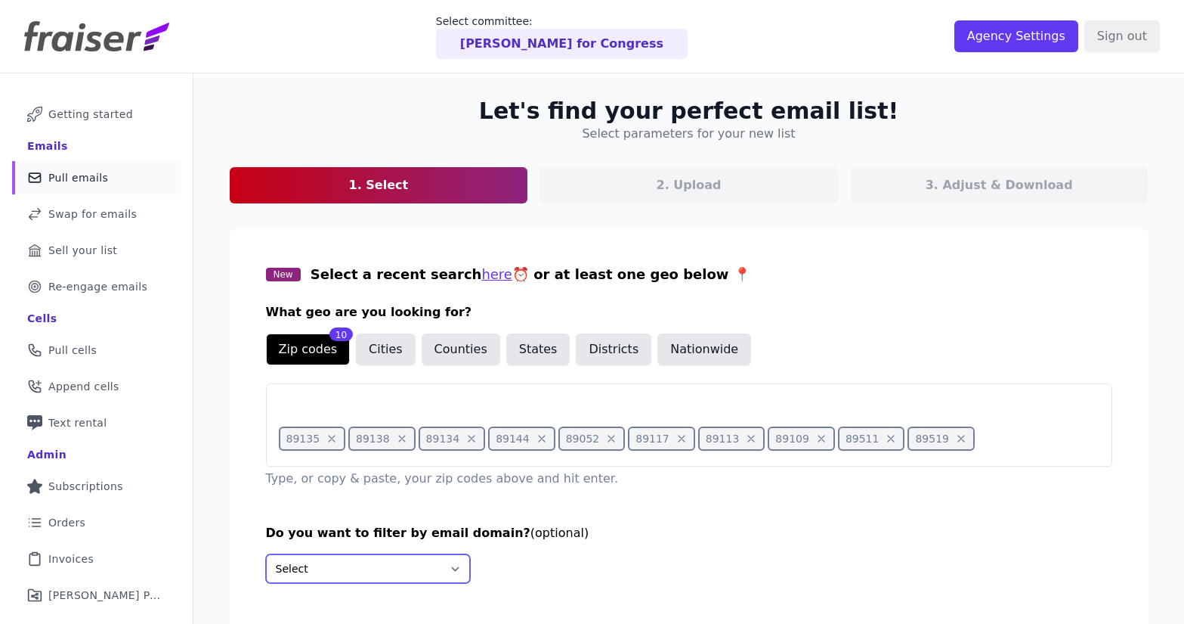
select select "Exclude"
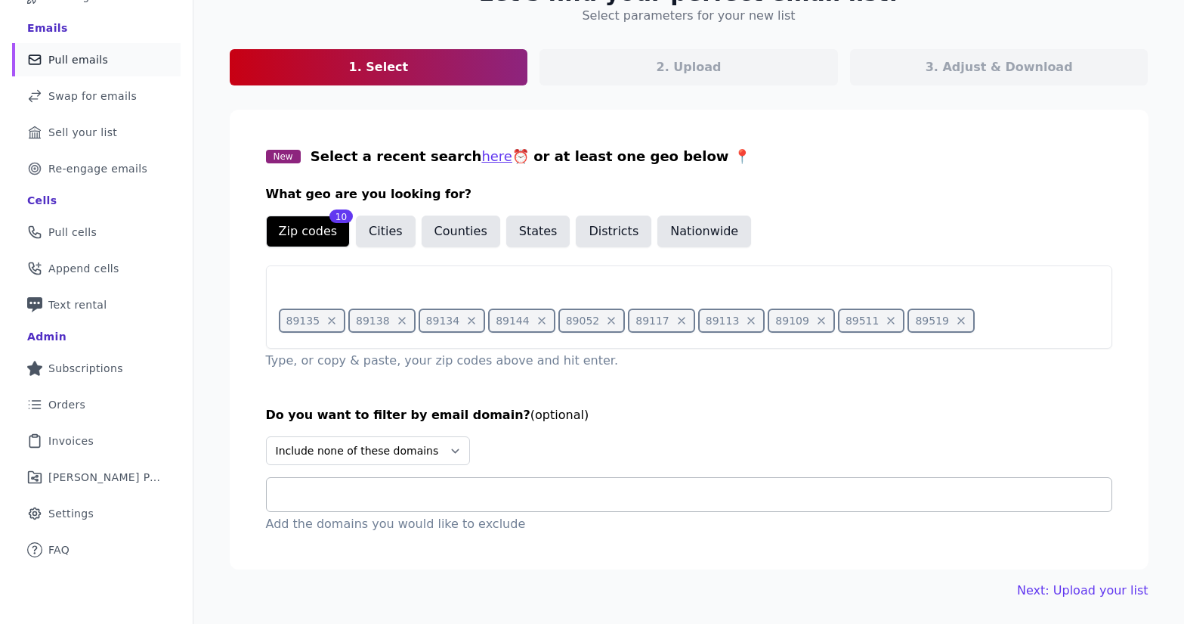
click at [386, 500] on input "text" at bounding box center [695, 494] width 833 height 18
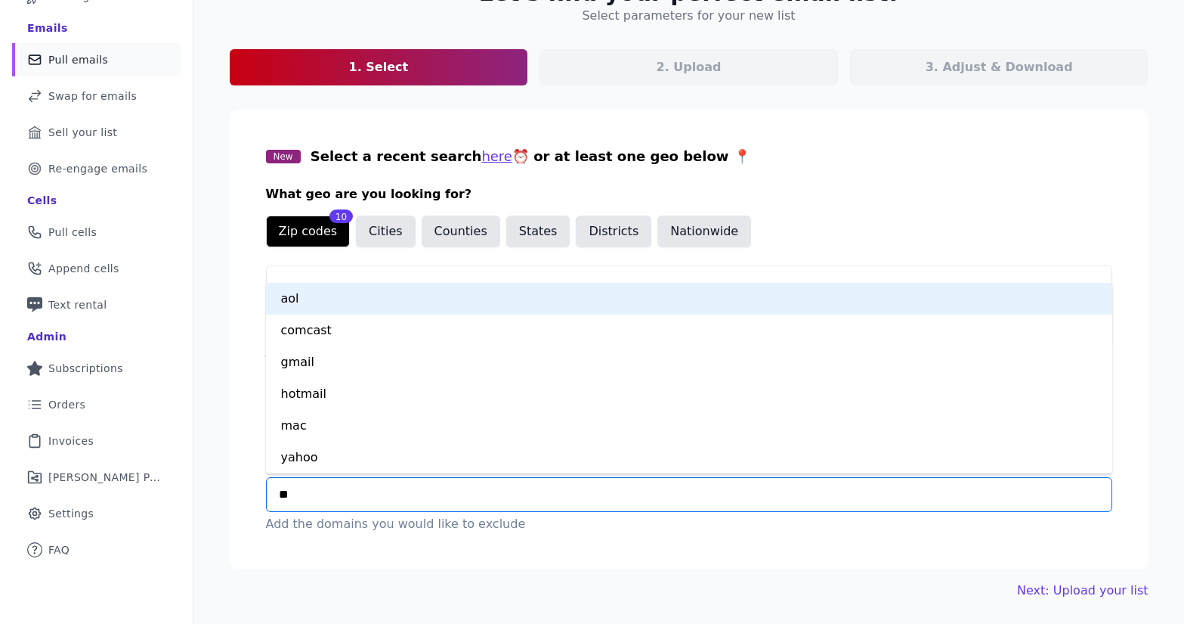
type input "***"
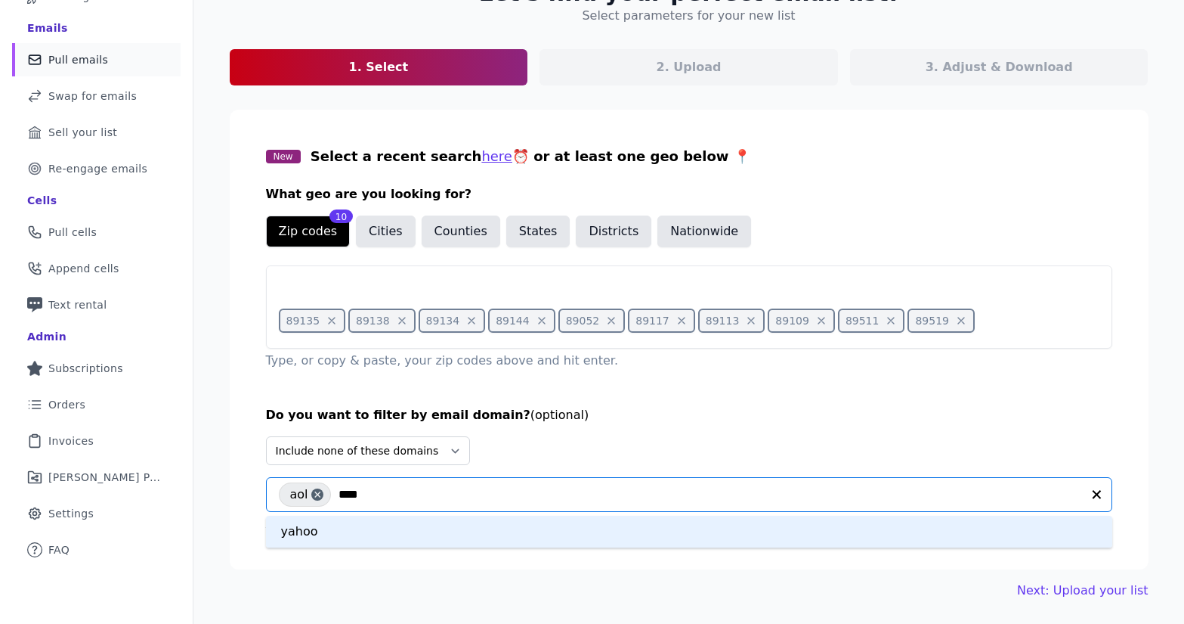
type input "*****"
type input "*******"
type input "***"
click at [383, 531] on div "hotmail" at bounding box center [689, 531] width 847 height 32
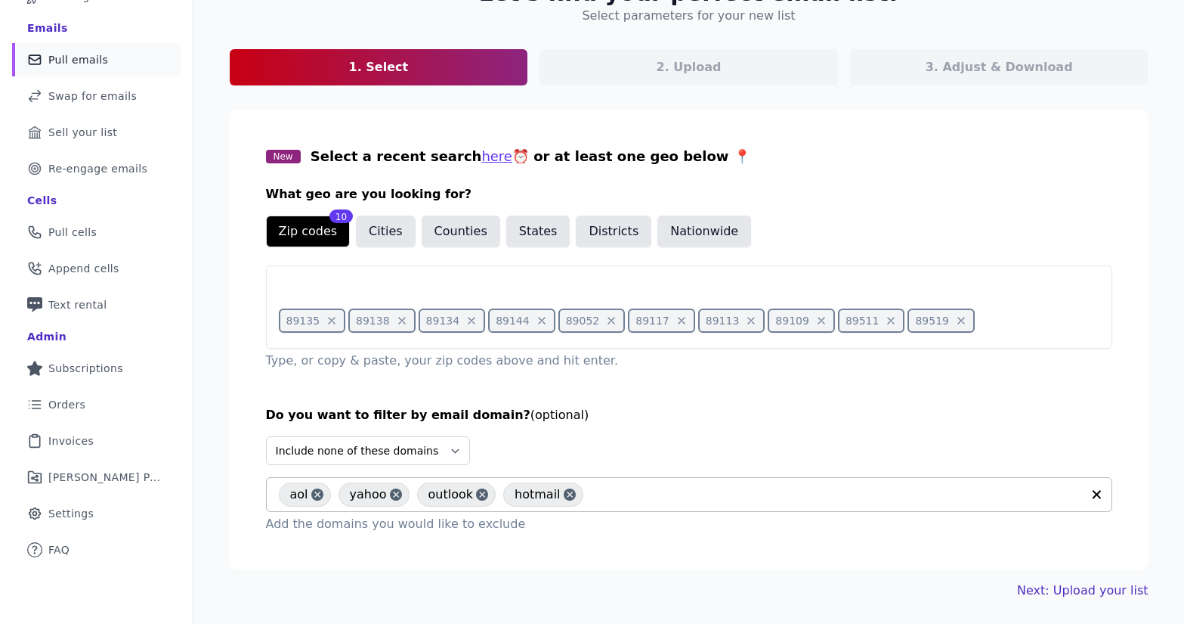
click at [1119, 596] on link "Next: Upload your list" at bounding box center [1082, 590] width 131 height 18
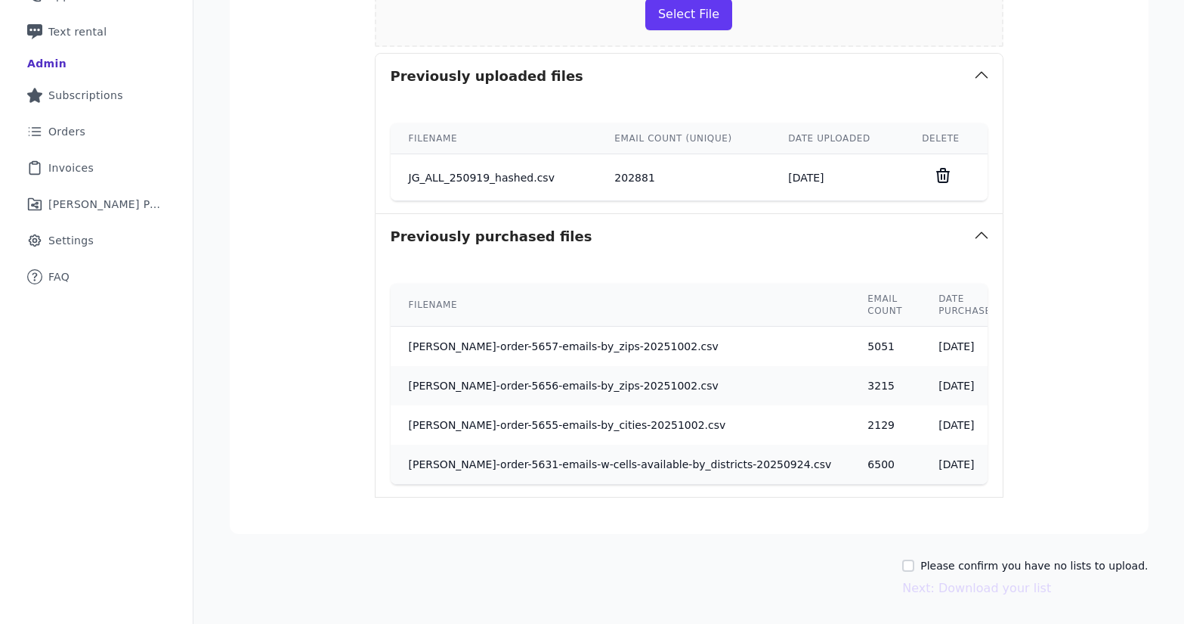
scroll to position [440, 0]
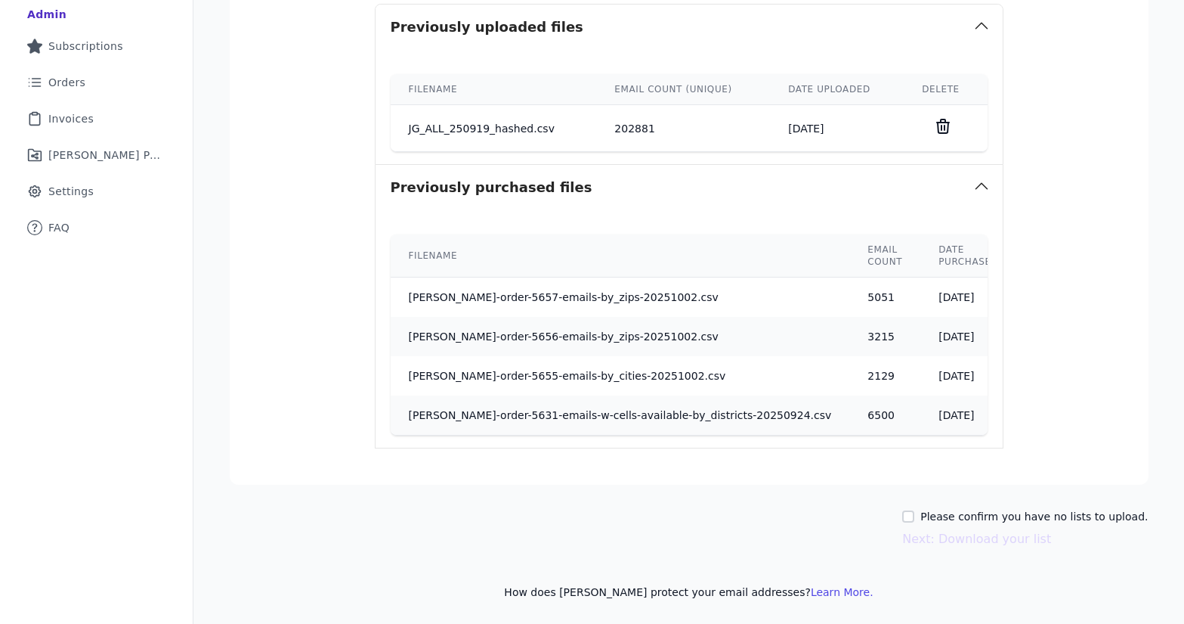
click at [985, 516] on label "Please confirm you have no lists to upload." at bounding box center [1035, 516] width 228 height 15
click at [915, 516] on input "Please confirm you have no lists to upload." at bounding box center [908, 516] width 12 height 12
checkbox input "true"
click at [993, 537] on button "Next: Download your list" at bounding box center [976, 539] width 149 height 18
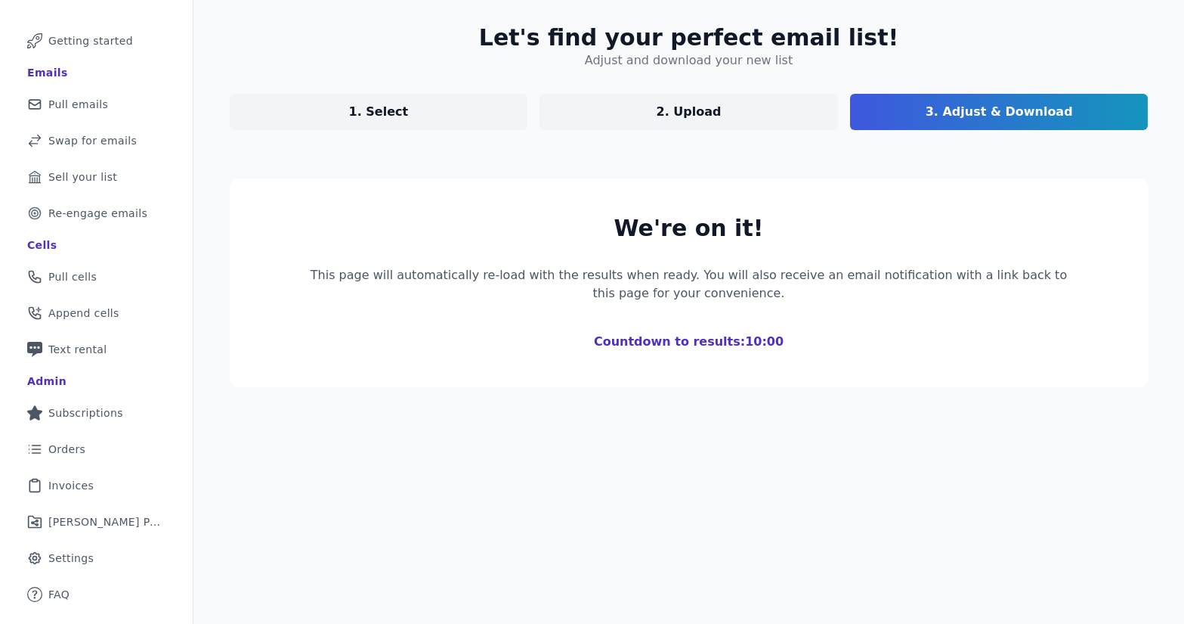
scroll to position [73, 0]
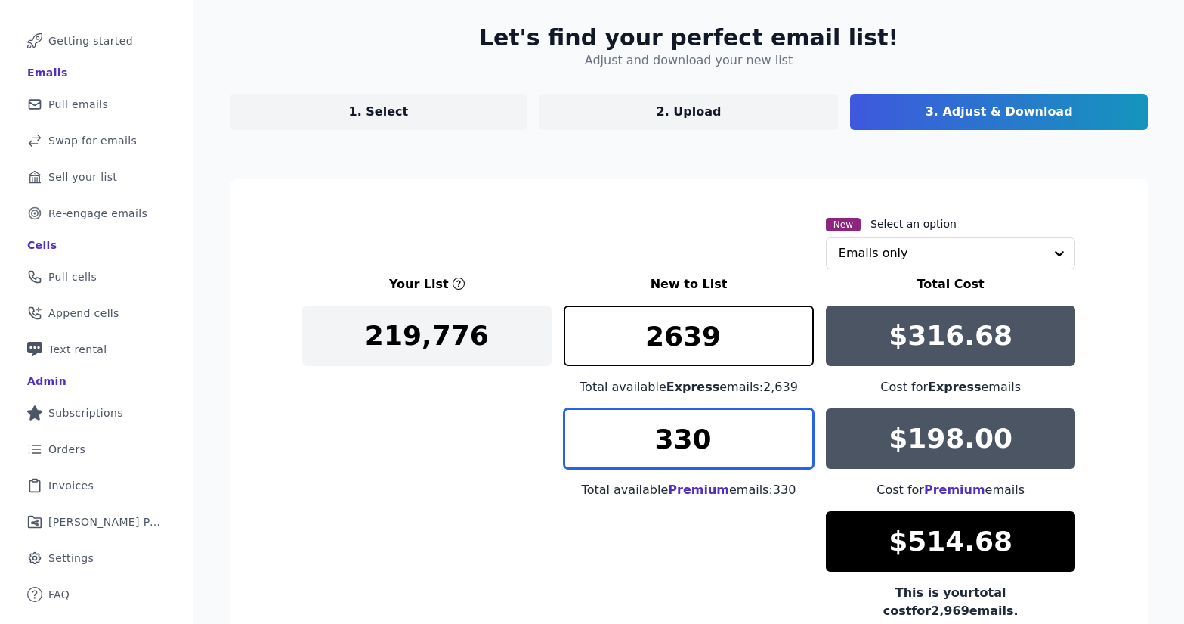
drag, startPoint x: 711, startPoint y: 437, endPoint x: 633, endPoint y: 445, distance: 77.5
click at [639, 445] on input "330" at bounding box center [689, 438] width 250 height 60
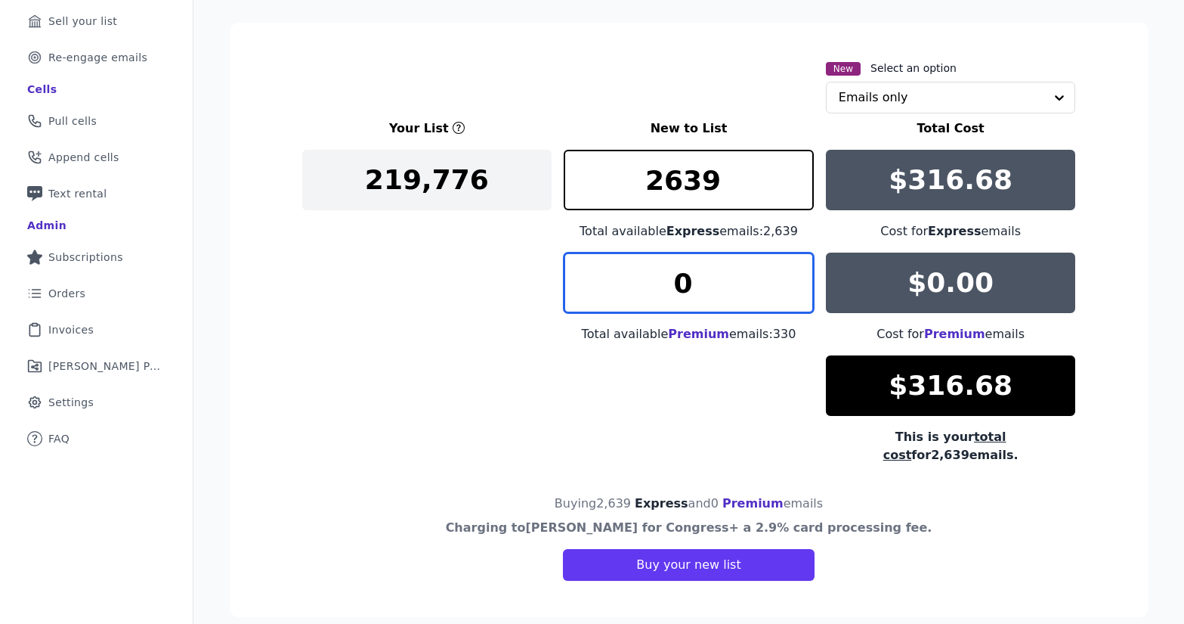
type input "0"
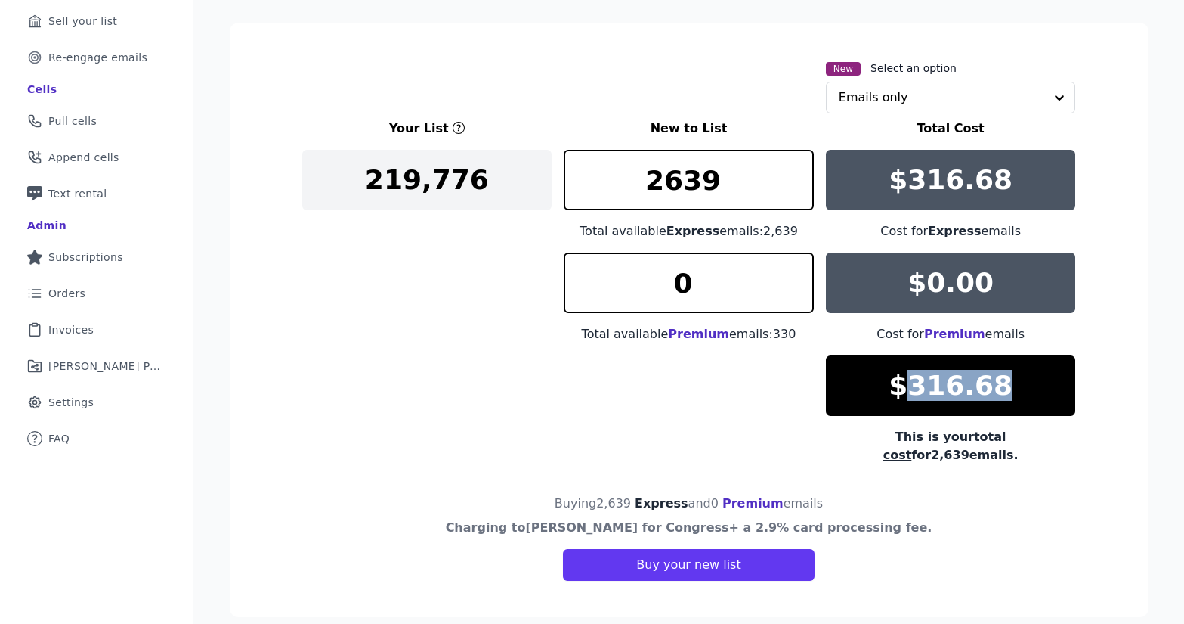
drag, startPoint x: 997, startPoint y: 382, endPoint x: 916, endPoint y: 393, distance: 81.7
click at [916, 393] on p "$316.68" at bounding box center [951, 385] width 124 height 30
copy p "316.68"
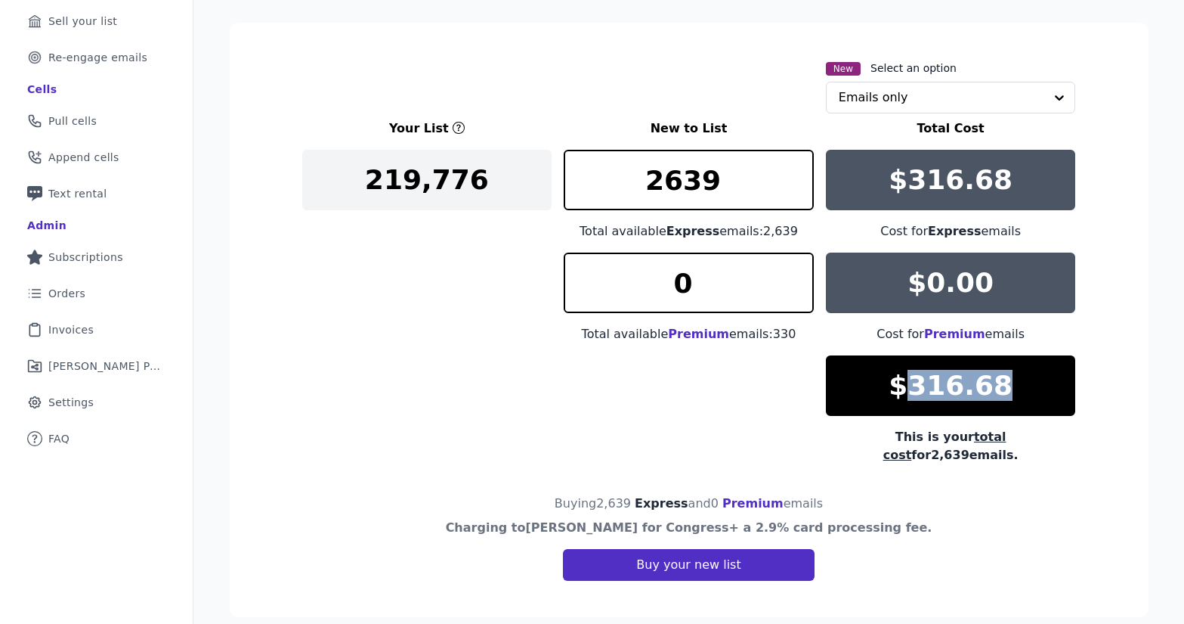
click at [704, 549] on button "Buy your new list" at bounding box center [688, 565] width 251 height 32
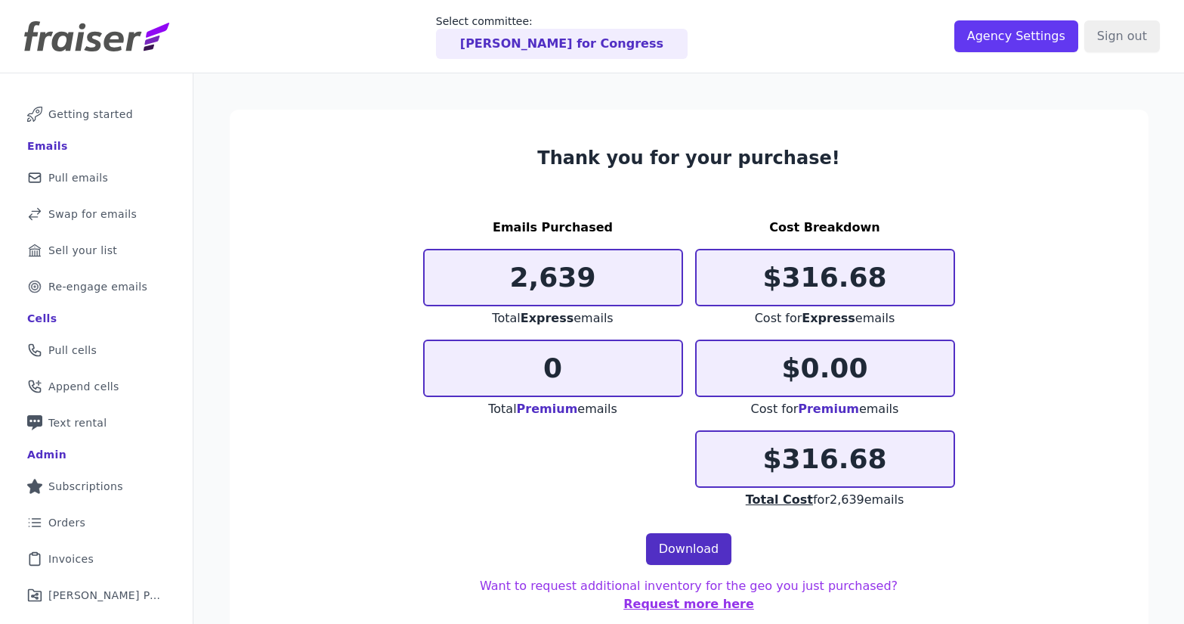
click at [687, 552] on link "Download" at bounding box center [689, 549] width 86 height 32
